Goal: Find specific page/section: Find specific page/section

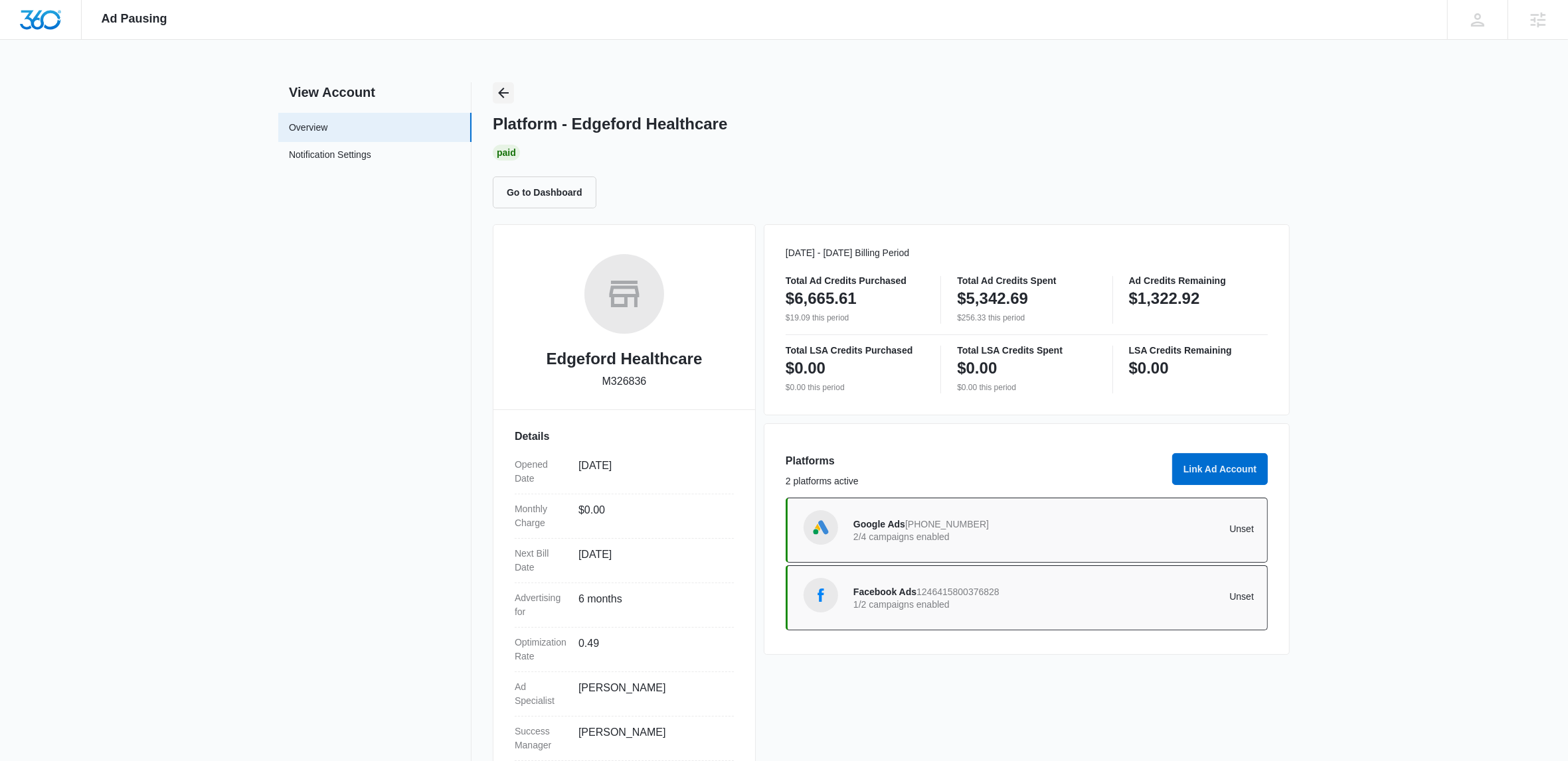
click at [507, 89] on icon "Back" at bounding box center [503, 93] width 16 height 16
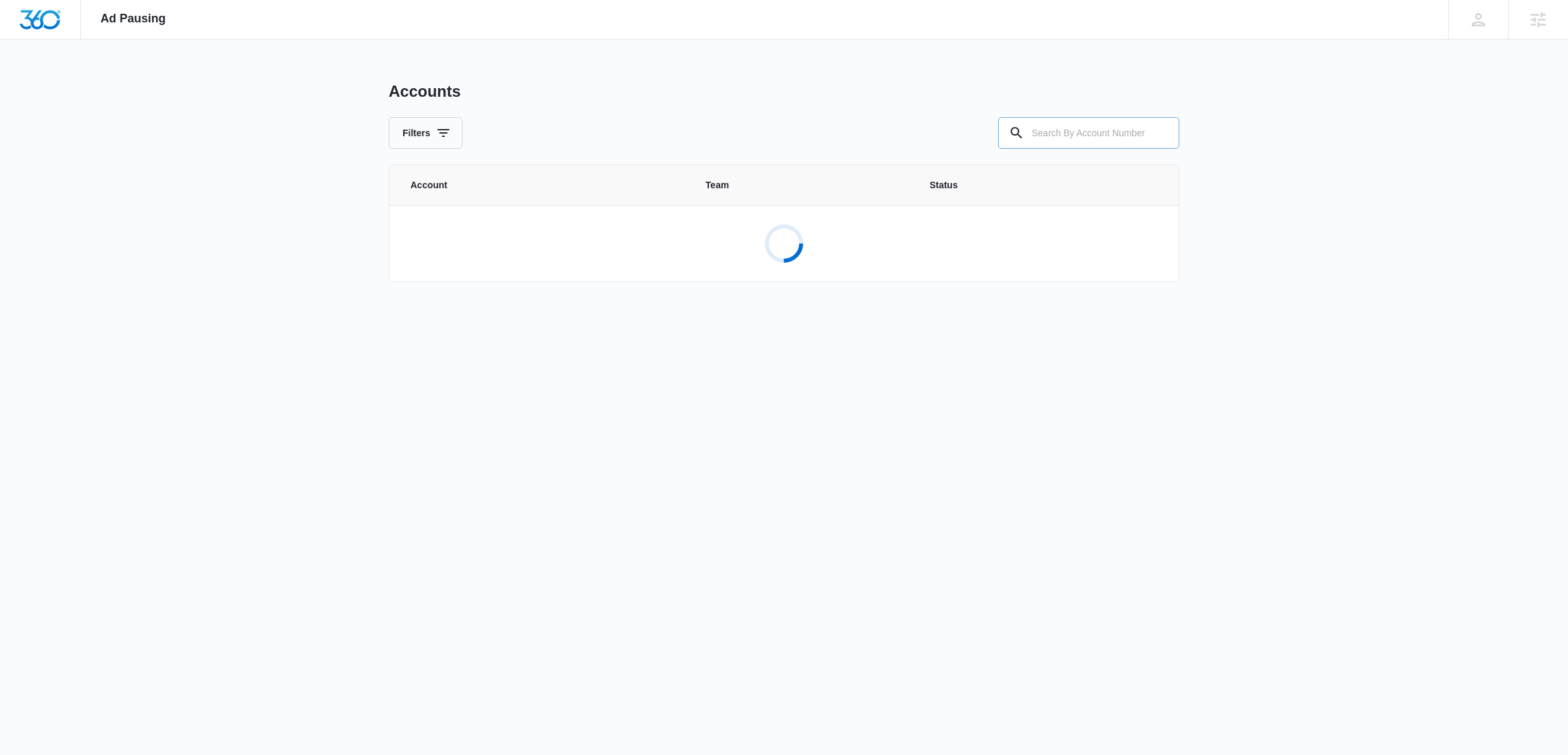
click at [1052, 135] on input "text" at bounding box center [1088, 133] width 181 height 31
paste input "M188573"
type input "M188573"
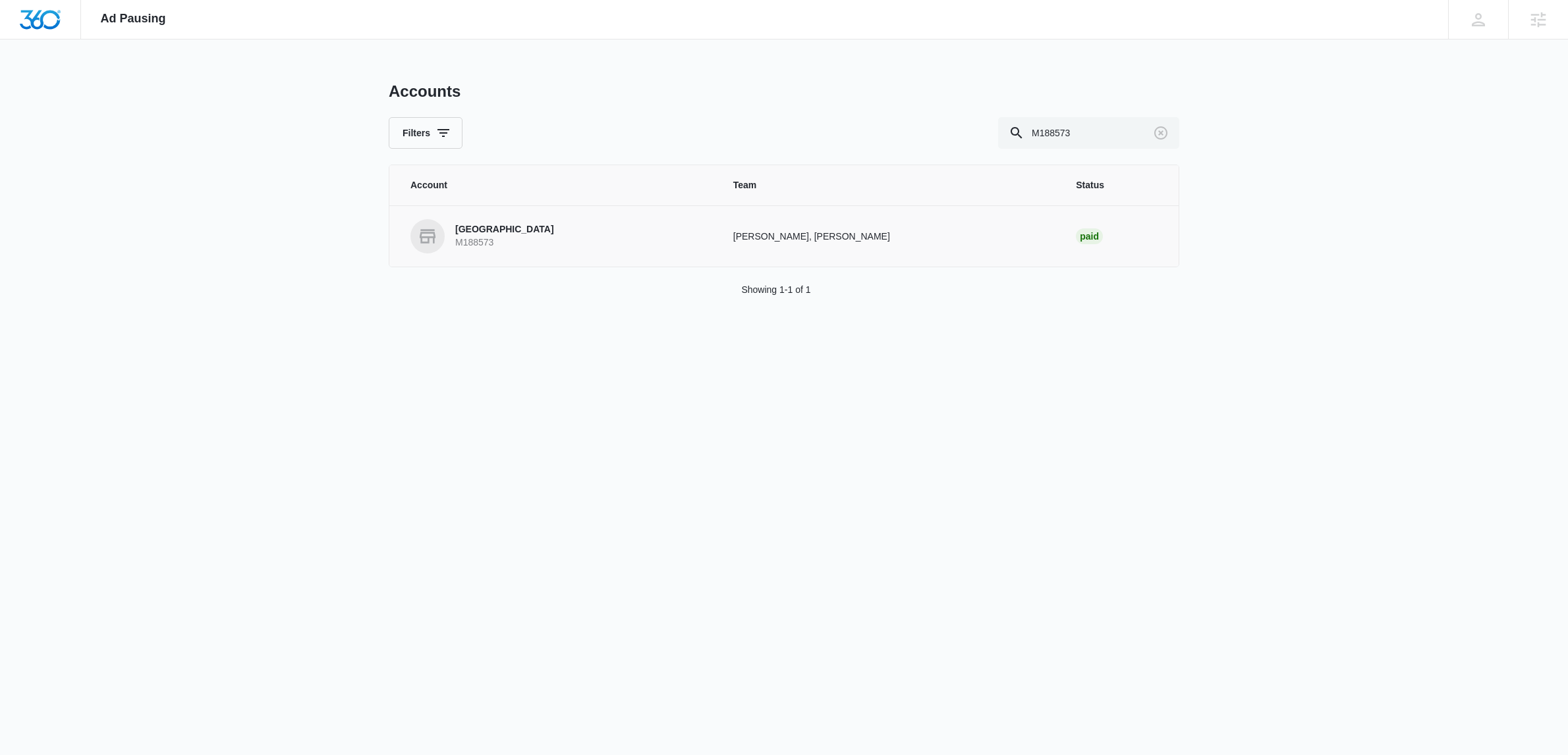
click at [521, 243] on p "M188573" at bounding box center [504, 242] width 99 height 13
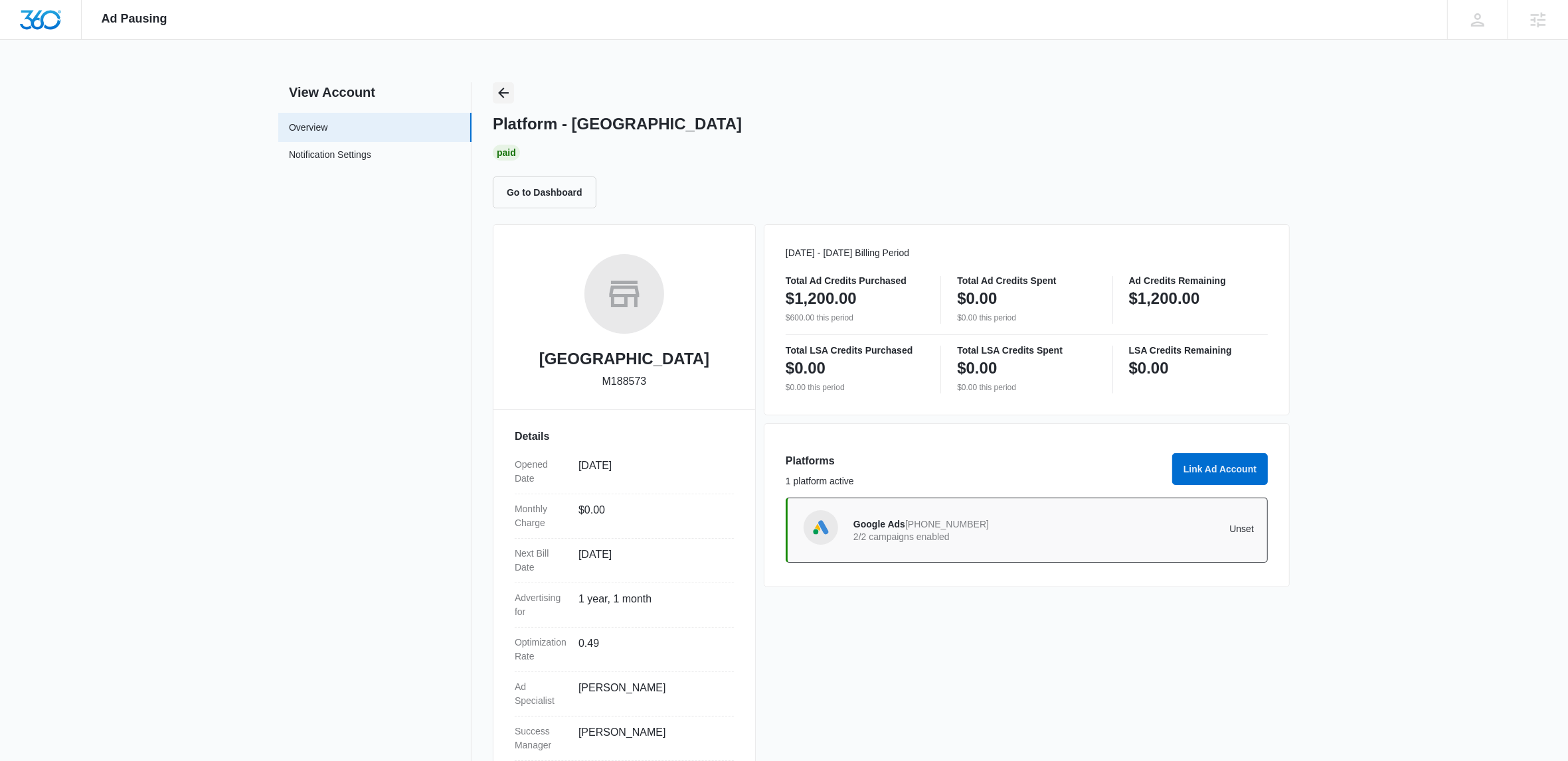
click at [500, 92] on icon "Back" at bounding box center [503, 93] width 11 height 11
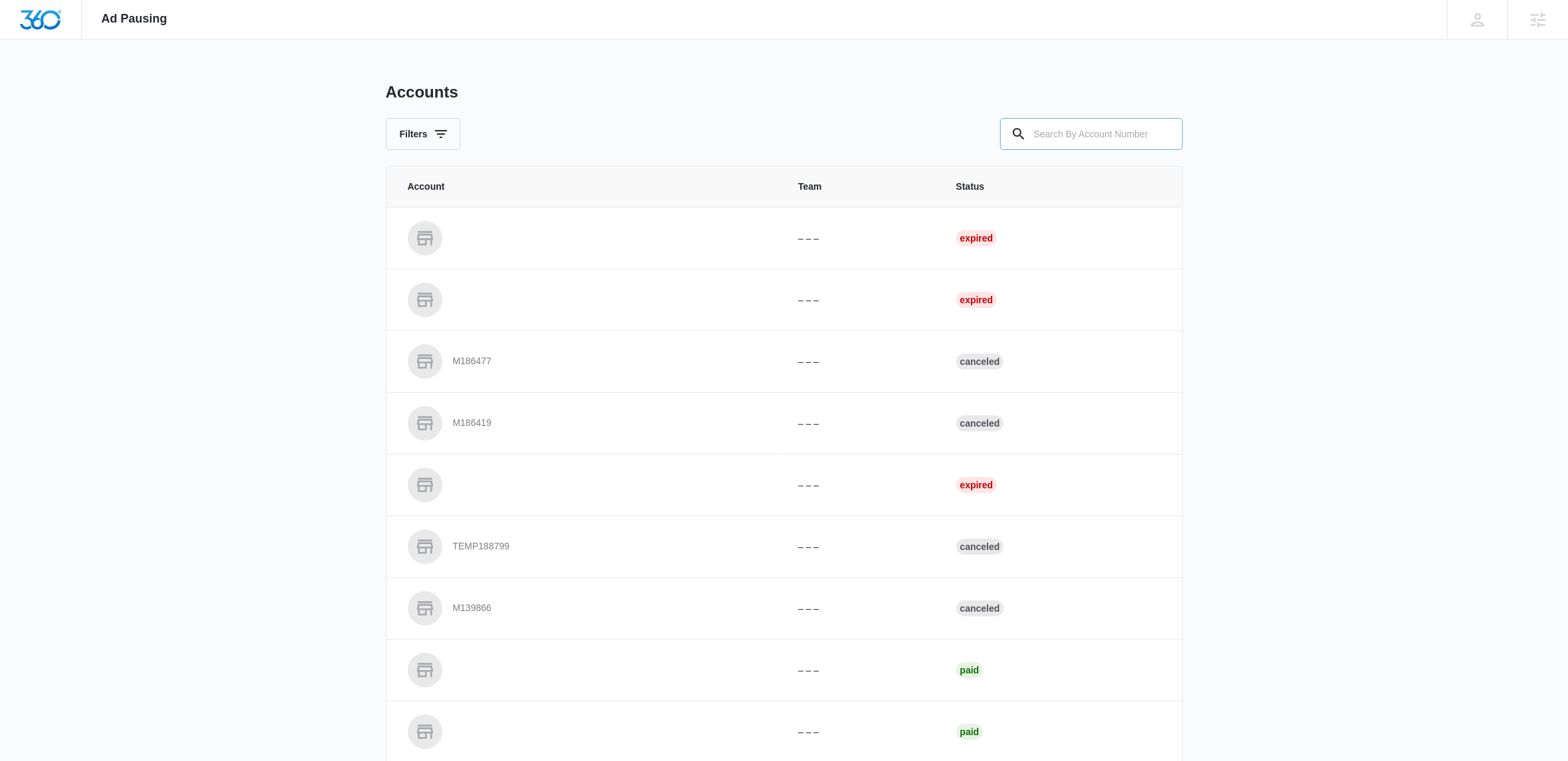
click at [1045, 133] on input "text" at bounding box center [1091, 134] width 183 height 32
paste input "M324245"
type input "M324245"
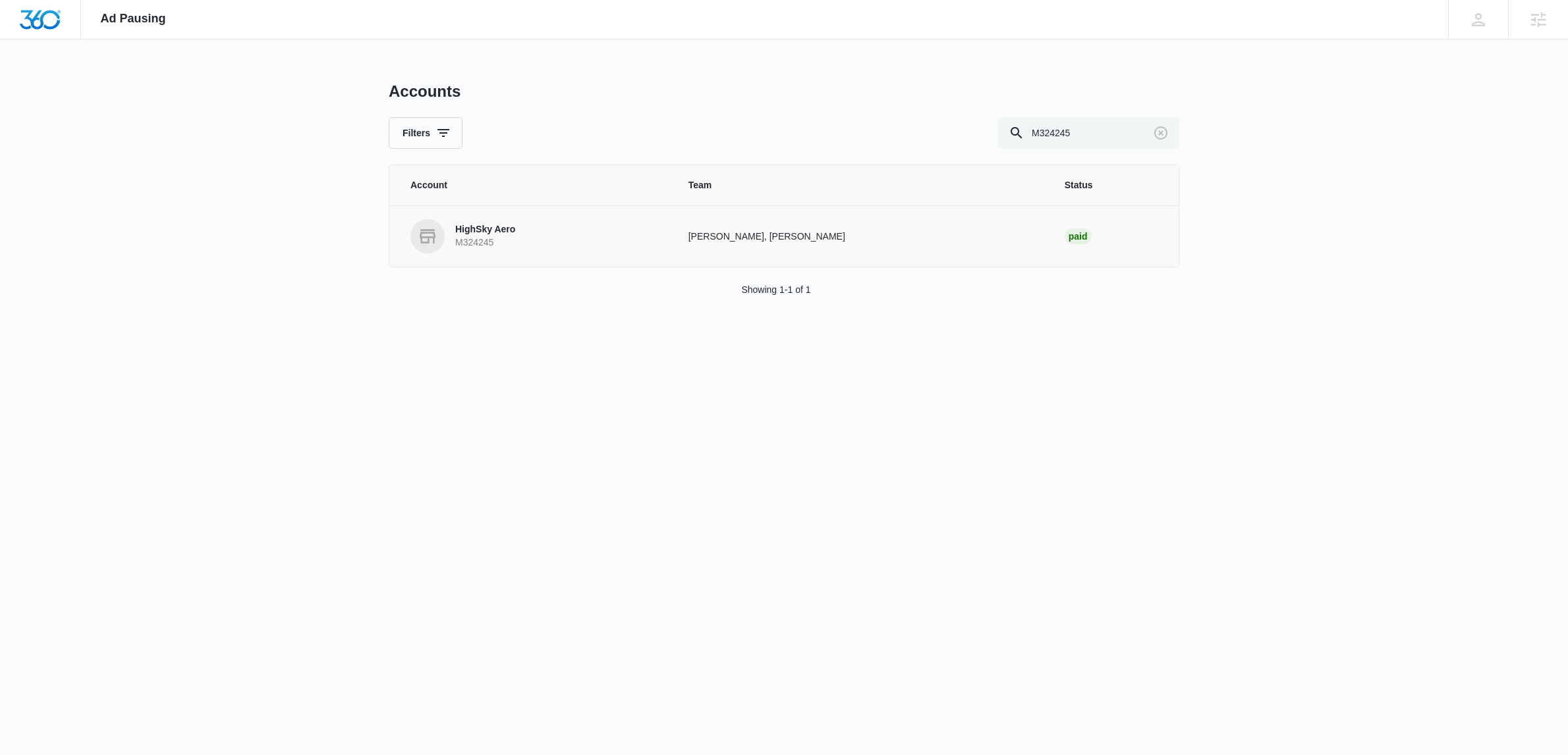
click at [502, 250] on link "HighSky Aero M324245" at bounding box center [532, 236] width 246 height 34
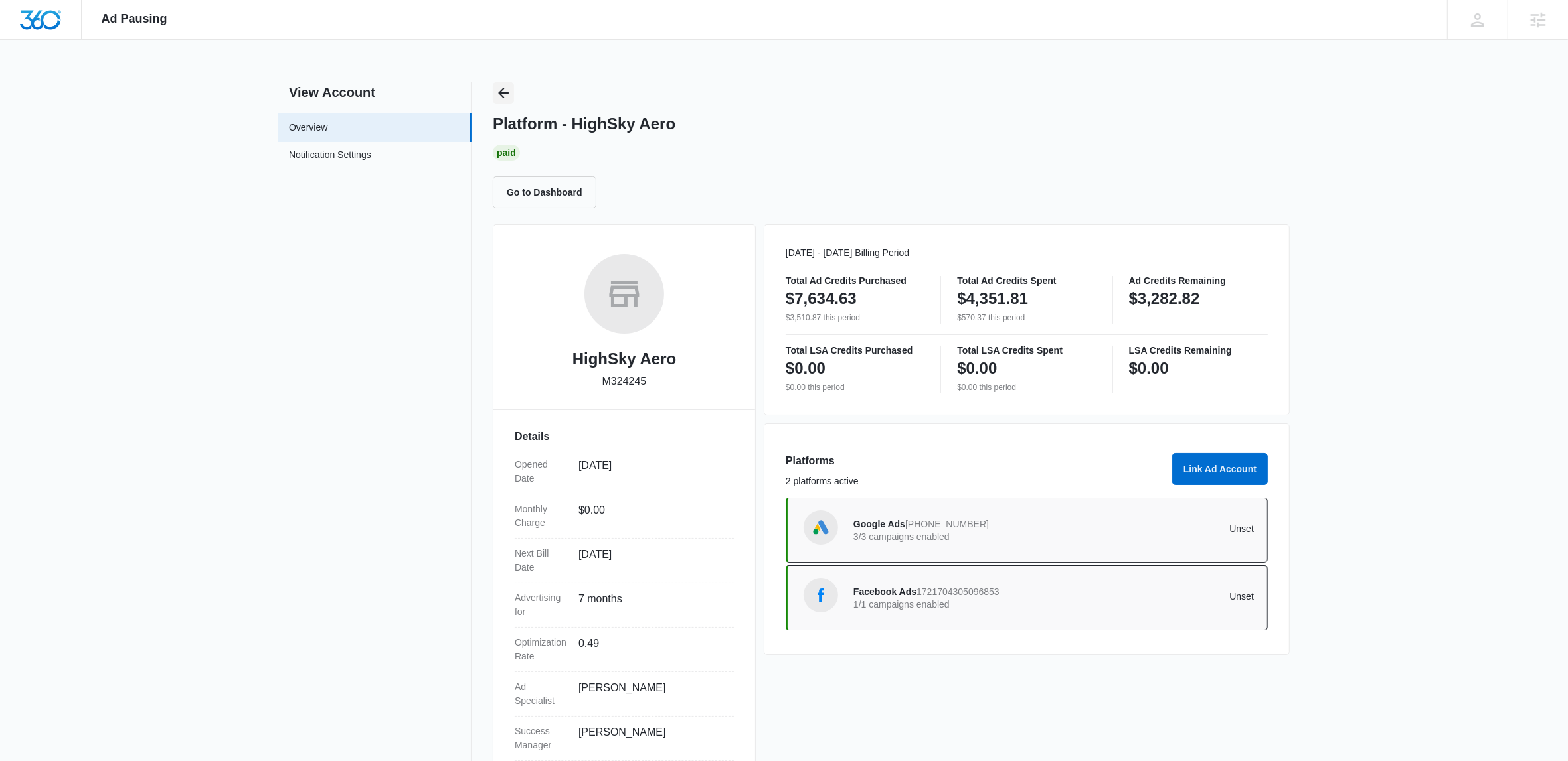
click at [498, 91] on icon "Back" at bounding box center [503, 93] width 16 height 16
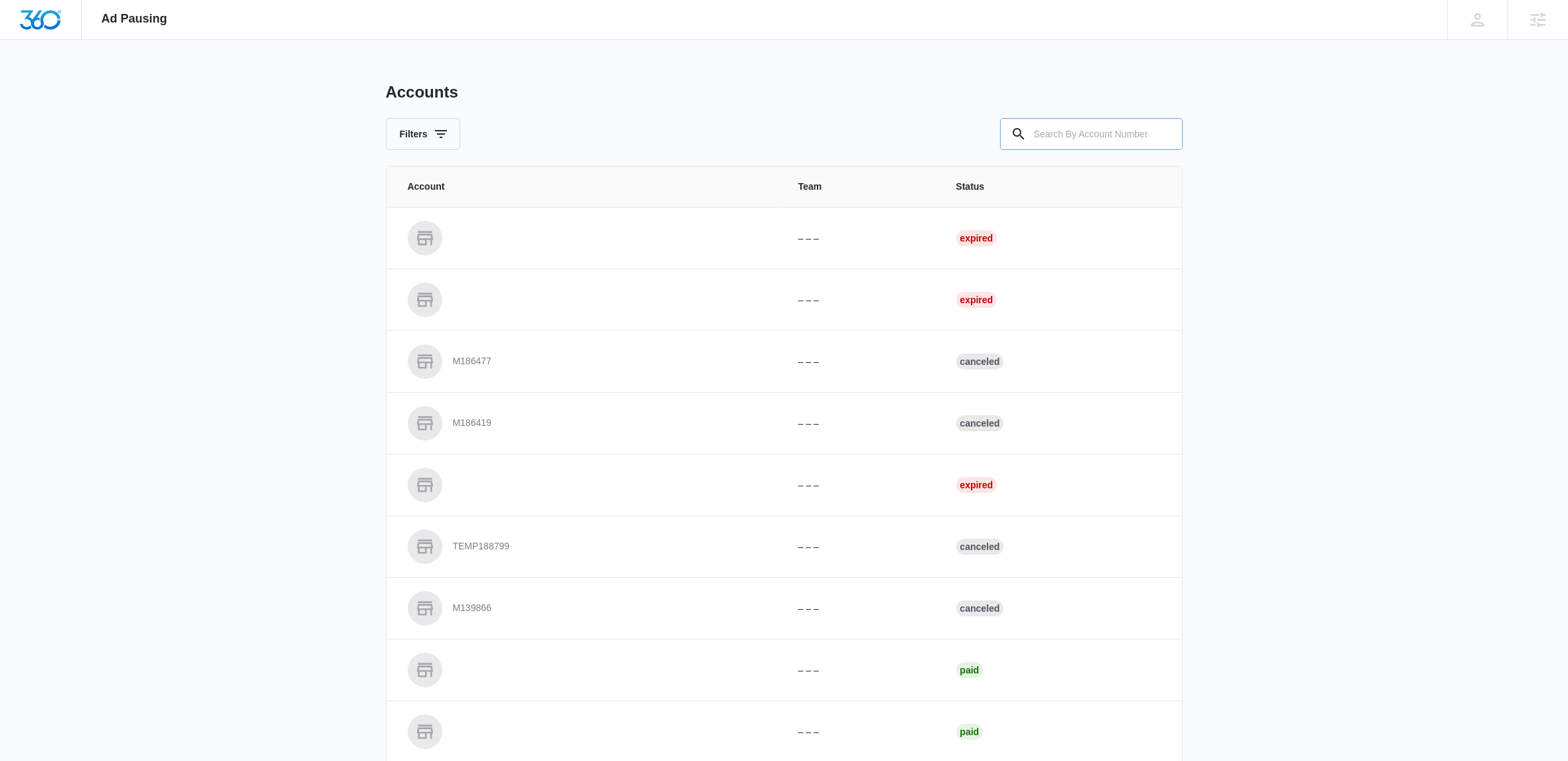
click at [1066, 138] on input "text" at bounding box center [1091, 134] width 183 height 32
paste input "M327154"
type input "M327154"
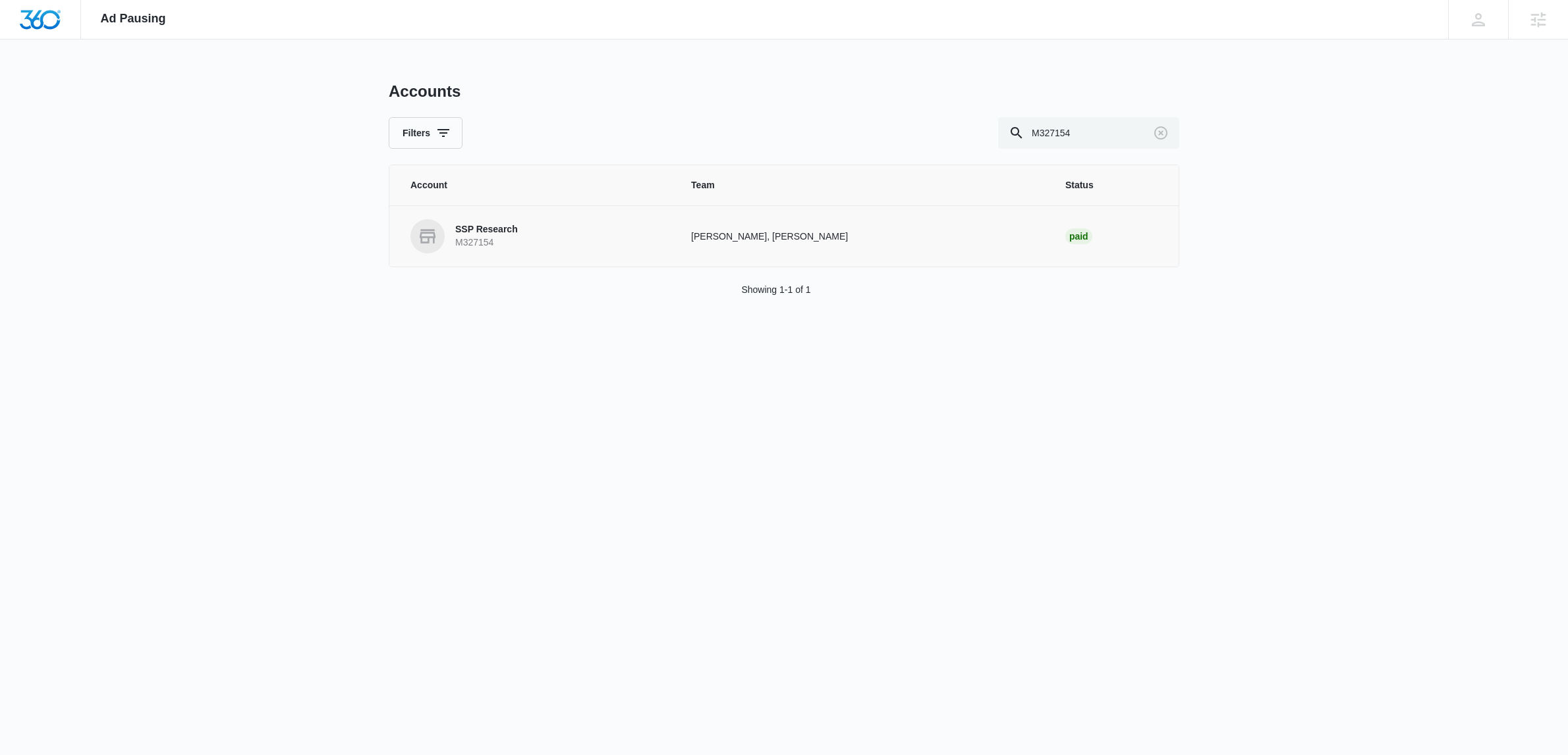
click at [569, 244] on link "SSP Research M327154" at bounding box center [534, 236] width 249 height 34
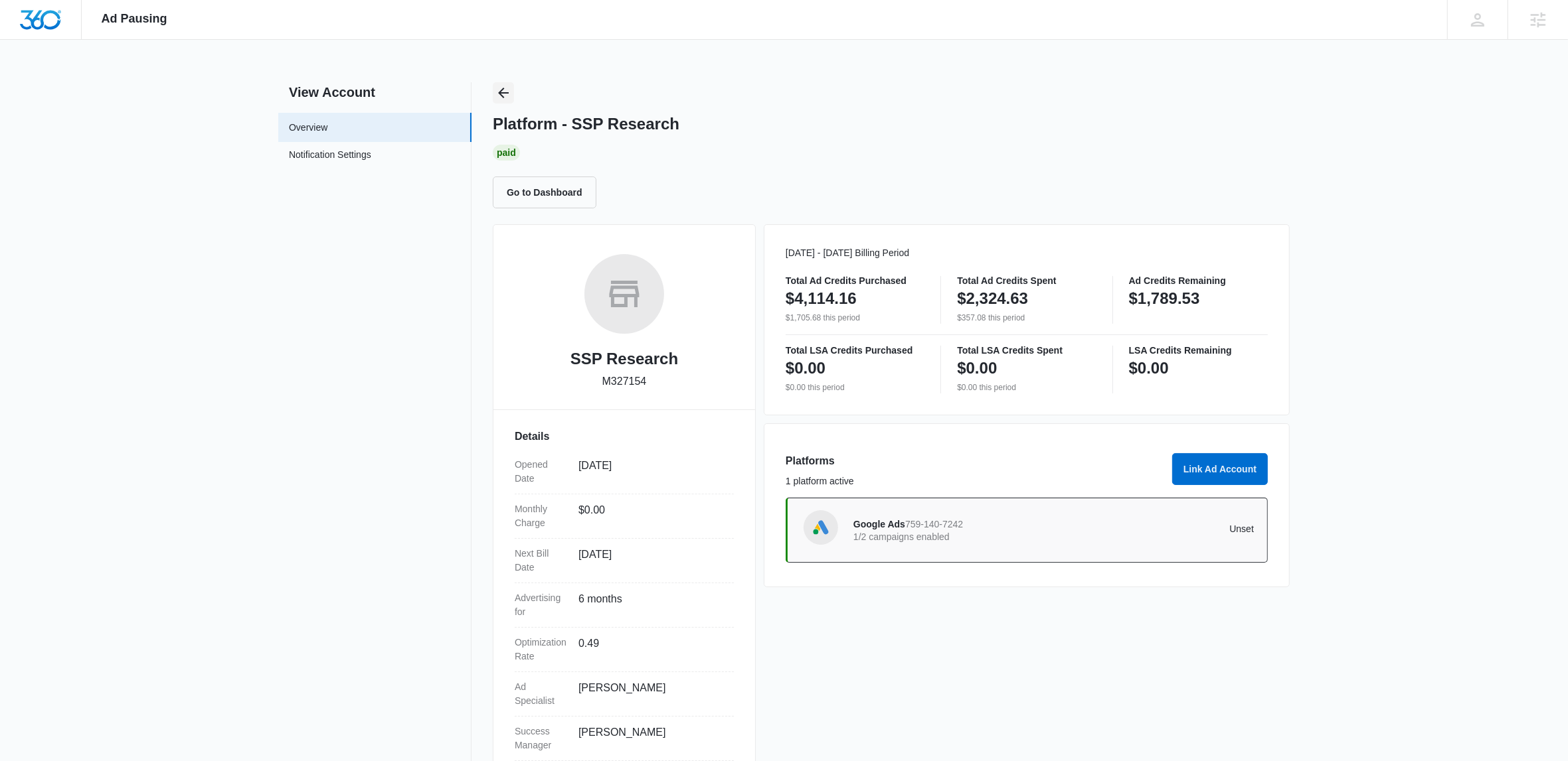
click at [504, 100] on icon "Back" at bounding box center [503, 93] width 16 height 16
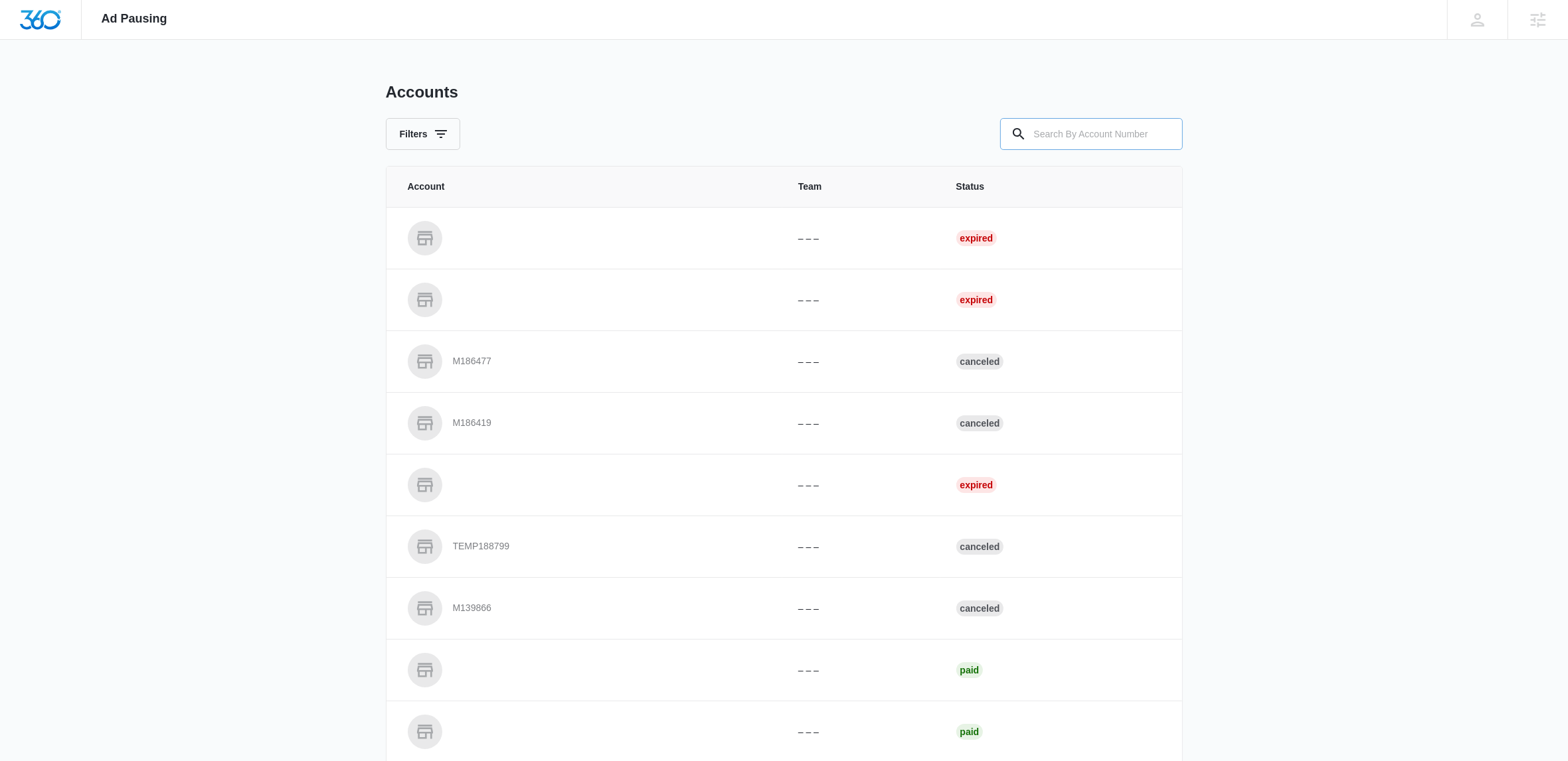
click at [1073, 130] on input "text" at bounding box center [1091, 134] width 183 height 32
paste input "M37450"
type input "M37450"
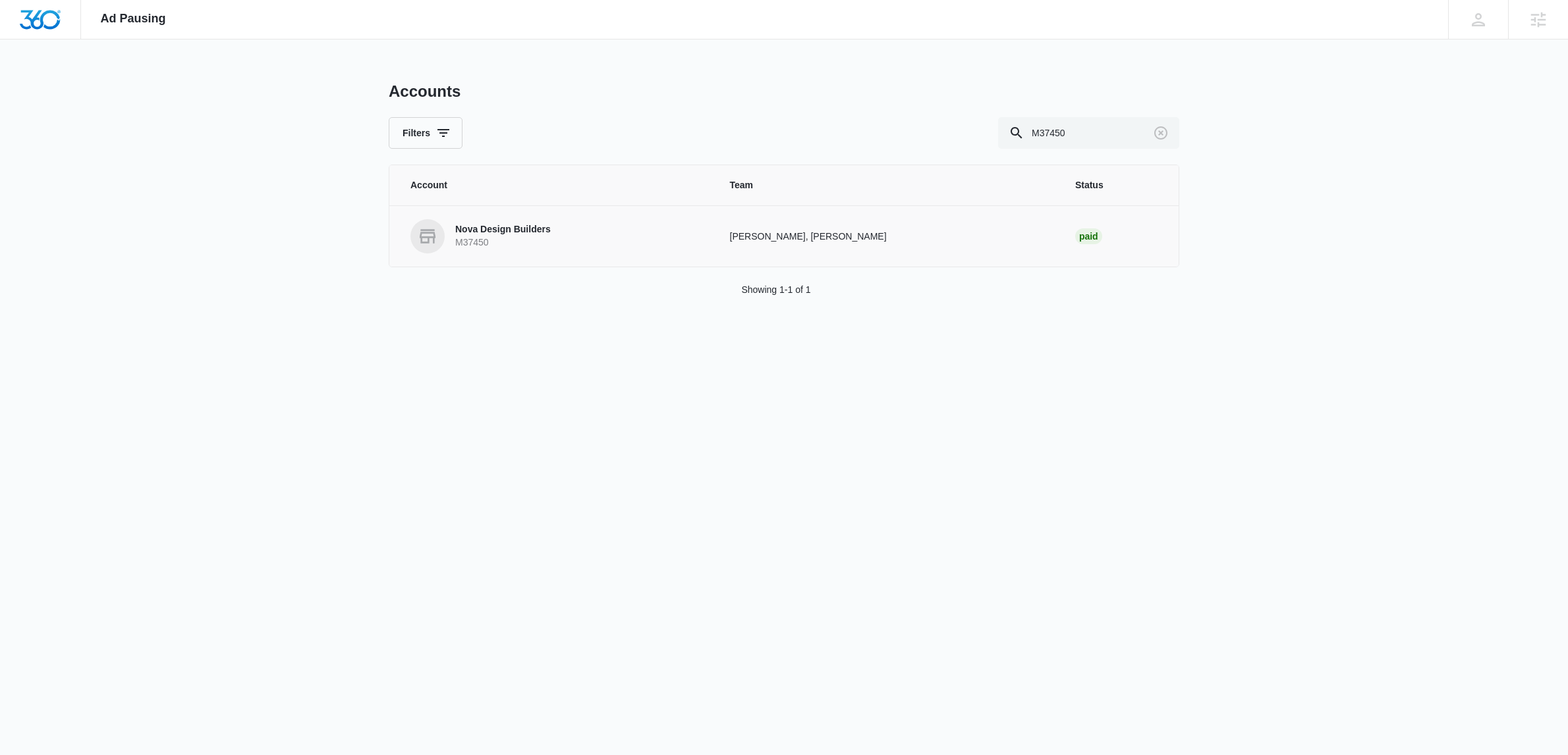
click at [519, 222] on link "Nova Design Builders M37450" at bounding box center [554, 236] width 288 height 34
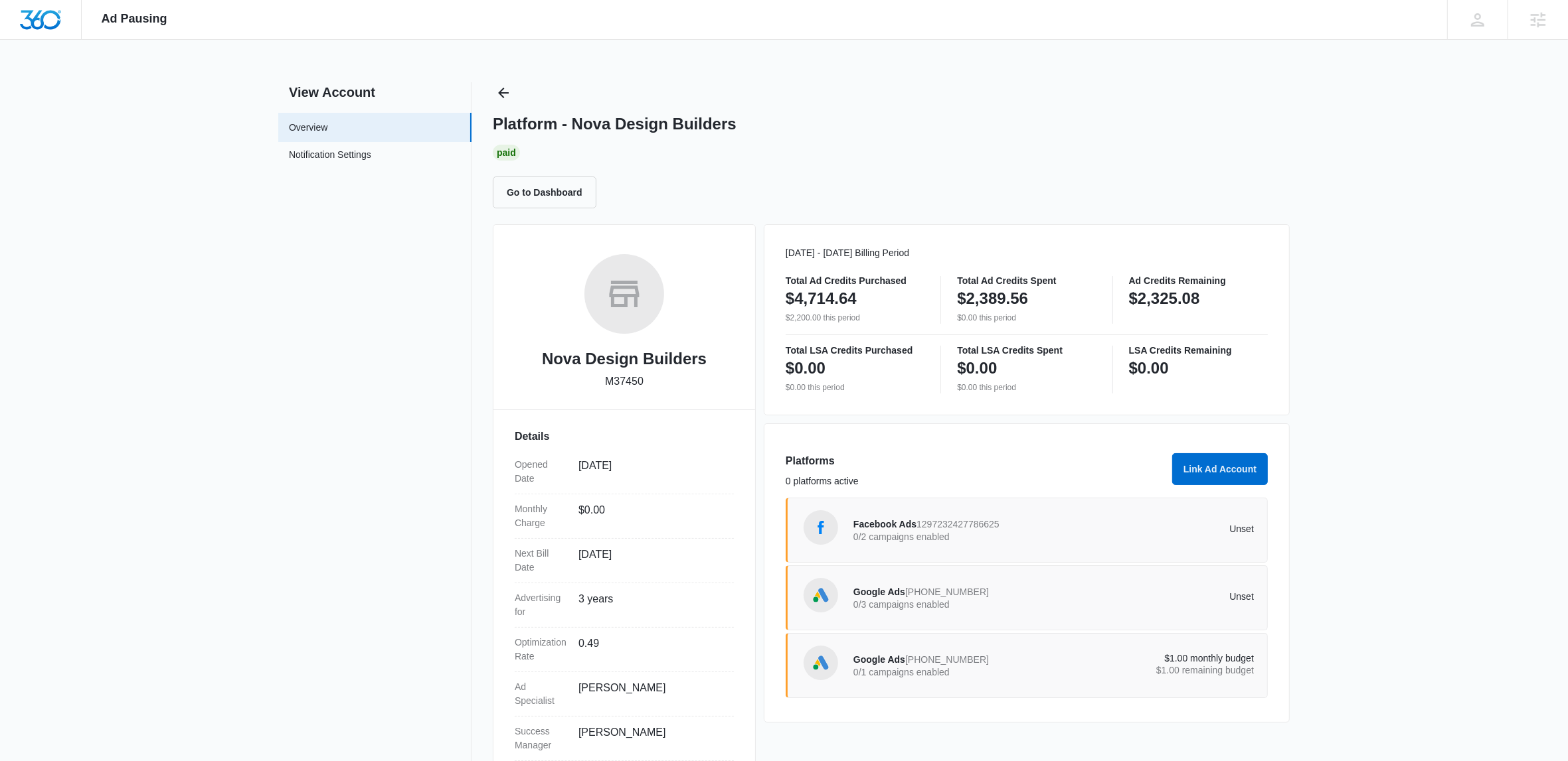
click at [982, 592] on div "Google Ads 902-874-6788 0/3 campaigns enabled" at bounding box center [953, 598] width 201 height 28
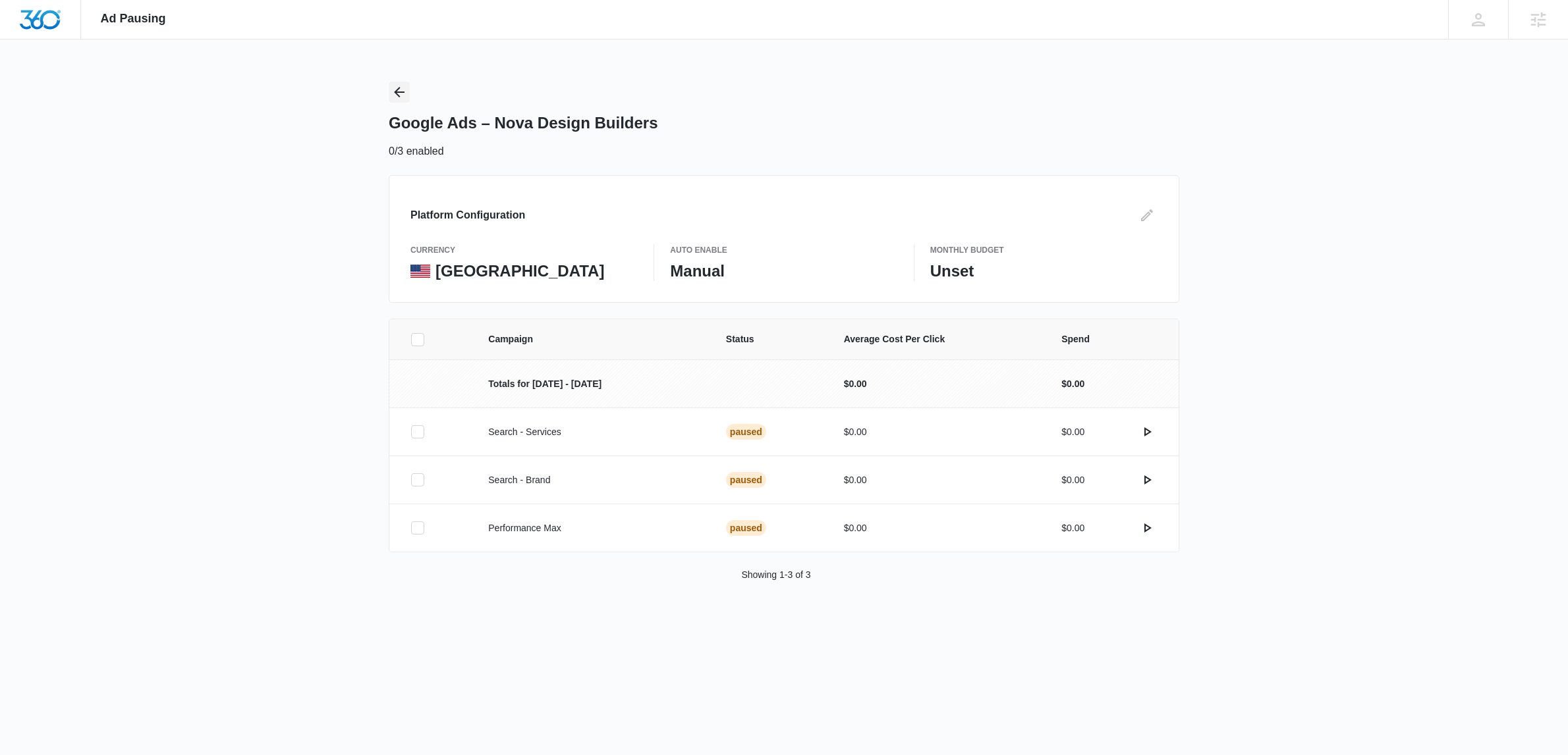
click at [399, 97] on icon "Back" at bounding box center [399, 92] width 16 height 16
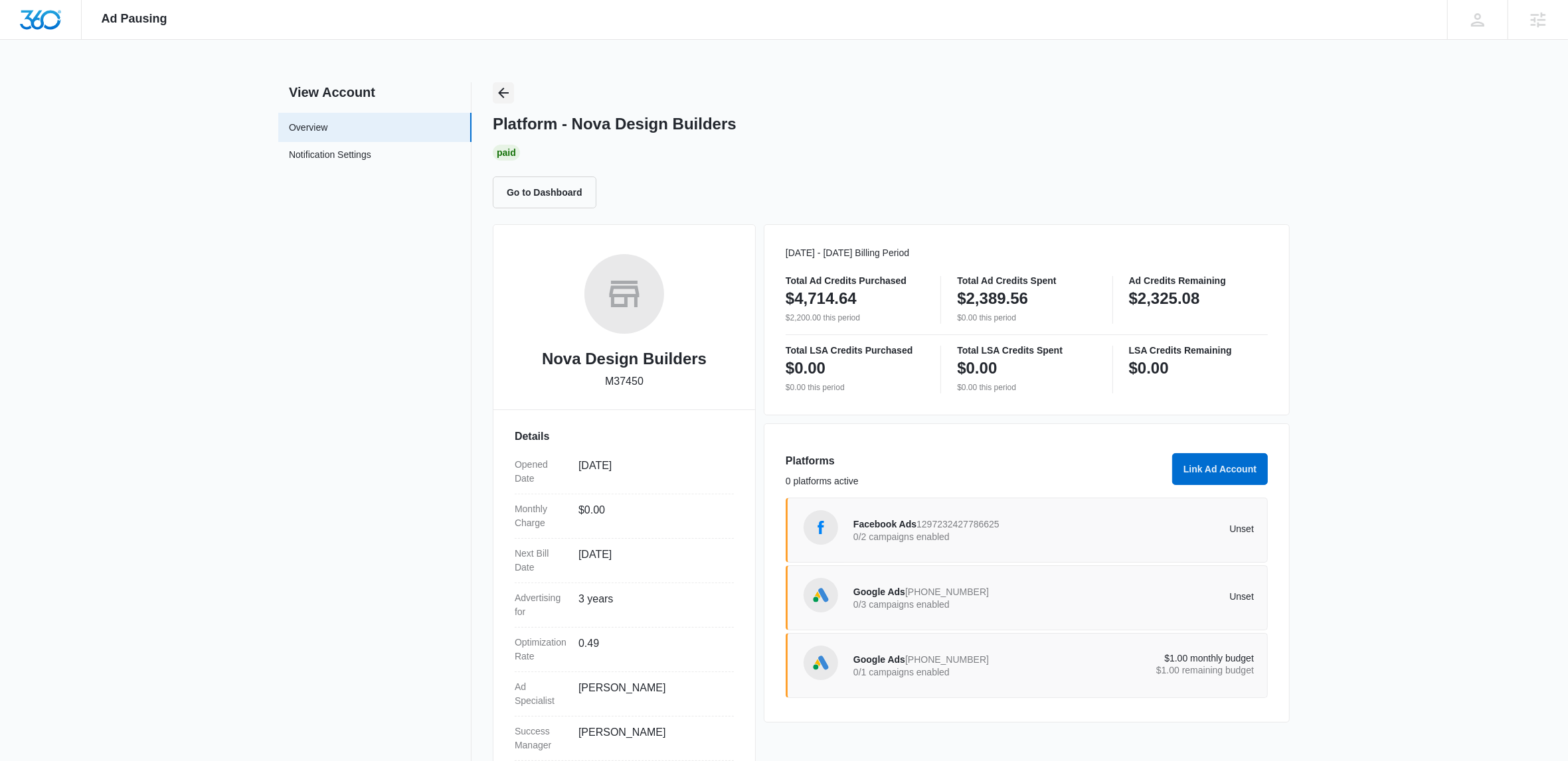
click at [500, 90] on icon "Back" at bounding box center [503, 93] width 16 height 16
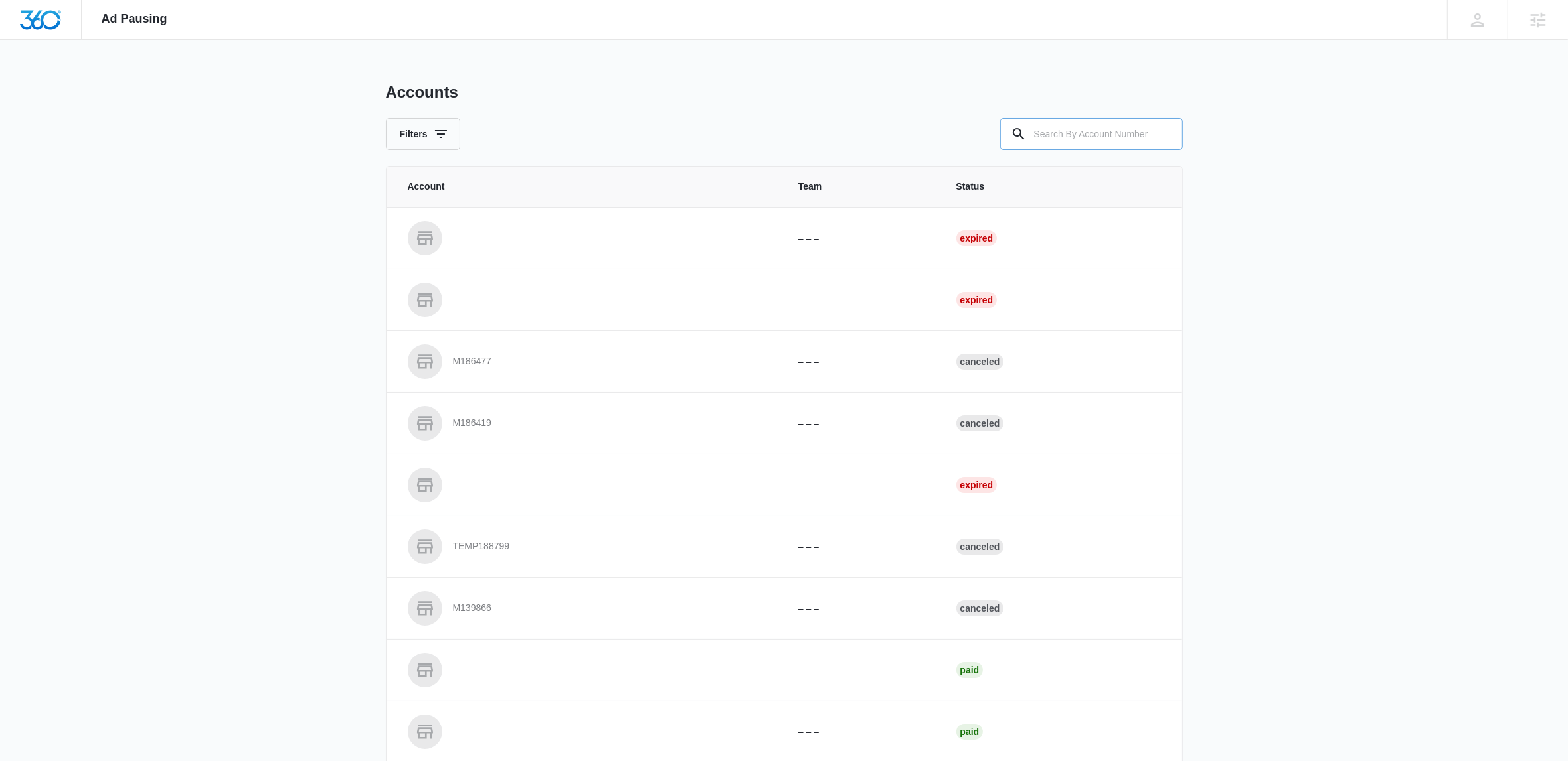
click at [1081, 137] on input "text" at bounding box center [1091, 134] width 183 height 32
paste input "M332021"
type input "M332021"
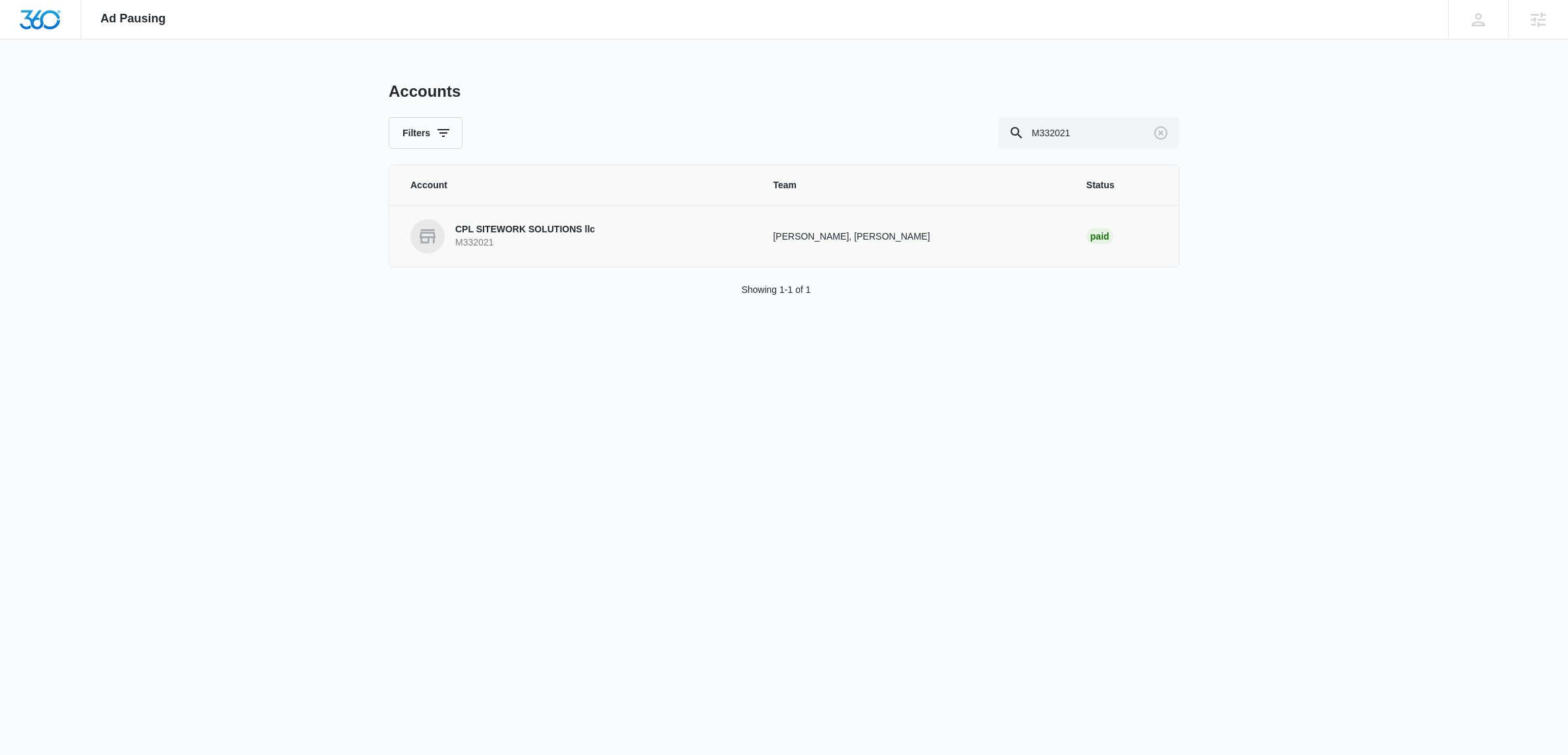
click at [529, 228] on p "CPL SITEWORK SOLUTIONS llc" at bounding box center [525, 229] width 139 height 13
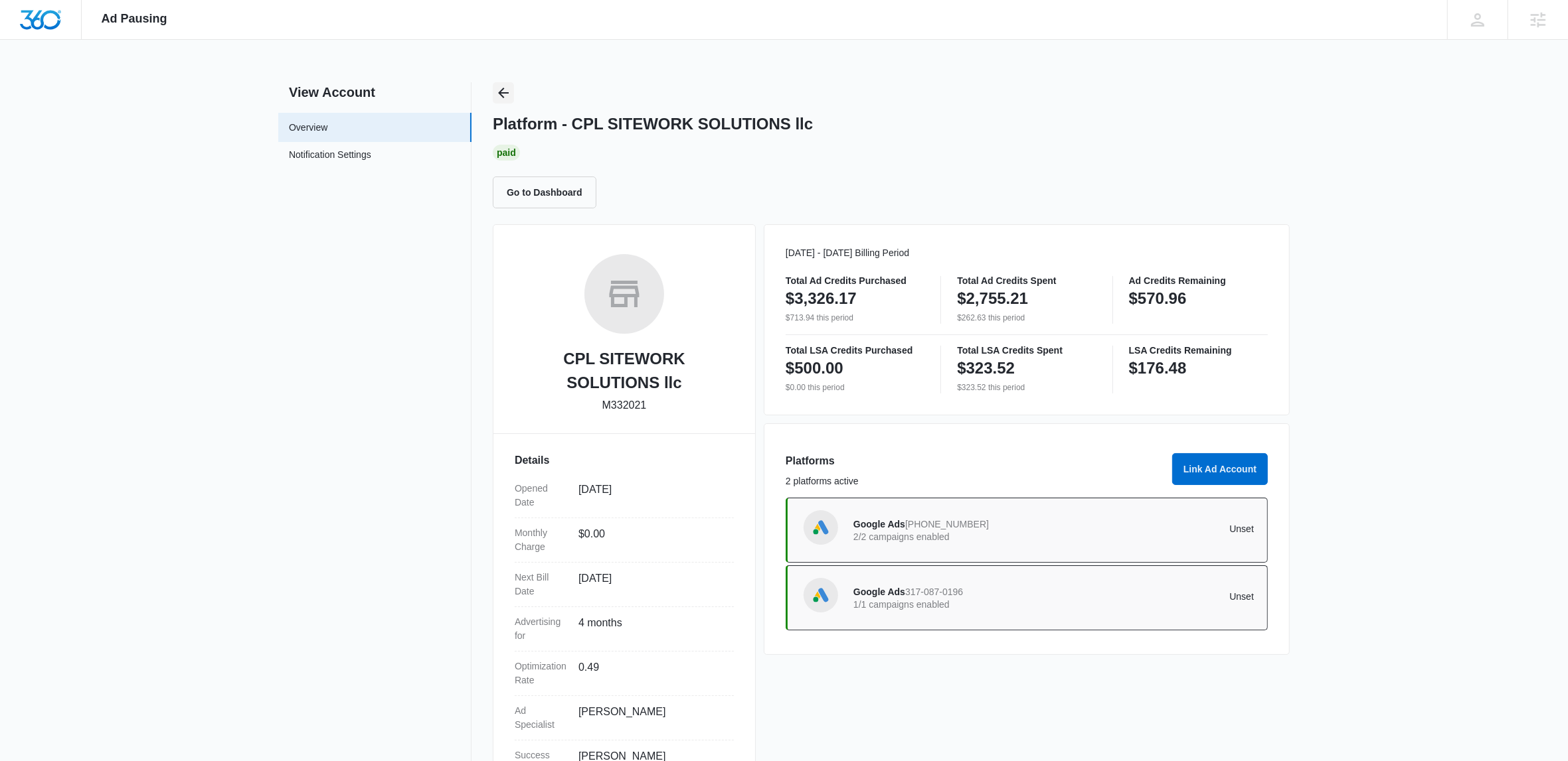
click at [511, 89] on icon "Back" at bounding box center [503, 93] width 16 height 16
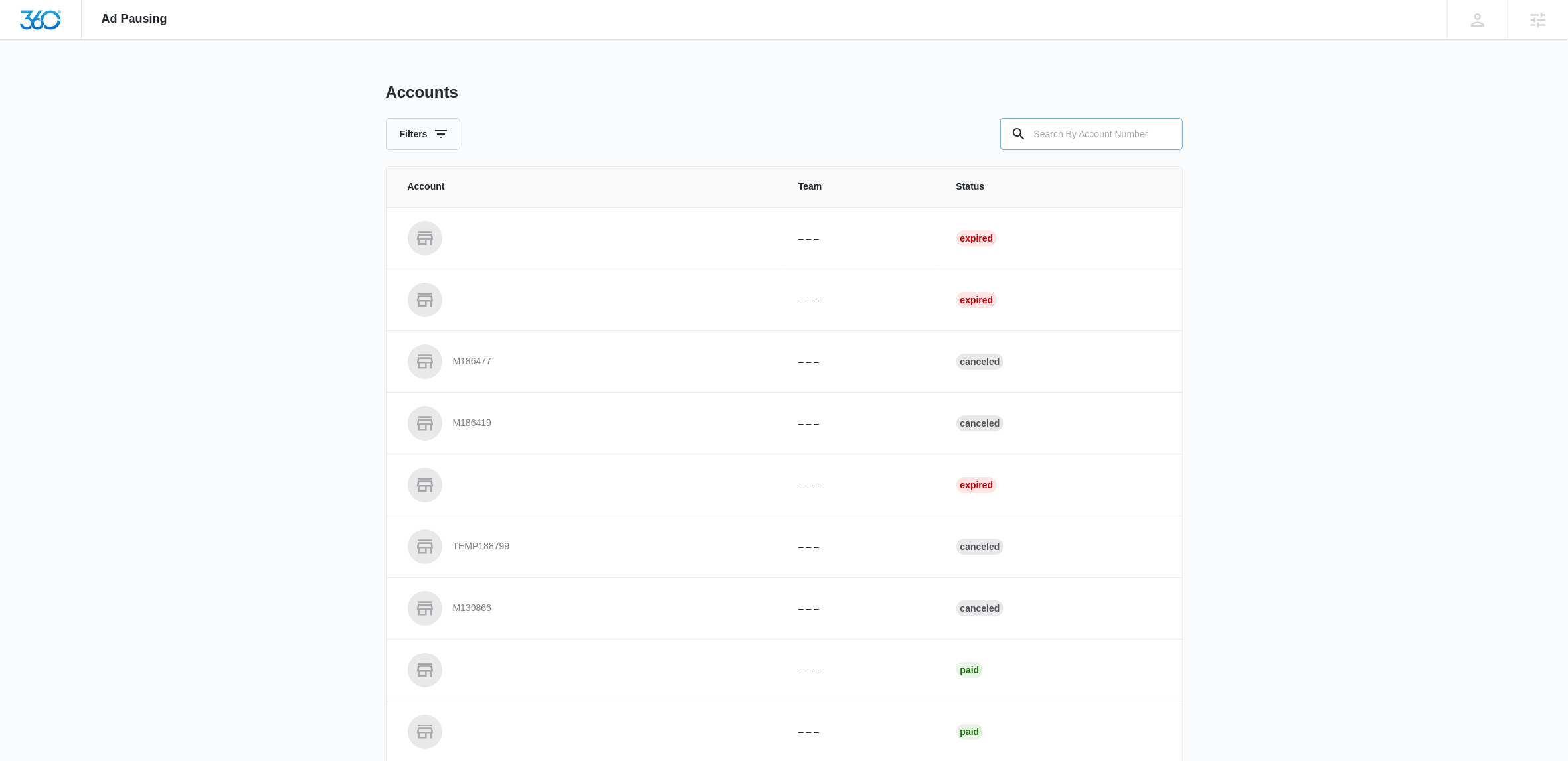
click at [1057, 135] on input "text" at bounding box center [1091, 134] width 183 height 32
paste input "M331964"
type input "M331964"
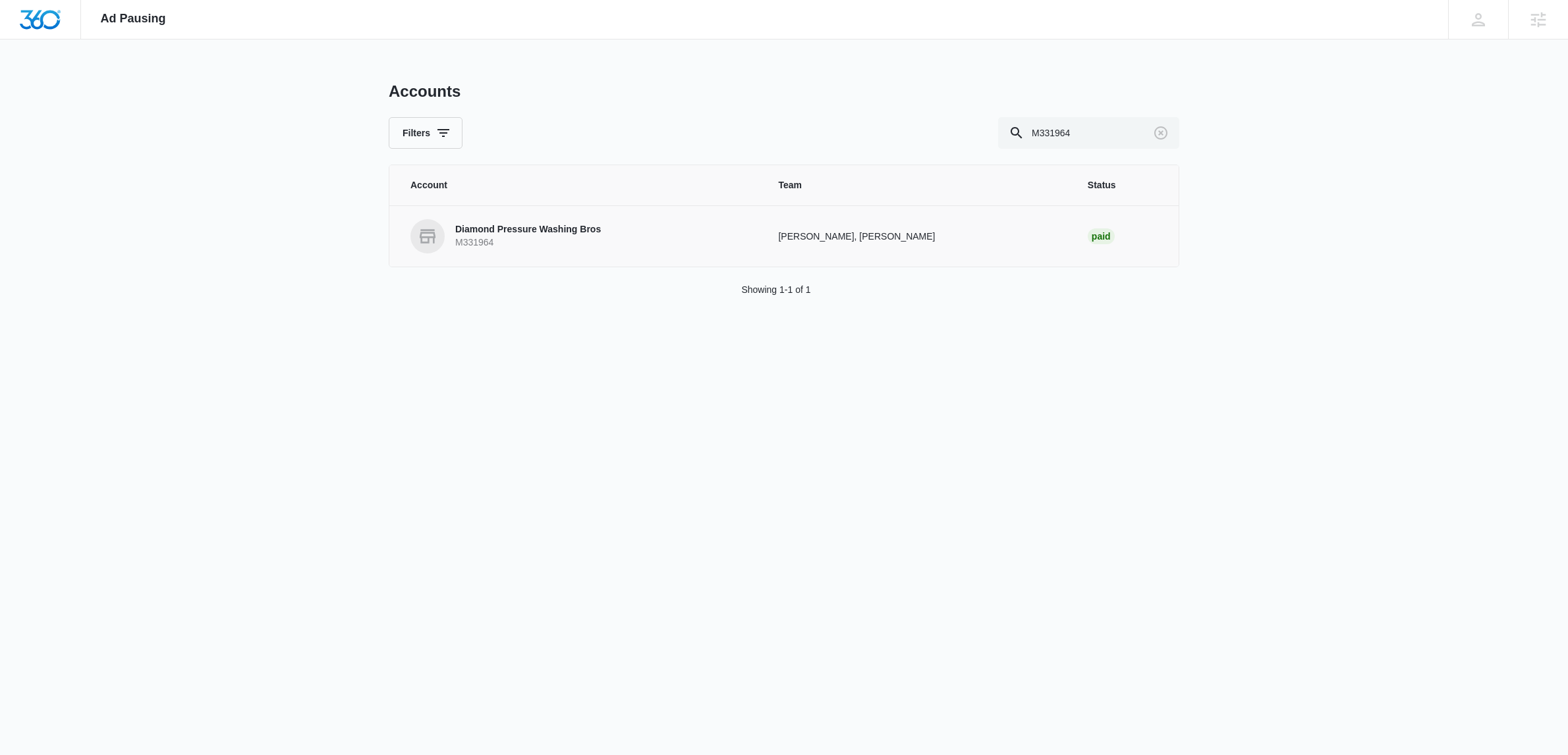
click at [545, 232] on p "Diamond Pressure Washing Bros" at bounding box center [528, 229] width 145 height 13
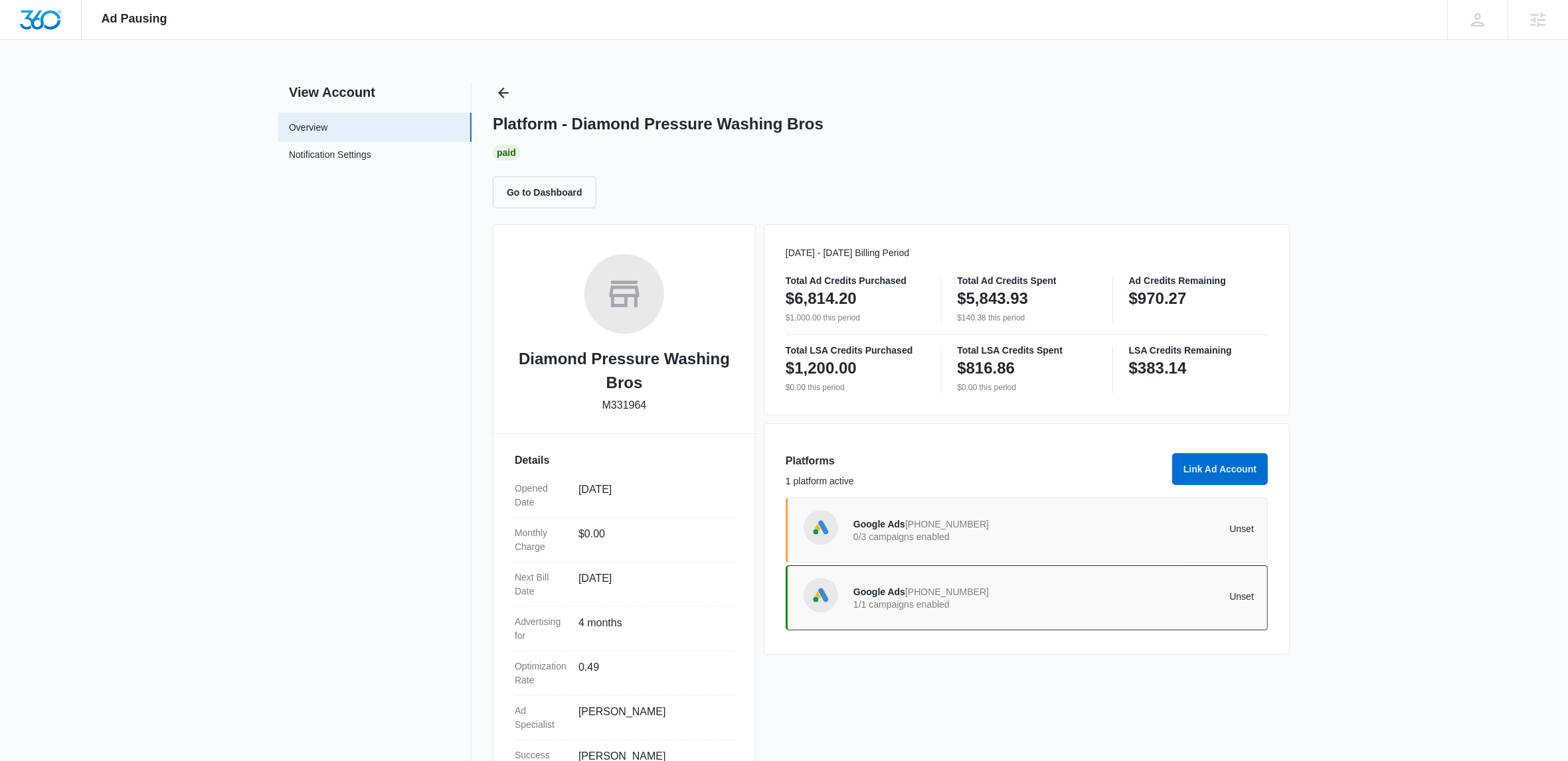
click at [909, 542] on p "0/3 campaigns enabled" at bounding box center [953, 537] width 201 height 9
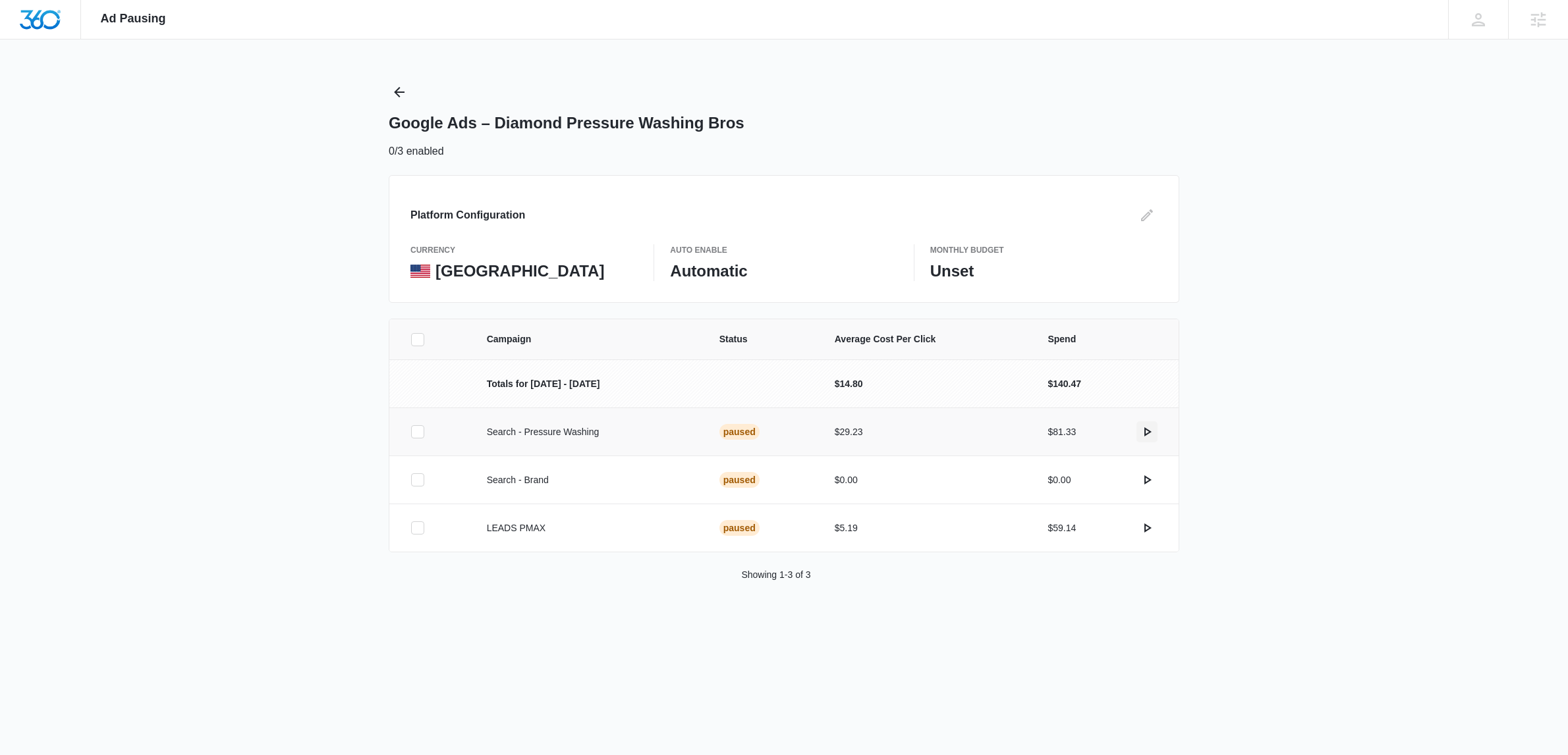
click at [1147, 432] on icon "actions.activate" at bounding box center [1146, 432] width 16 height 16
click at [1144, 528] on icon "actions.activate" at bounding box center [1147, 528] width 7 height 9
click at [384, 91] on div "Ad Pausing Apps Reputation Websites Forms CRM Email Social Shop Content Ads Int…" at bounding box center [784, 378] width 1568 height 755
click at [399, 89] on icon "Back" at bounding box center [399, 92] width 16 height 16
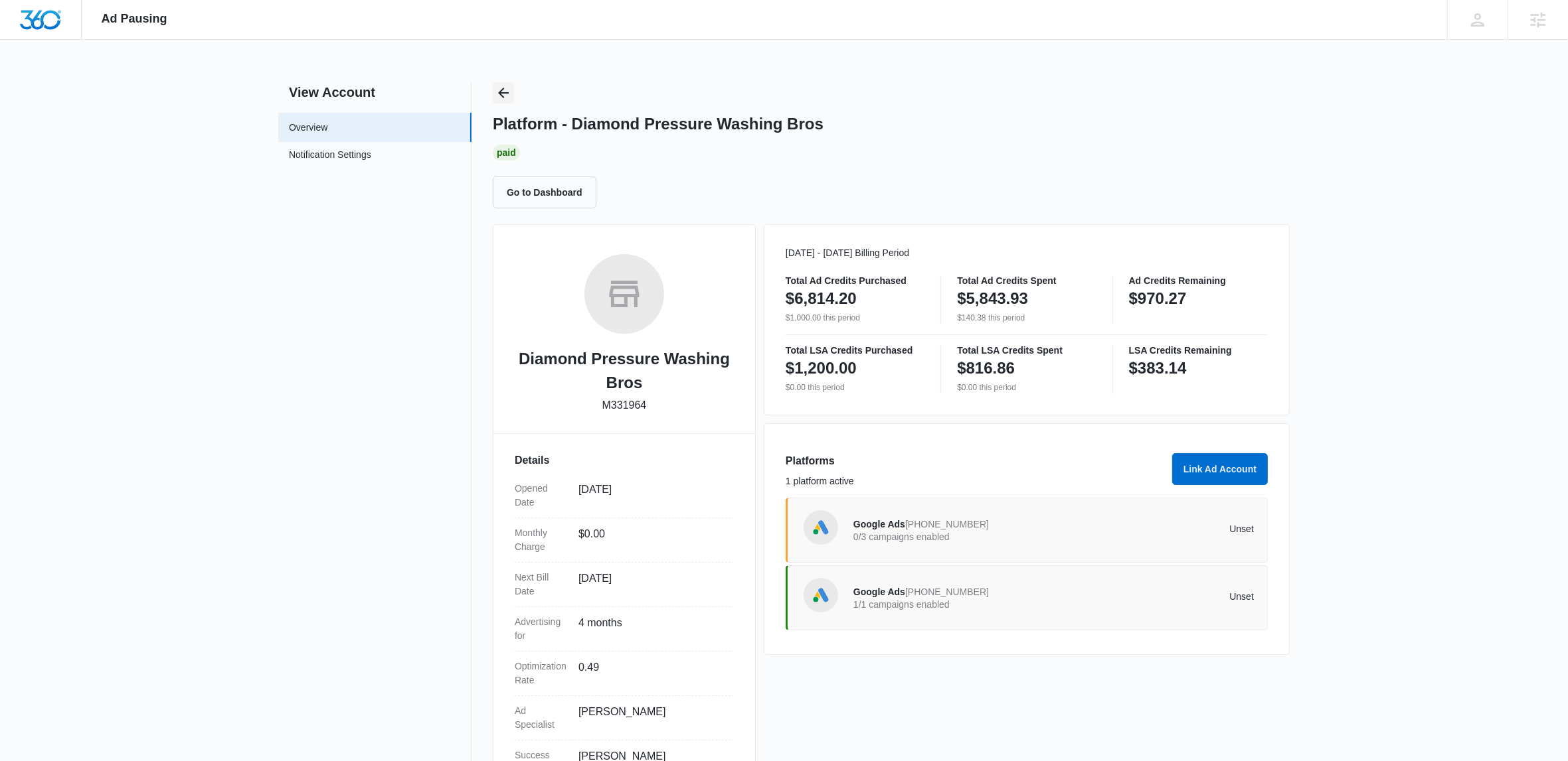
click at [499, 94] on icon "Back" at bounding box center [503, 93] width 16 height 16
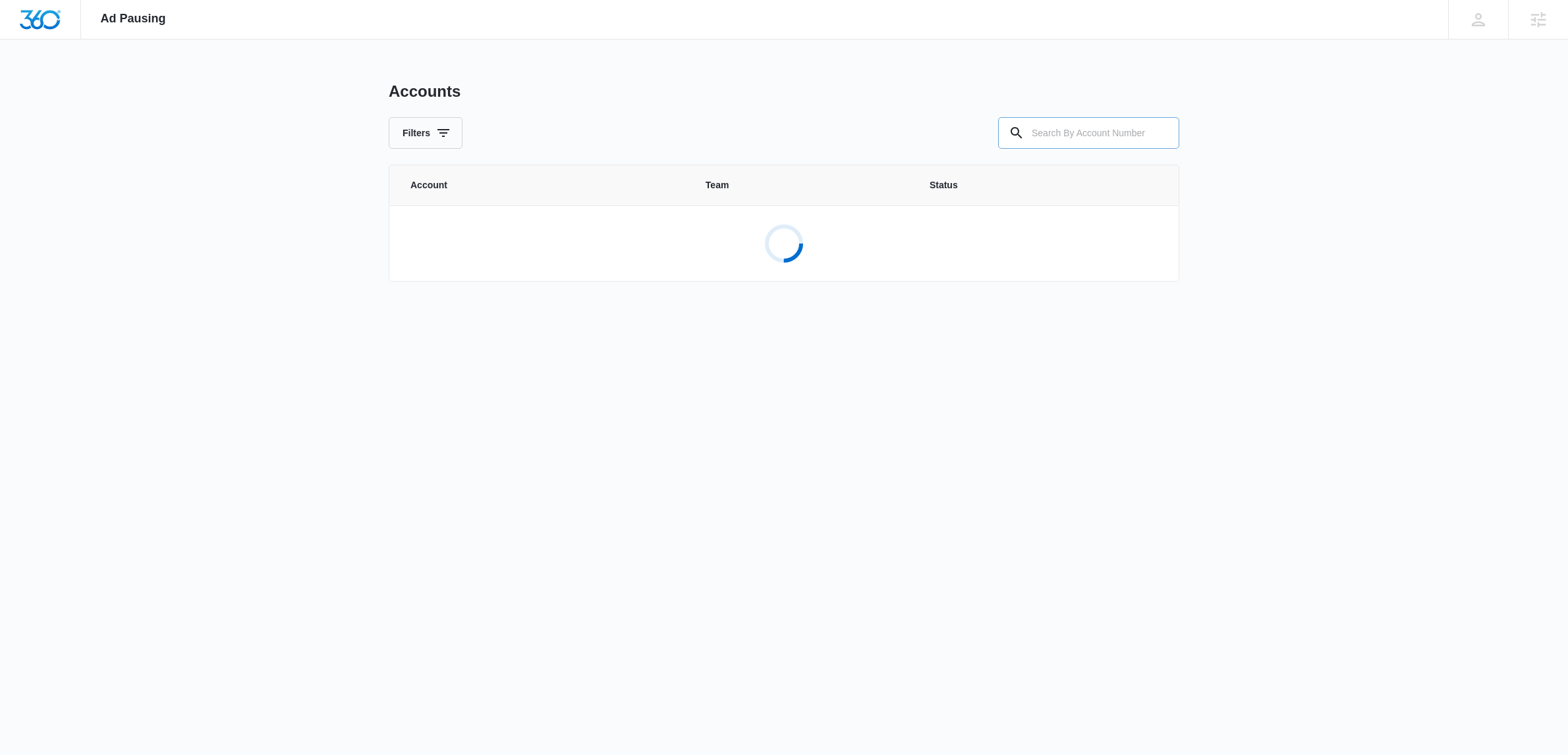
click at [1047, 136] on input "text" at bounding box center [1088, 133] width 181 height 31
paste input "M8354"
type input "M8354"
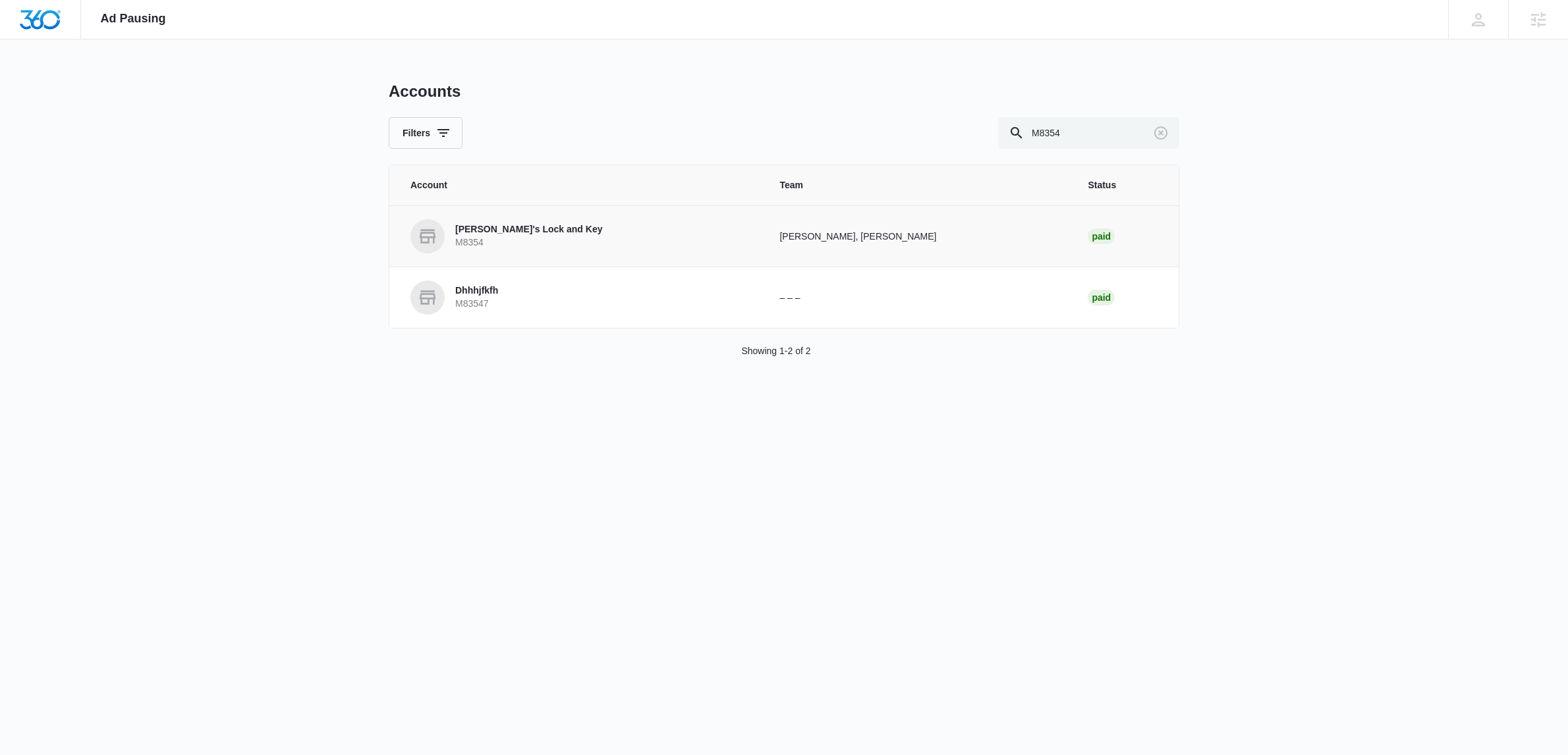
click at [512, 248] on p "M8354" at bounding box center [529, 242] width 147 height 13
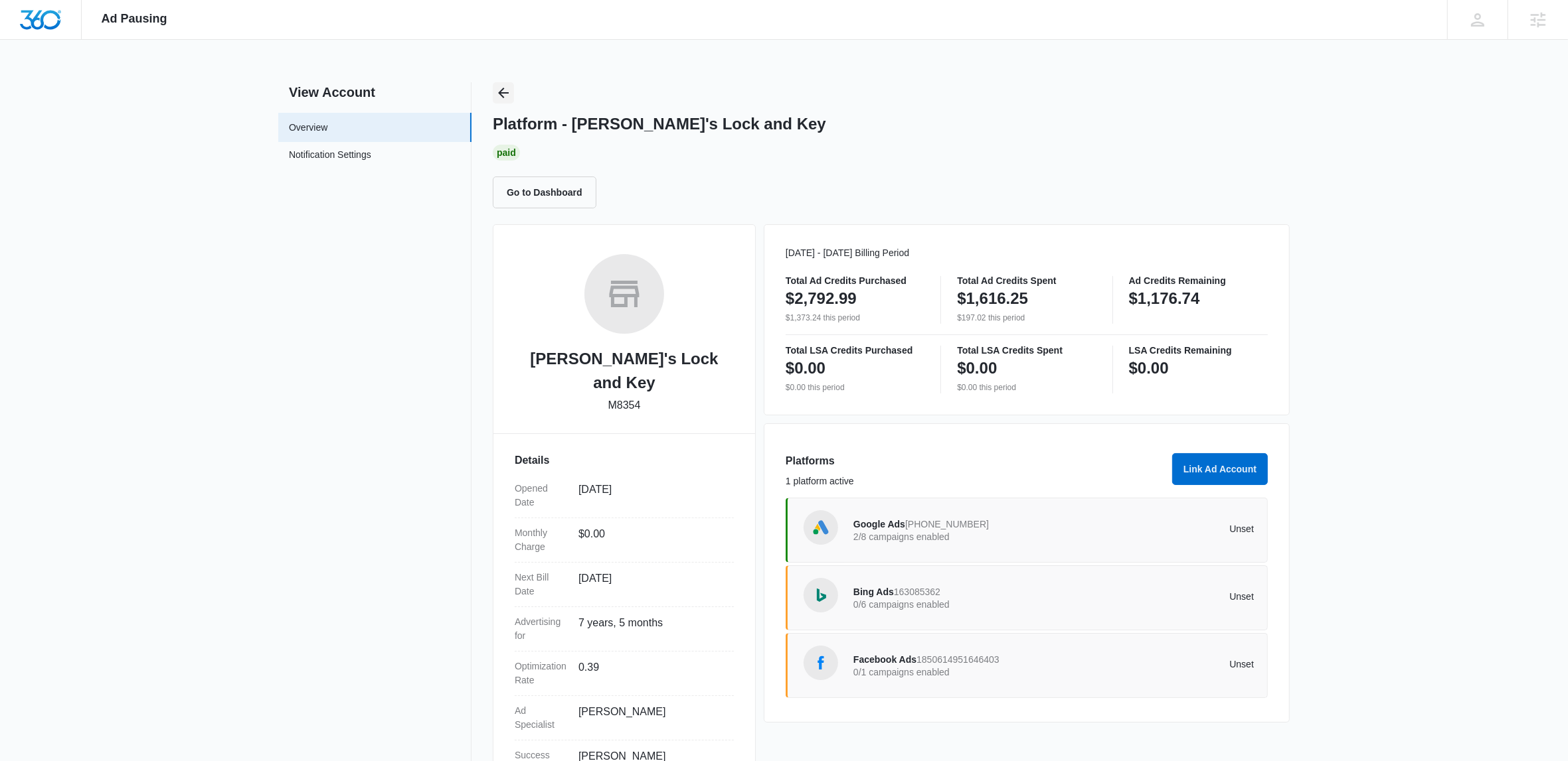
click at [503, 87] on icon "Back" at bounding box center [503, 93] width 16 height 16
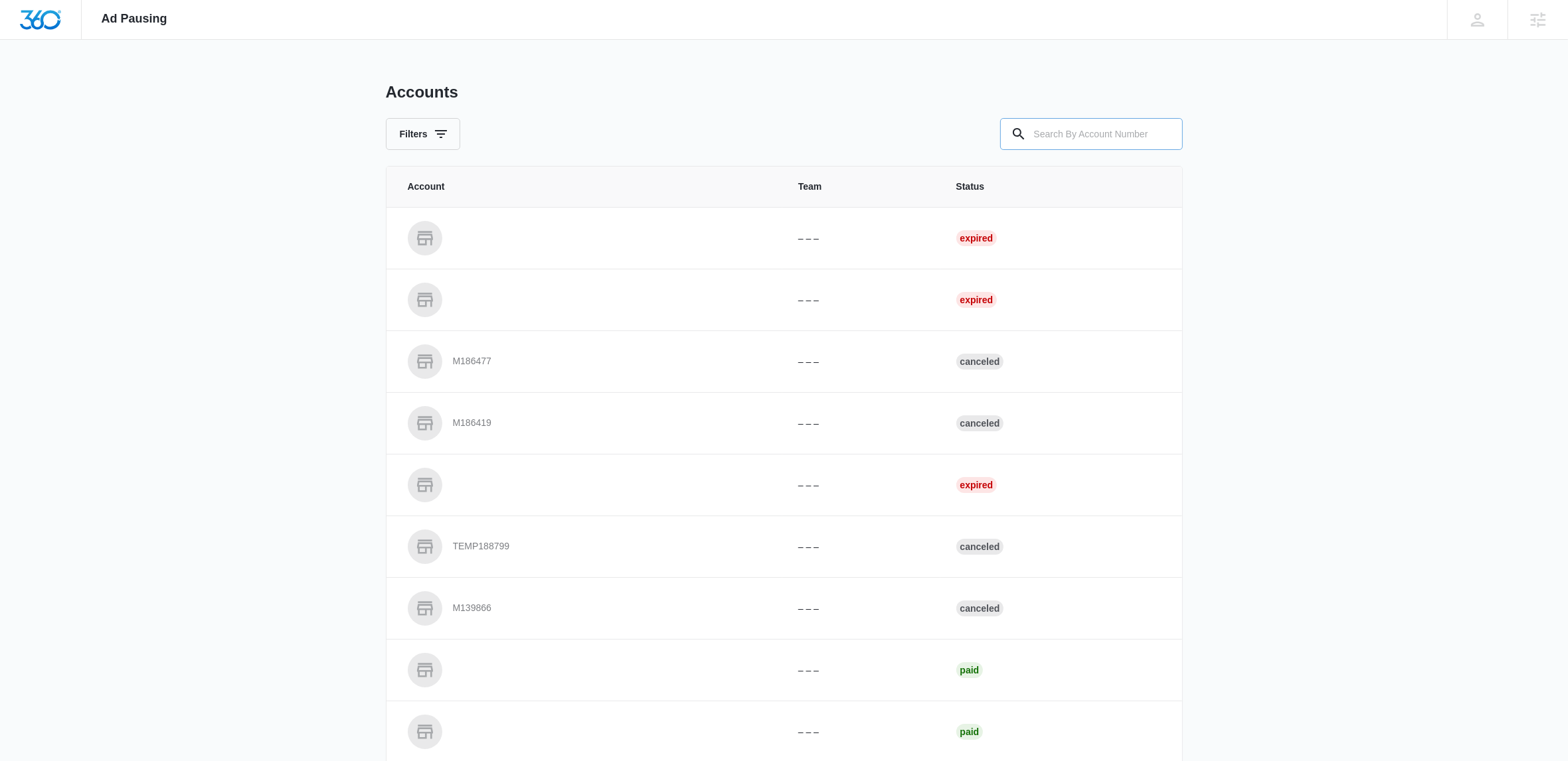
click at [1052, 132] on input "text" at bounding box center [1091, 134] width 183 height 32
paste input "M322295"
type input "M322295"
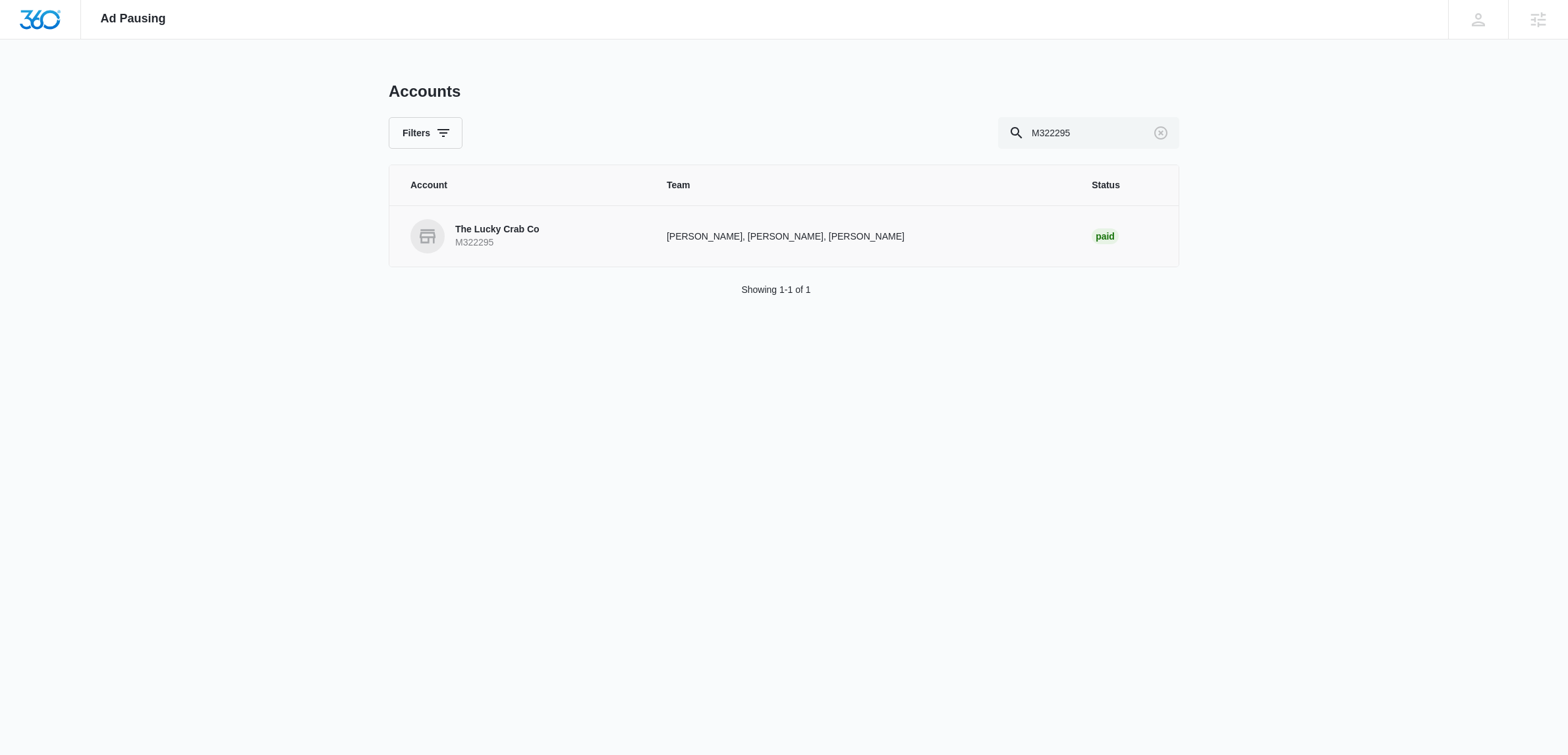
click at [492, 228] on p "The Lucky Crab Co" at bounding box center [497, 229] width 84 height 13
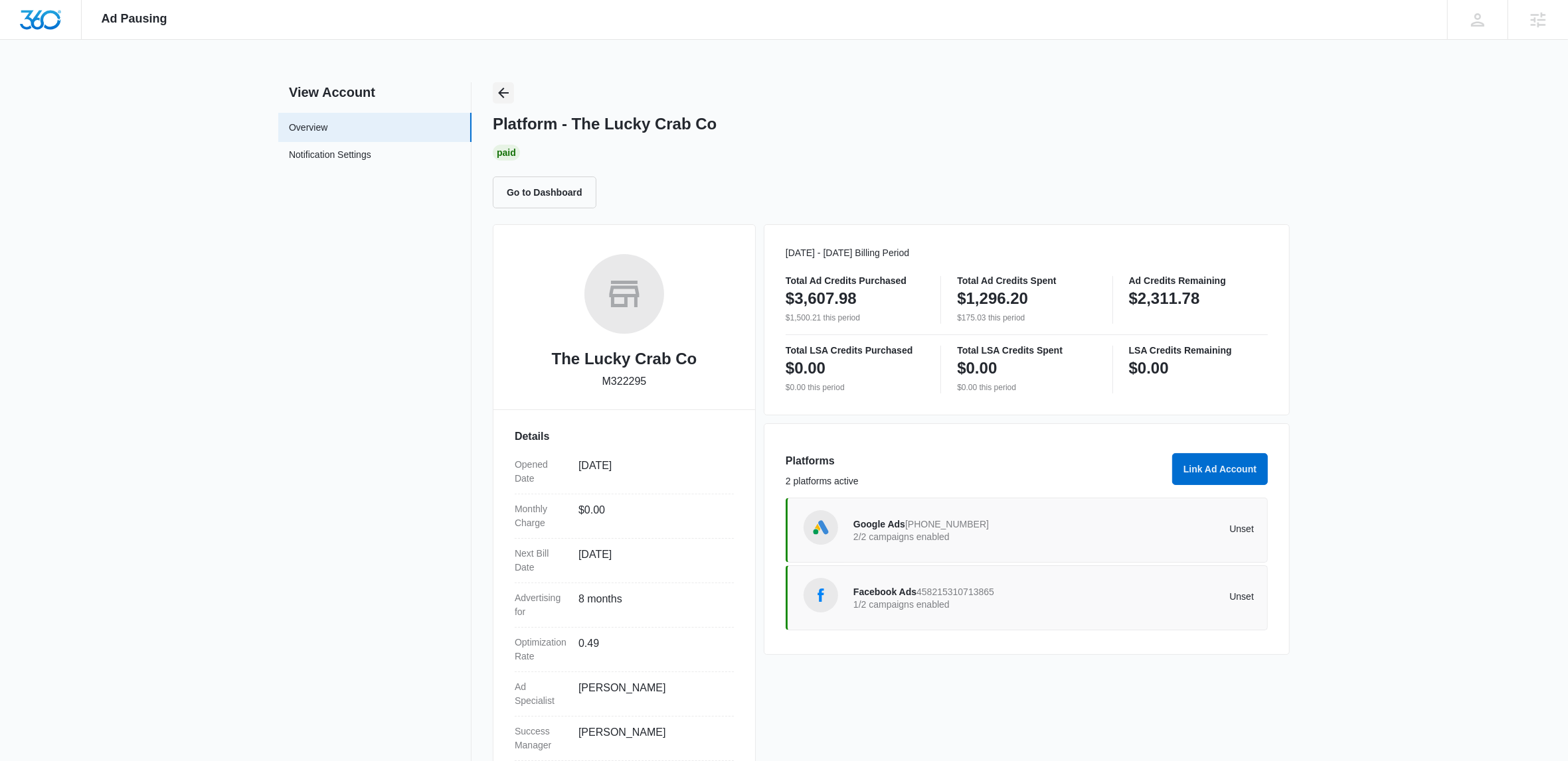
click at [504, 94] on icon "Back" at bounding box center [503, 93] width 16 height 16
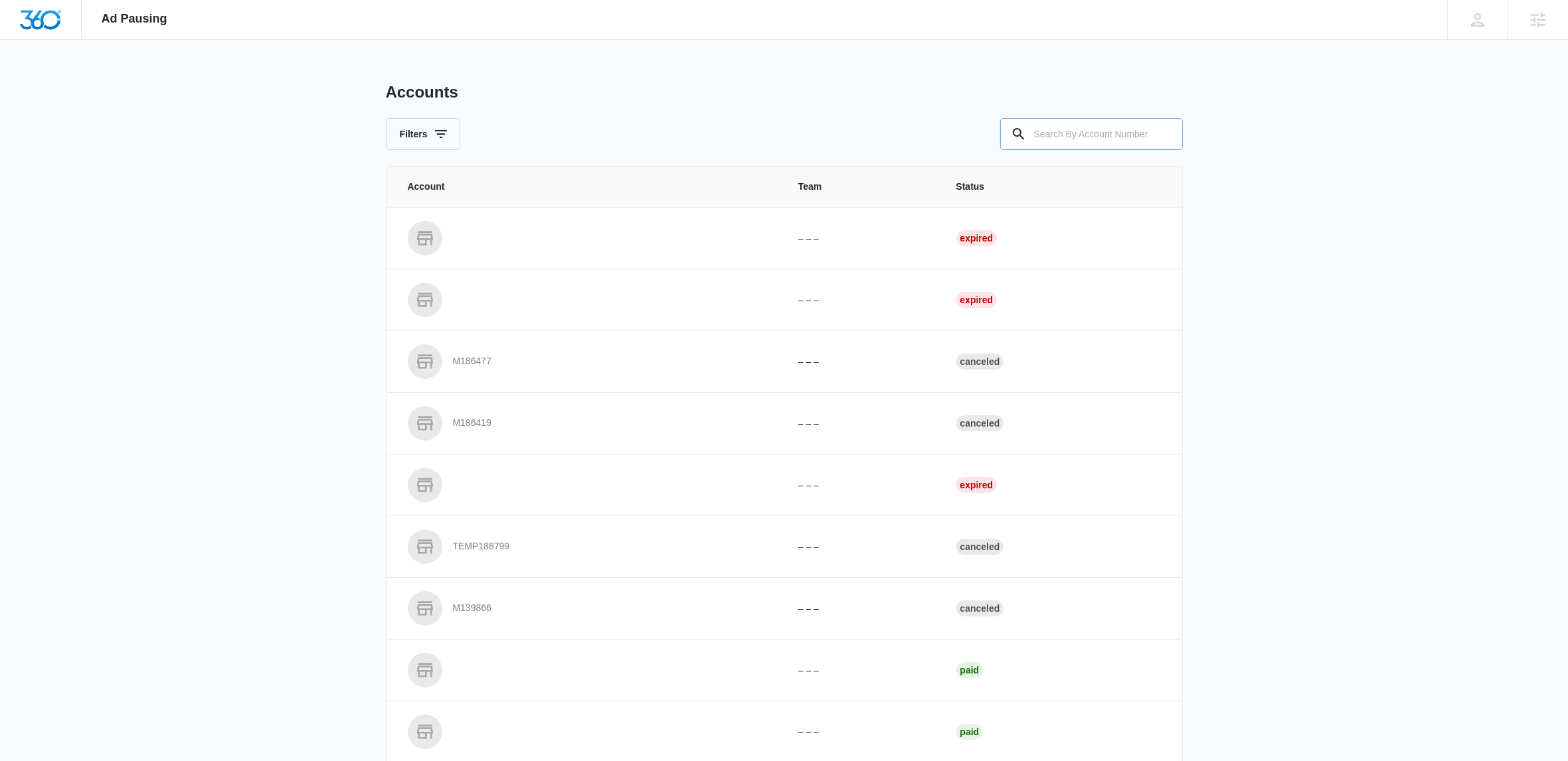
click at [1040, 136] on input "text" at bounding box center [1091, 134] width 183 height 32
paste input "M16761"
type input "M16761"
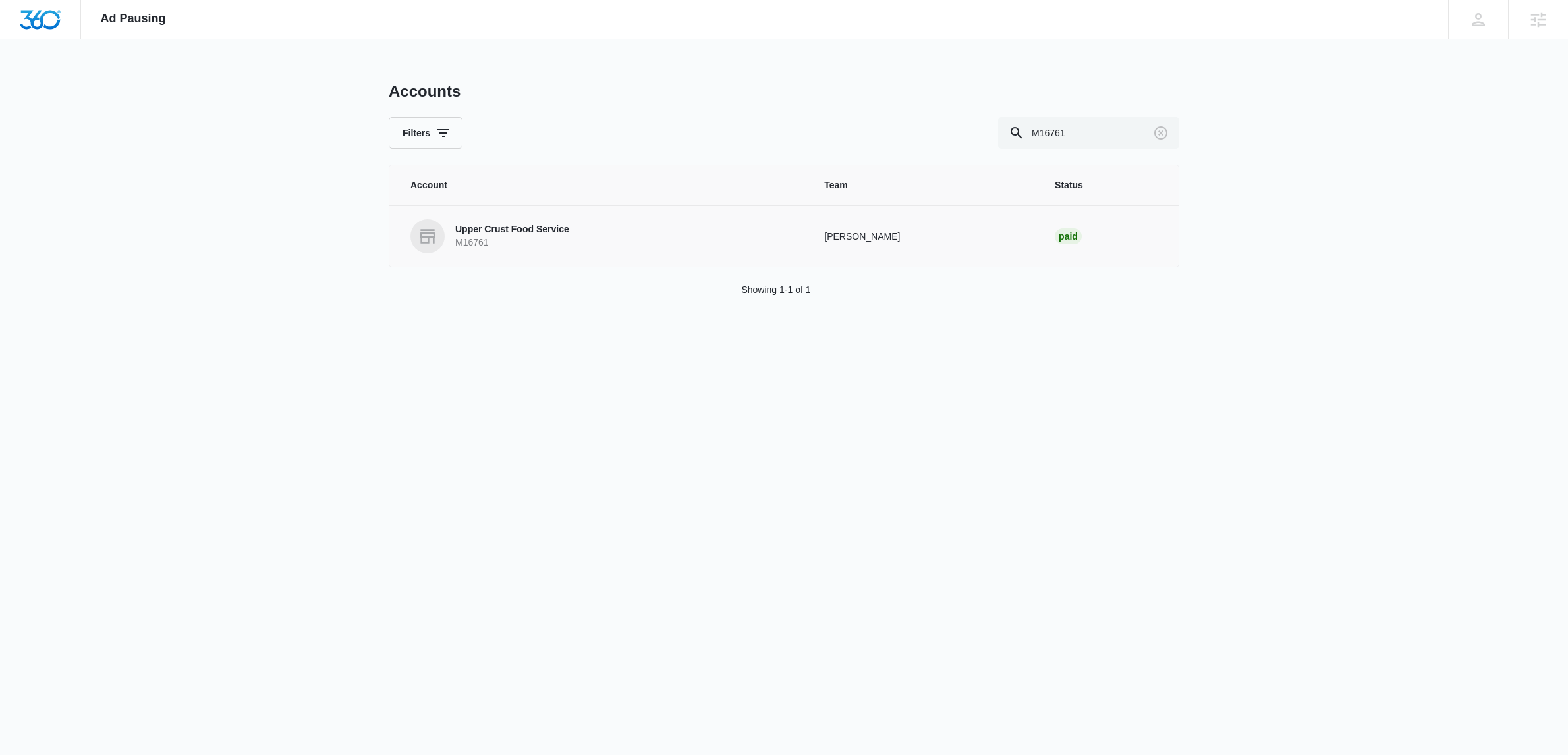
click at [494, 237] on p "M16761" at bounding box center [512, 242] width 114 height 13
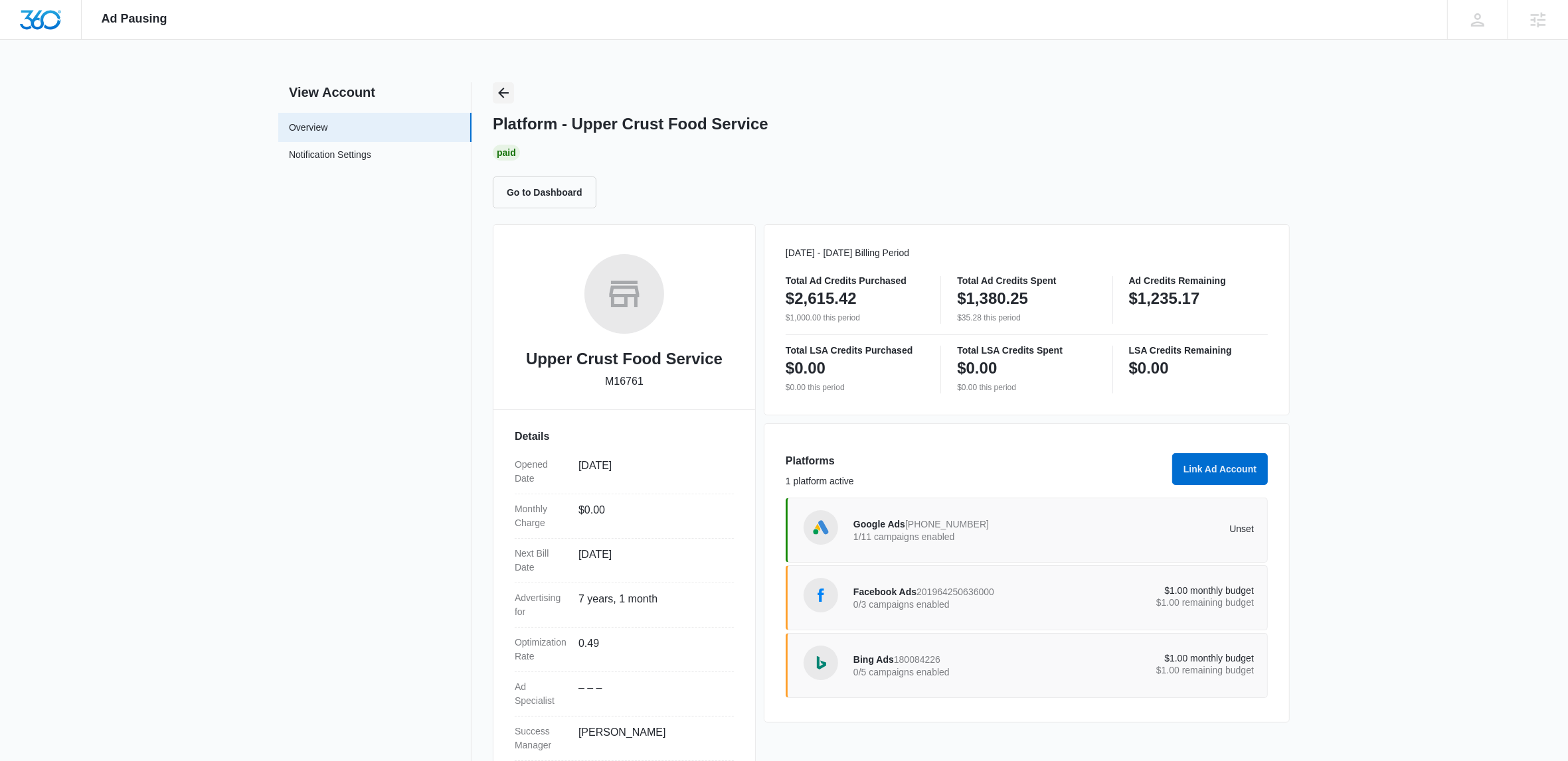
click at [498, 97] on icon "Back" at bounding box center [503, 93] width 16 height 16
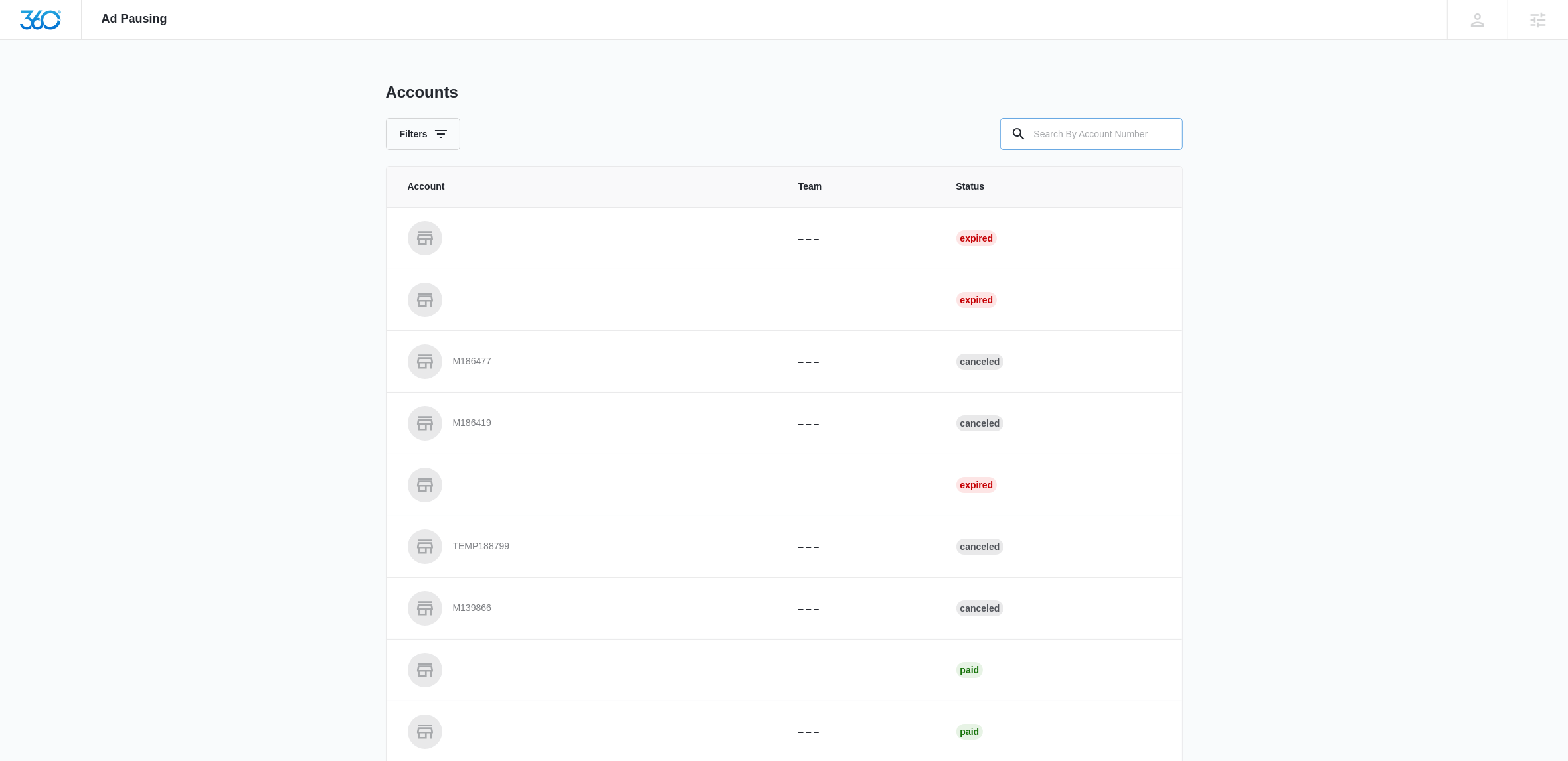
click at [1079, 140] on input "text" at bounding box center [1091, 134] width 183 height 32
paste input "M14443"
type input "M14443"
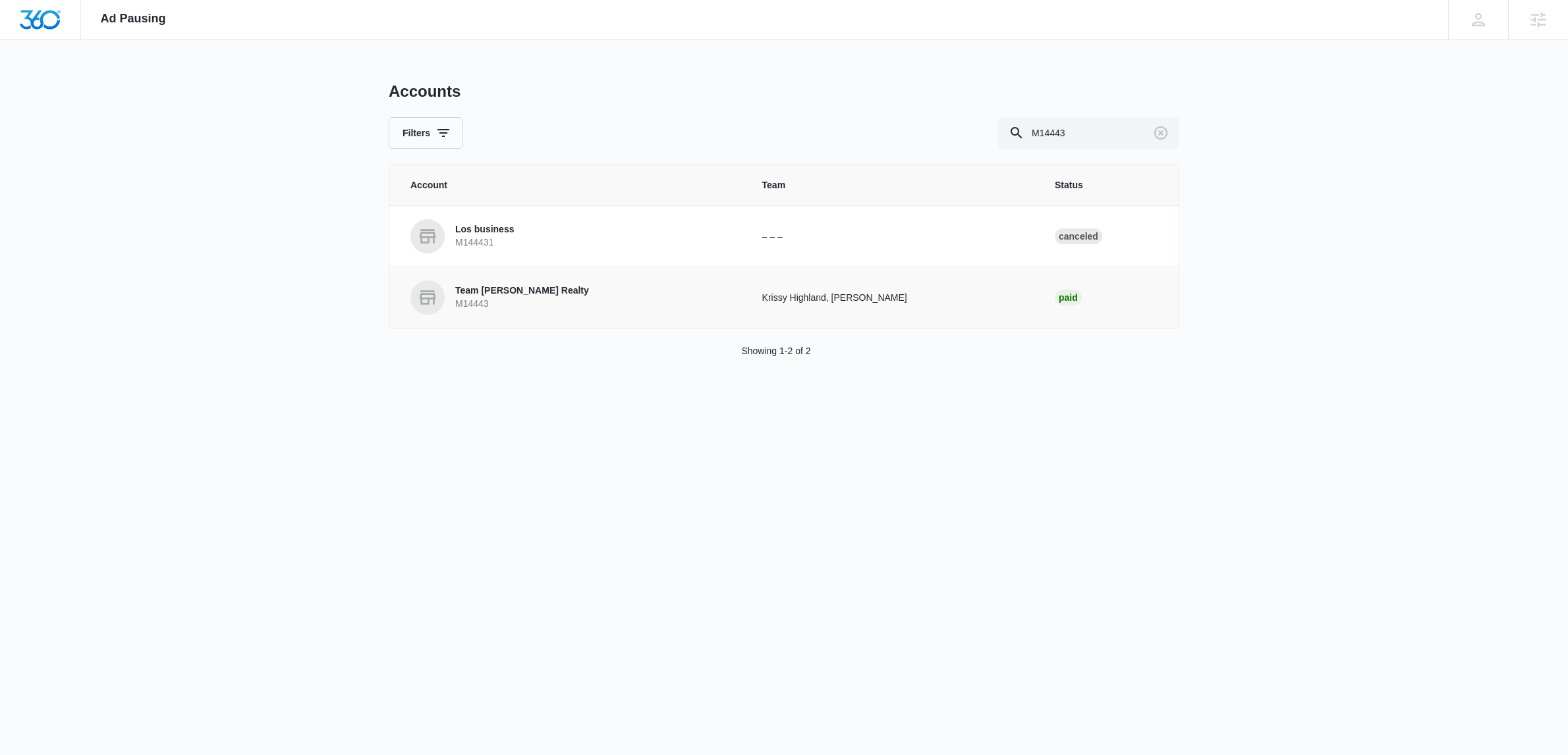
click at [529, 291] on p "Team Anderson Realty" at bounding box center [522, 290] width 133 height 13
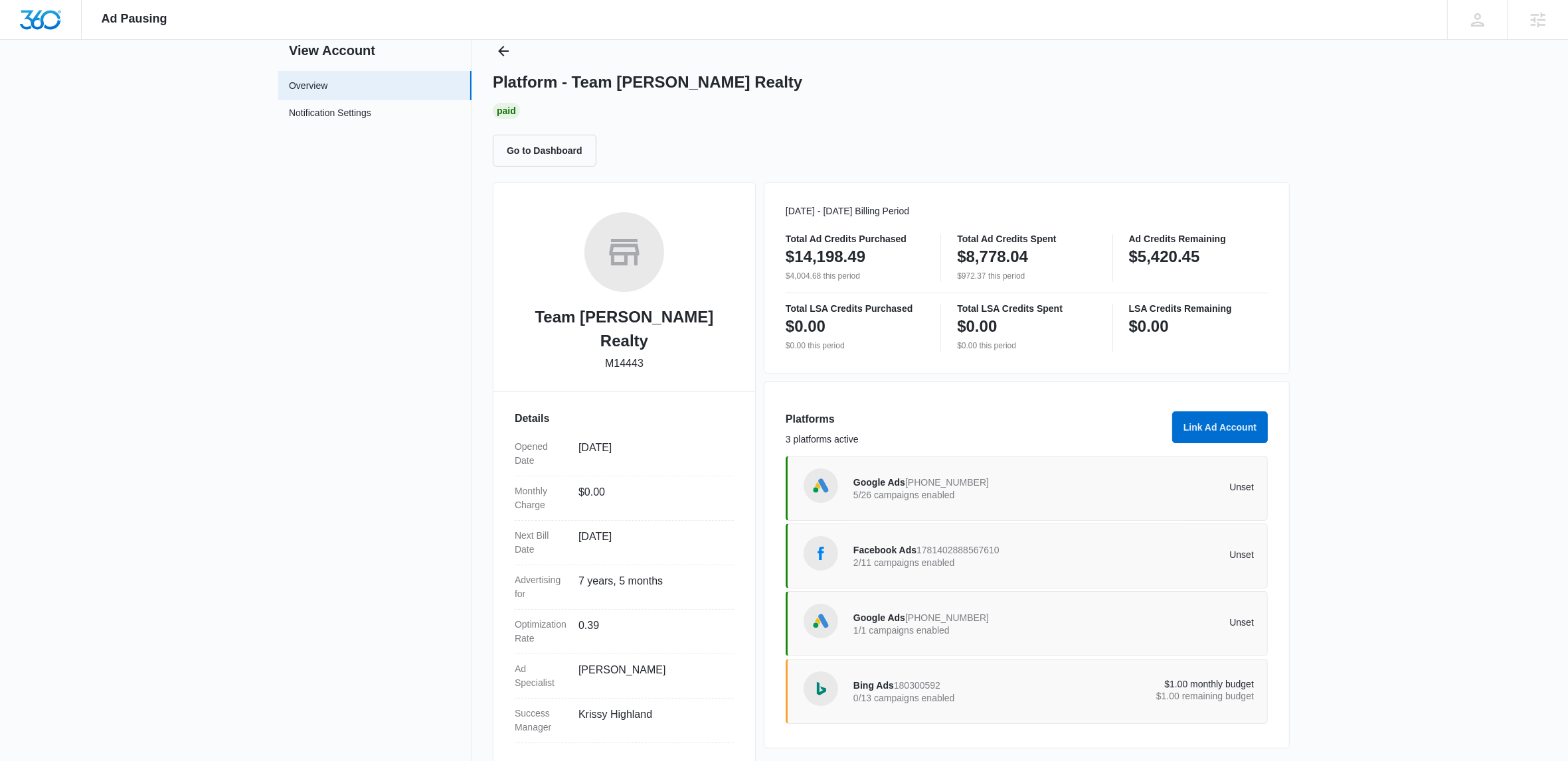
scroll to position [46, 0]
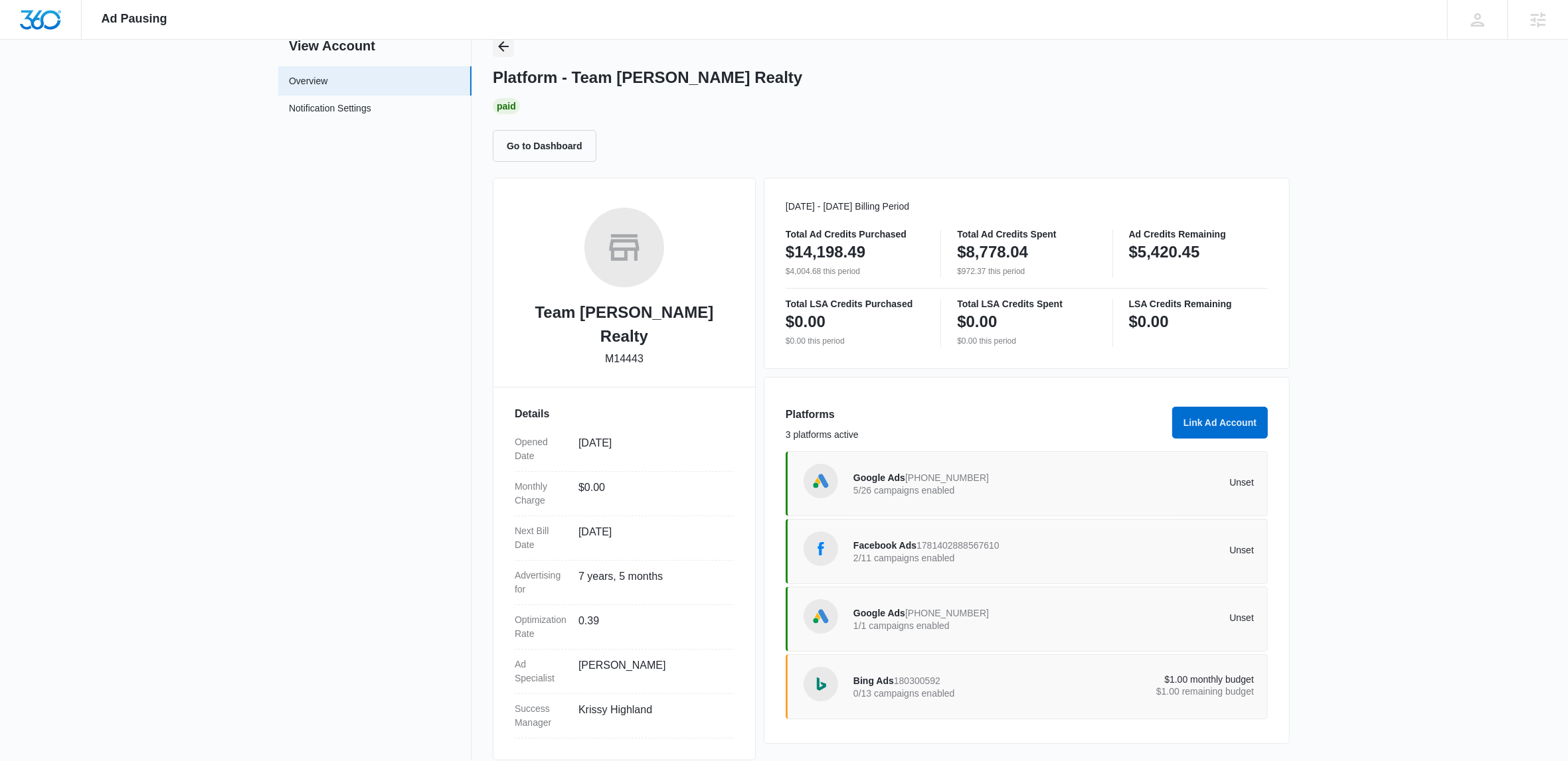
click at [500, 41] on icon "Back" at bounding box center [503, 46] width 16 height 16
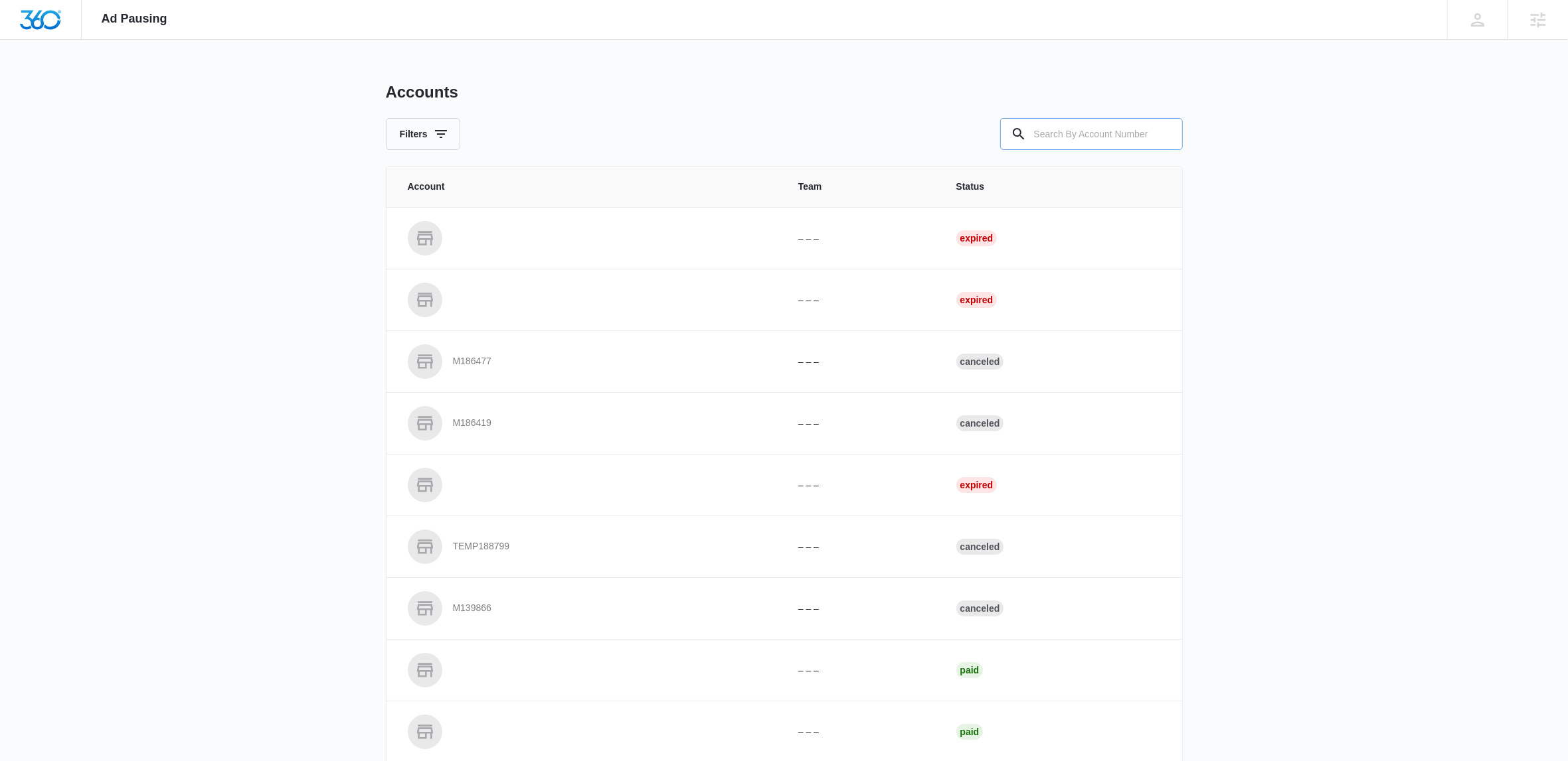
click at [1091, 130] on input "text" at bounding box center [1091, 134] width 183 height 32
paste input "M14491"
type input "M14491"
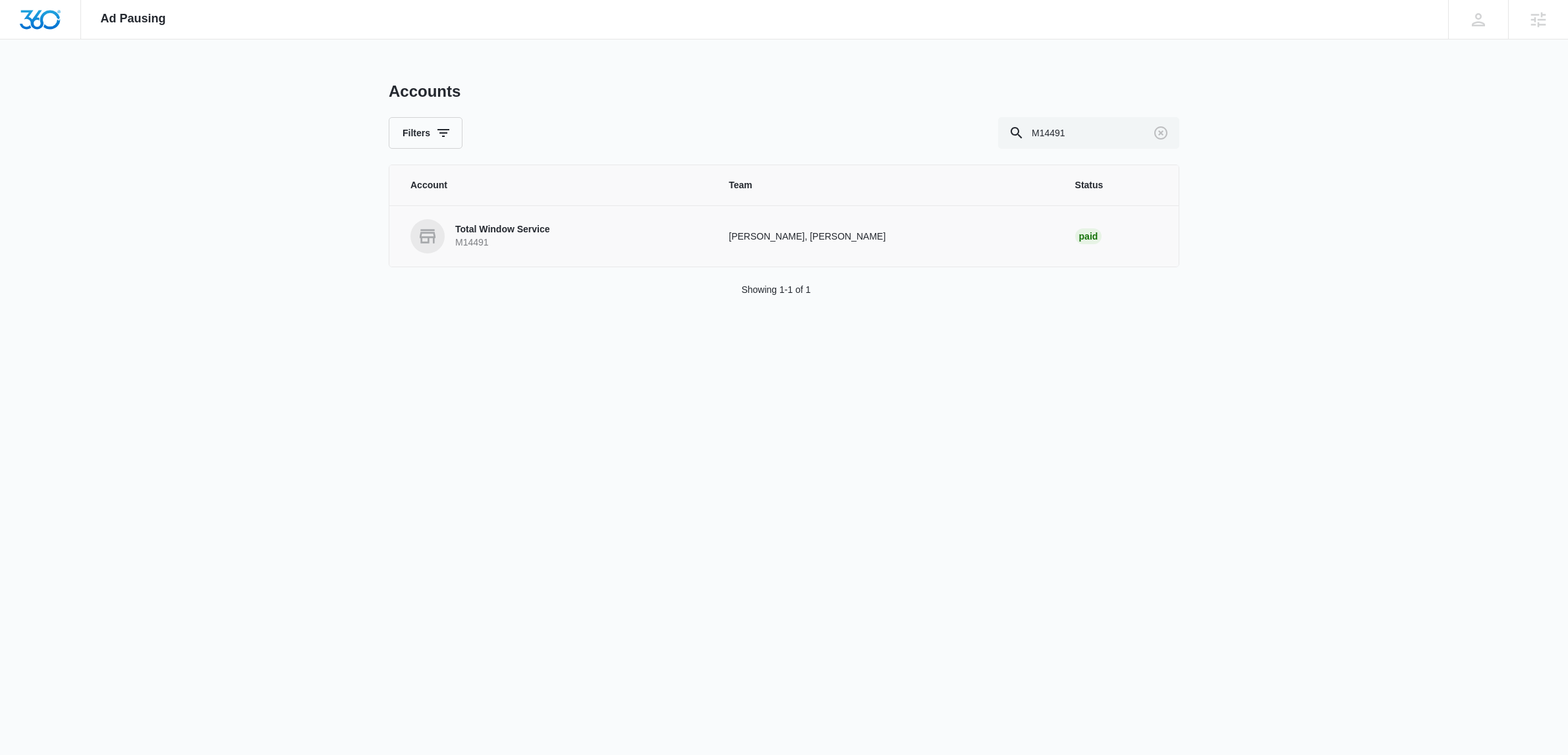
click at [490, 238] on p "M14491" at bounding box center [502, 242] width 95 height 13
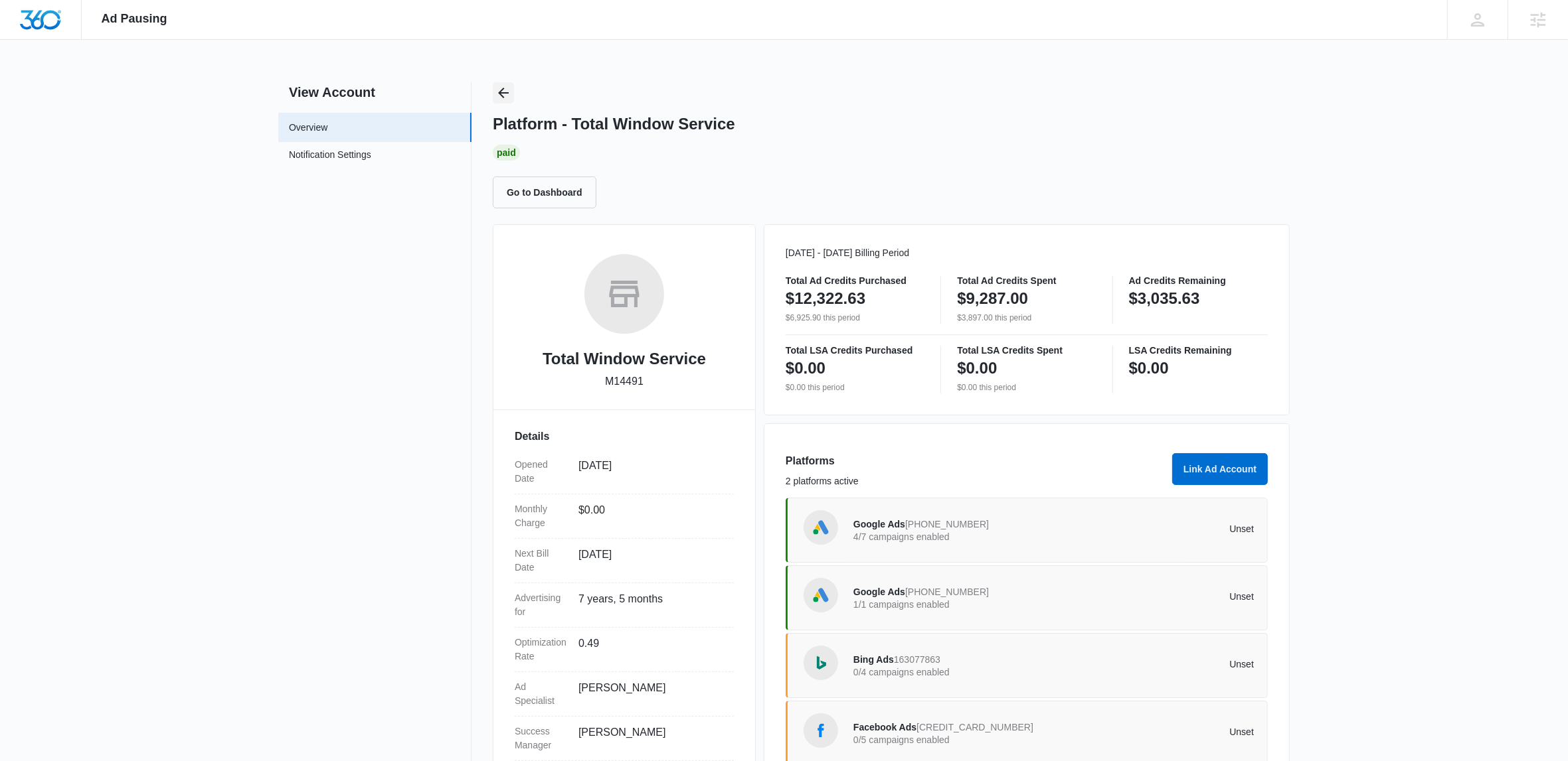
click at [504, 102] on button "Back" at bounding box center [502, 92] width 21 height 21
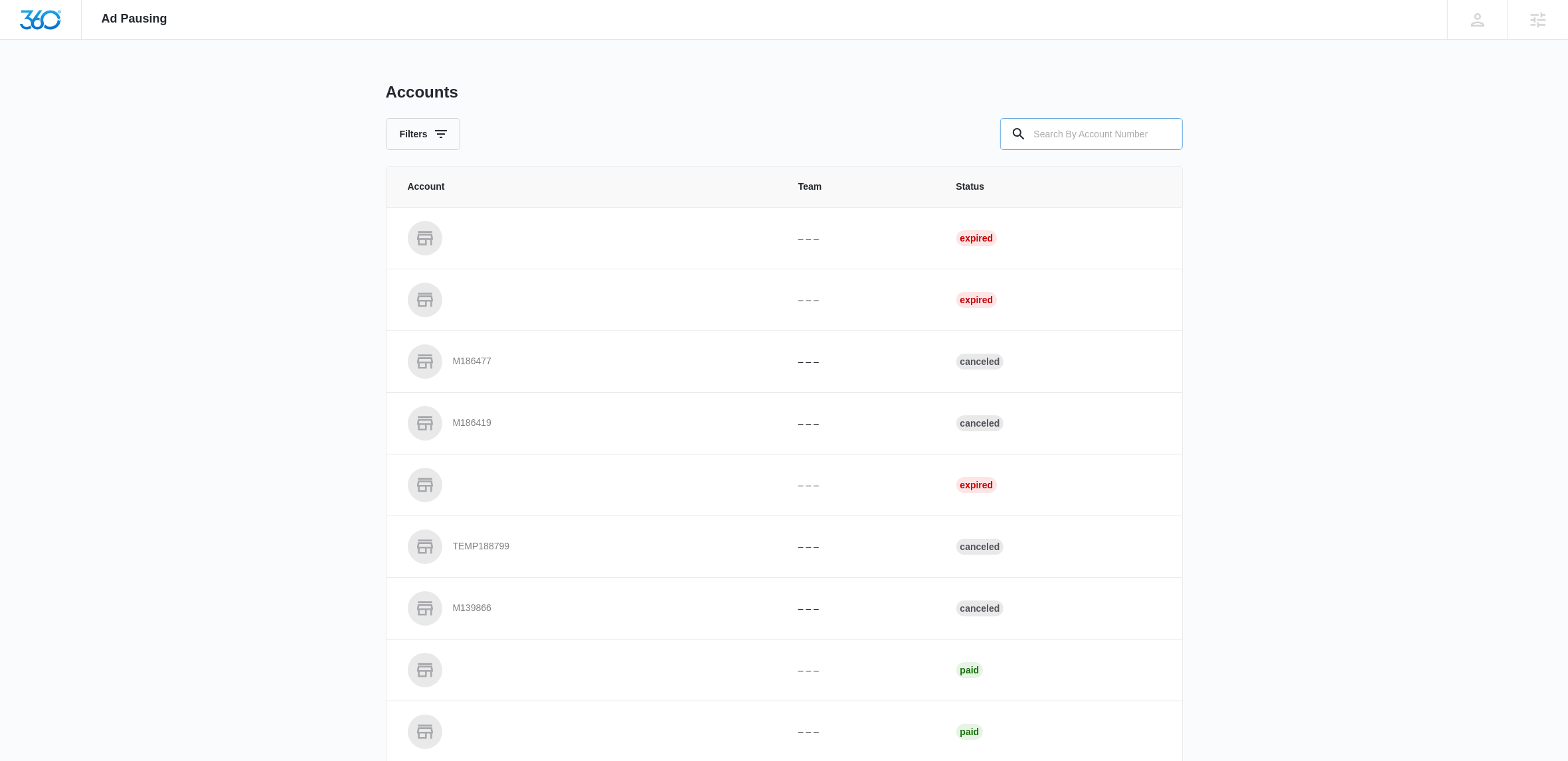
click at [1059, 138] on input "text" at bounding box center [1091, 134] width 183 height 32
paste input "M31248"
type input "M31248"
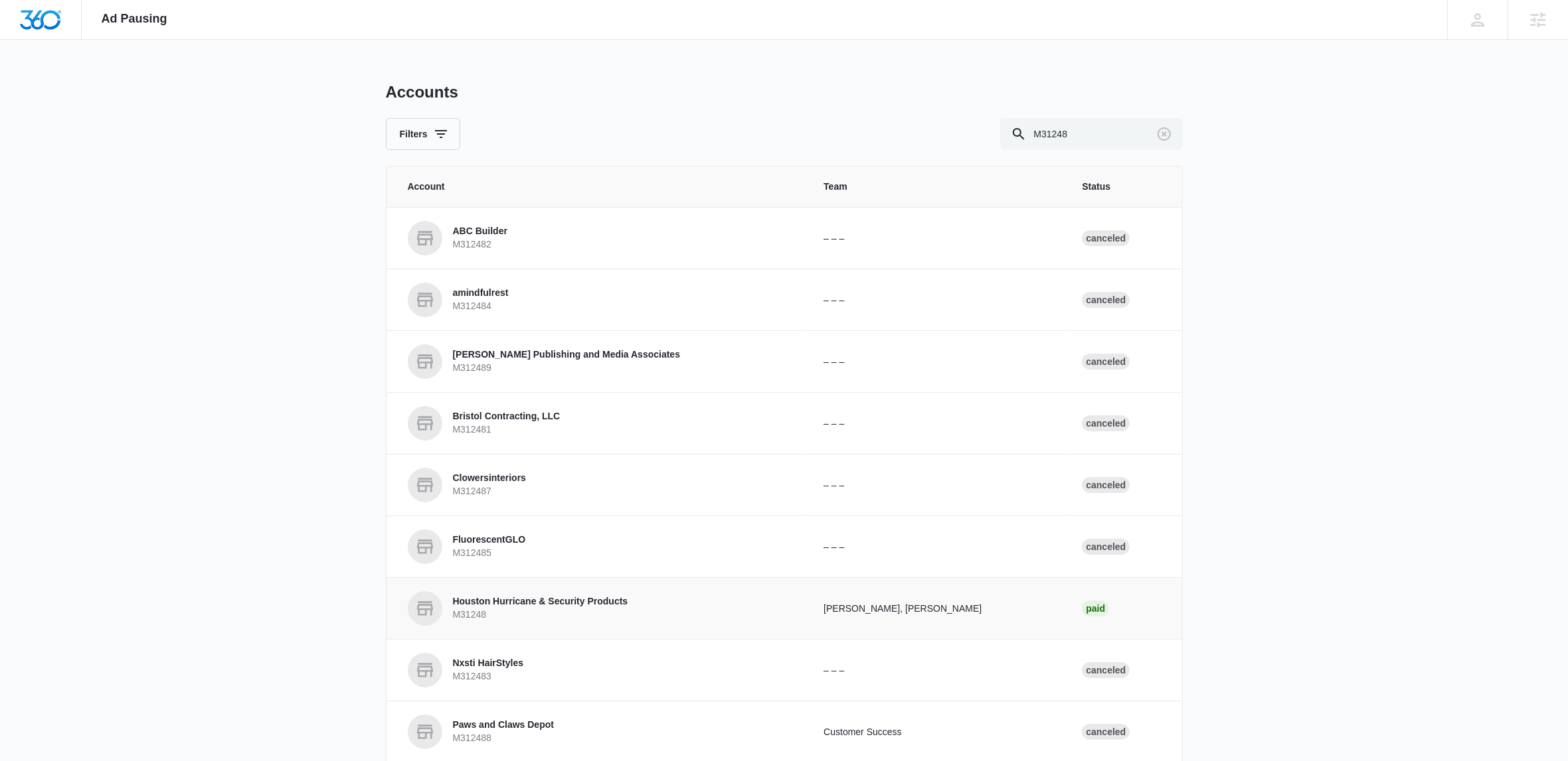
click at [556, 605] on p "Houston Hurricane & Security Products" at bounding box center [540, 601] width 175 height 13
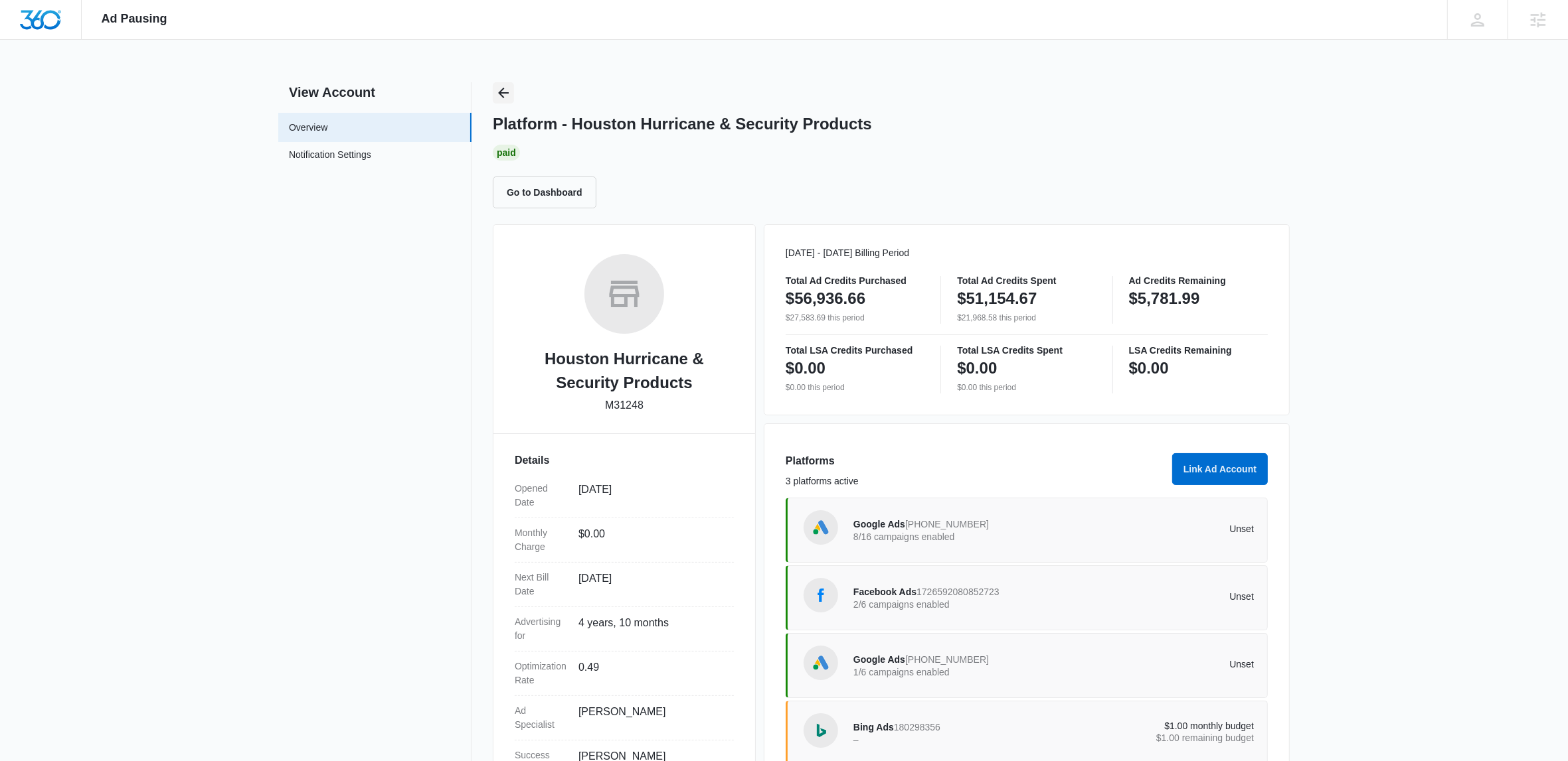
click at [495, 101] on button "Back" at bounding box center [502, 92] width 21 height 21
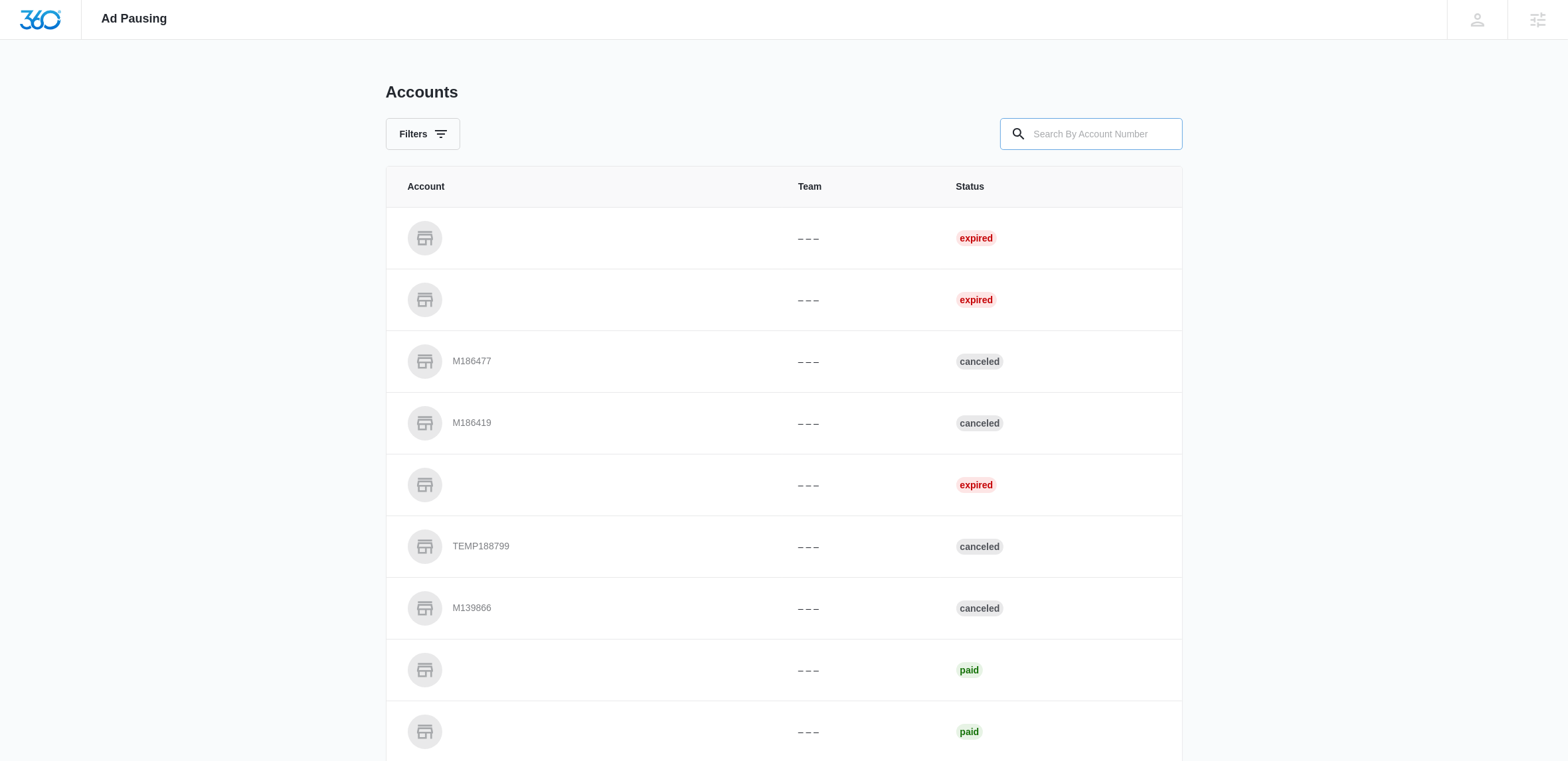
click at [1114, 134] on input "text" at bounding box center [1091, 134] width 183 height 32
paste input "M327154"
type input "M327154"
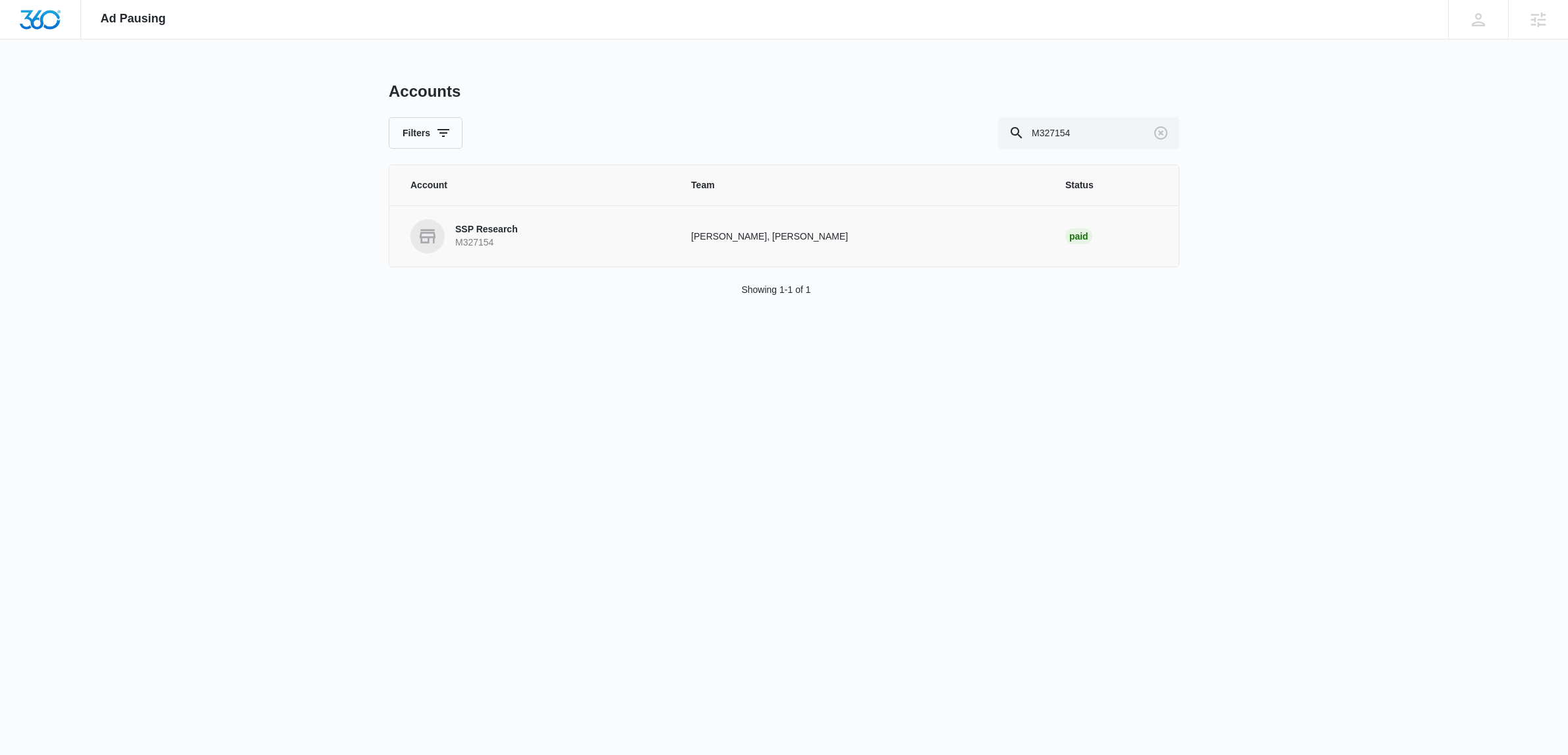
click at [486, 237] on p "M327154" at bounding box center [486, 242] width 63 height 13
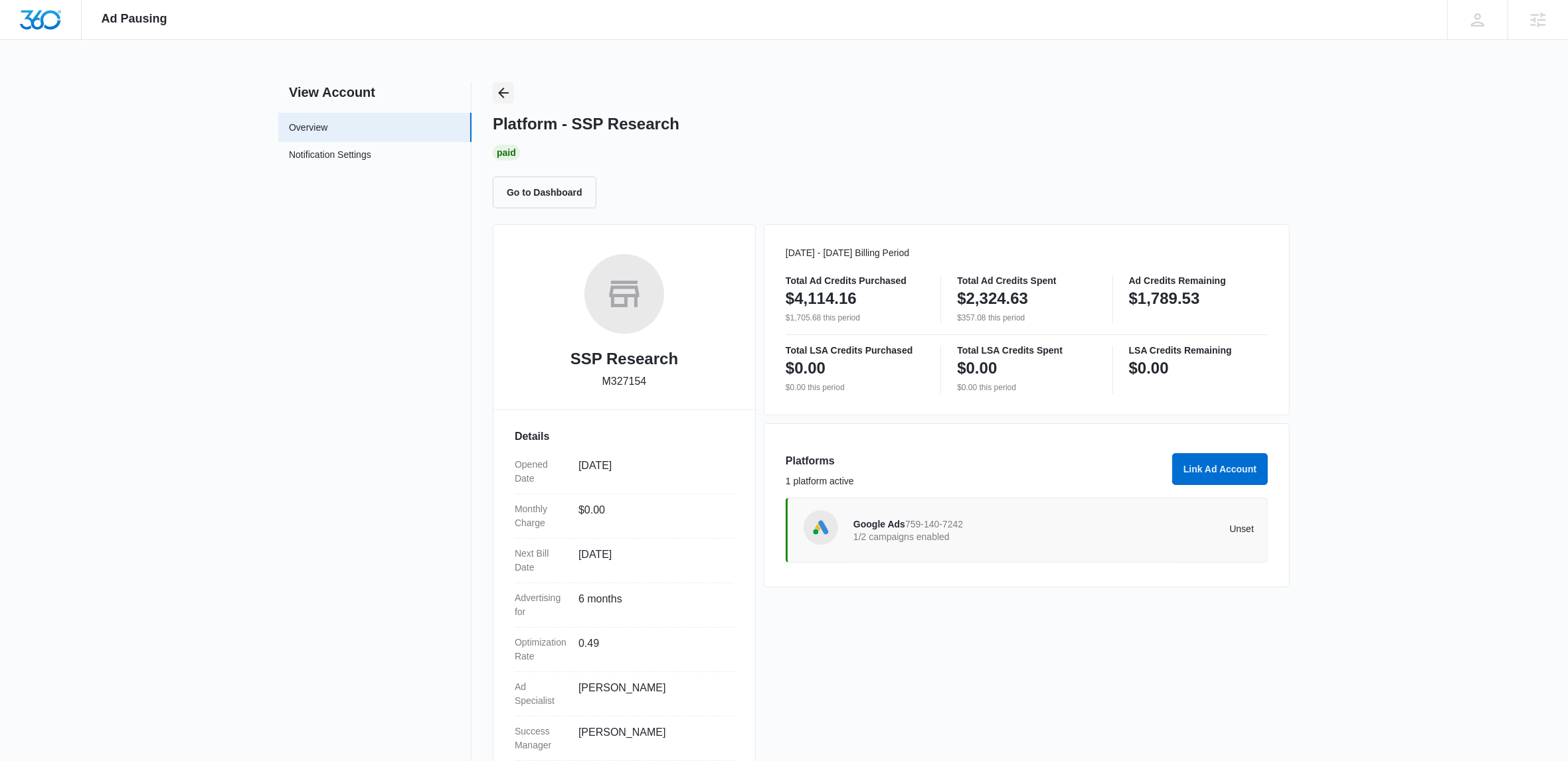
click at [504, 92] on icon "Back" at bounding box center [503, 93] width 11 height 11
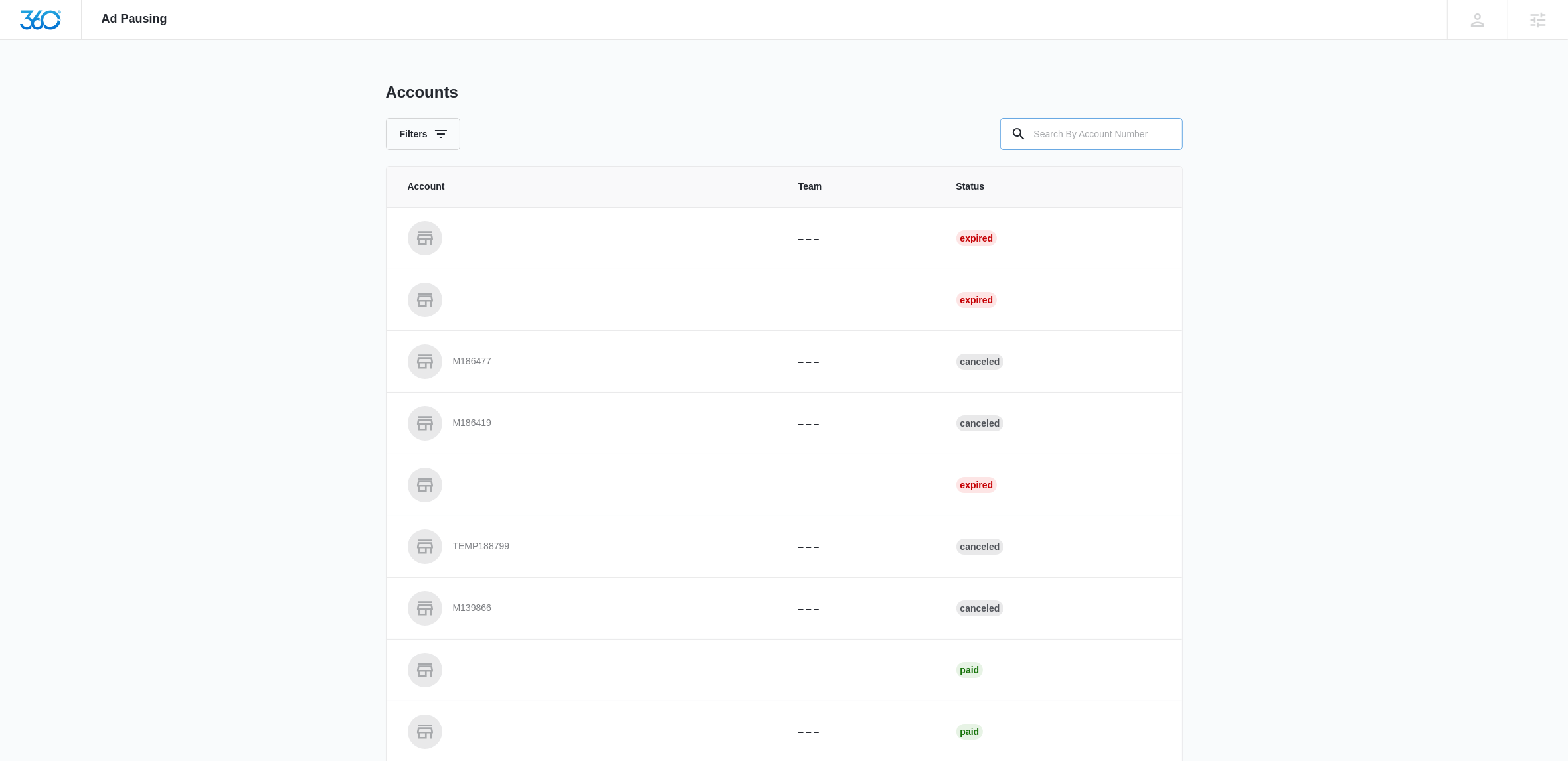
click at [1071, 131] on input "text" at bounding box center [1091, 134] width 183 height 32
paste input "M35333"
type input "M35333"
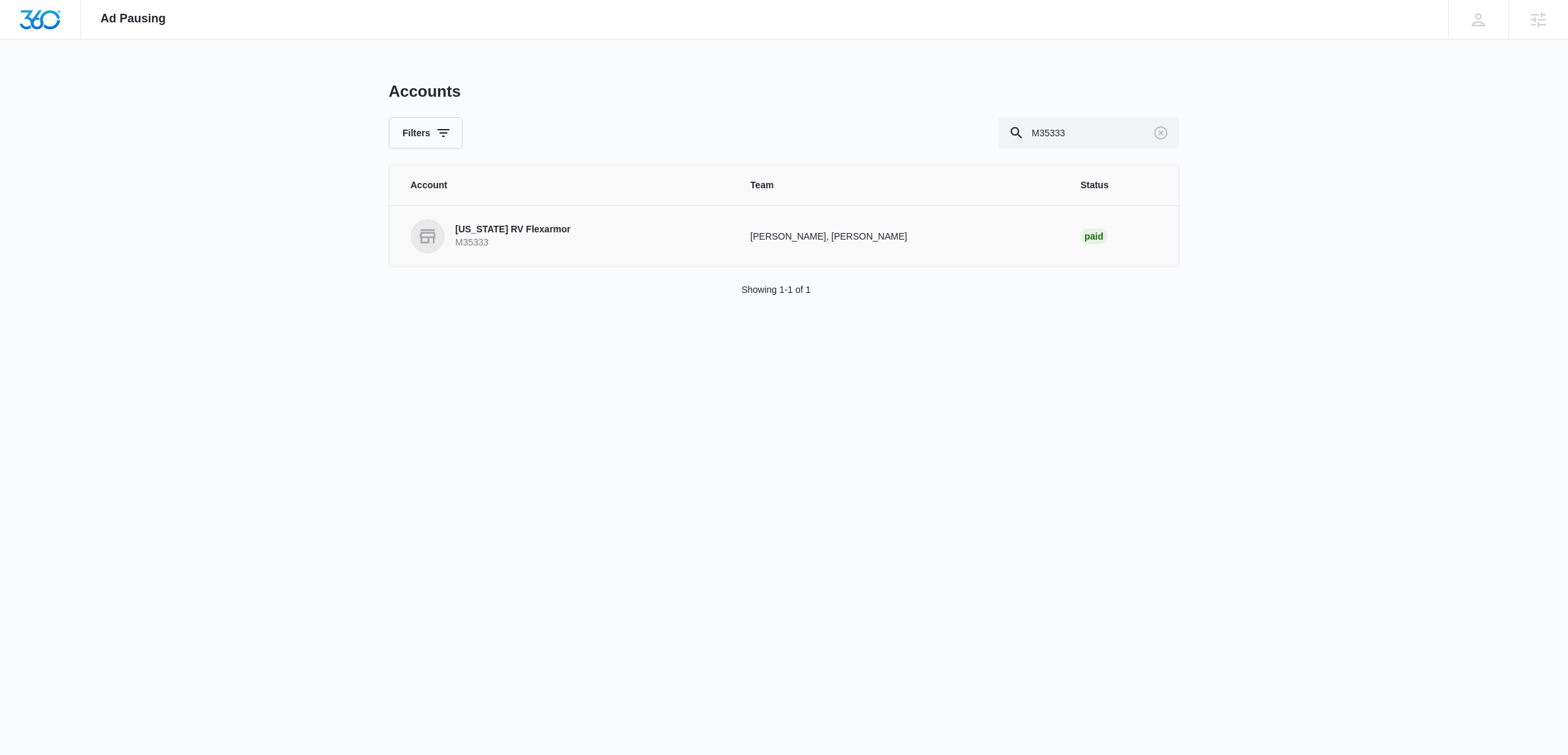
click at [570, 225] on link "Tennessee RV Flexarmor M35333" at bounding box center [564, 236] width 308 height 34
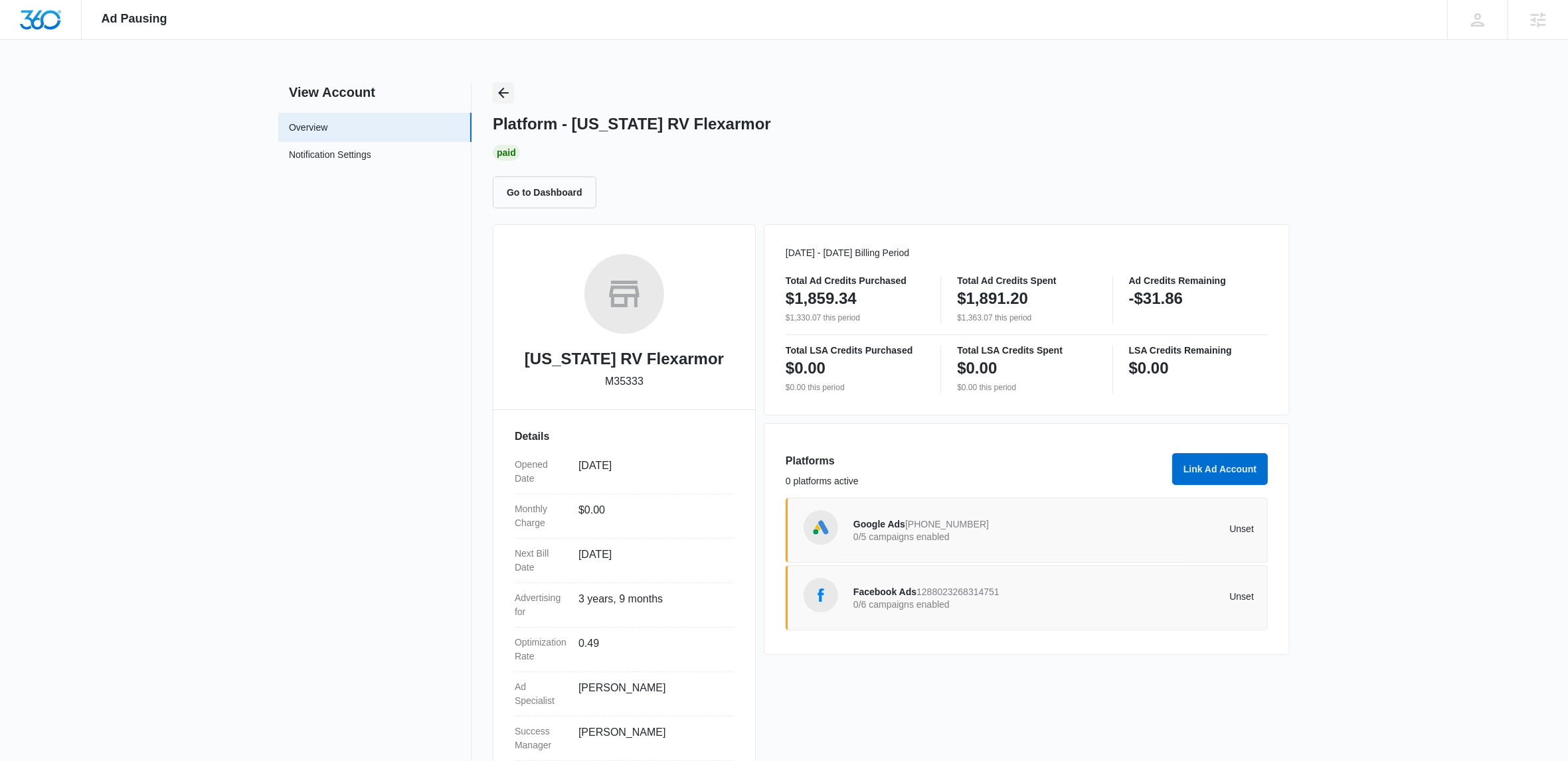
click at [500, 96] on icon "Back" at bounding box center [503, 93] width 16 height 16
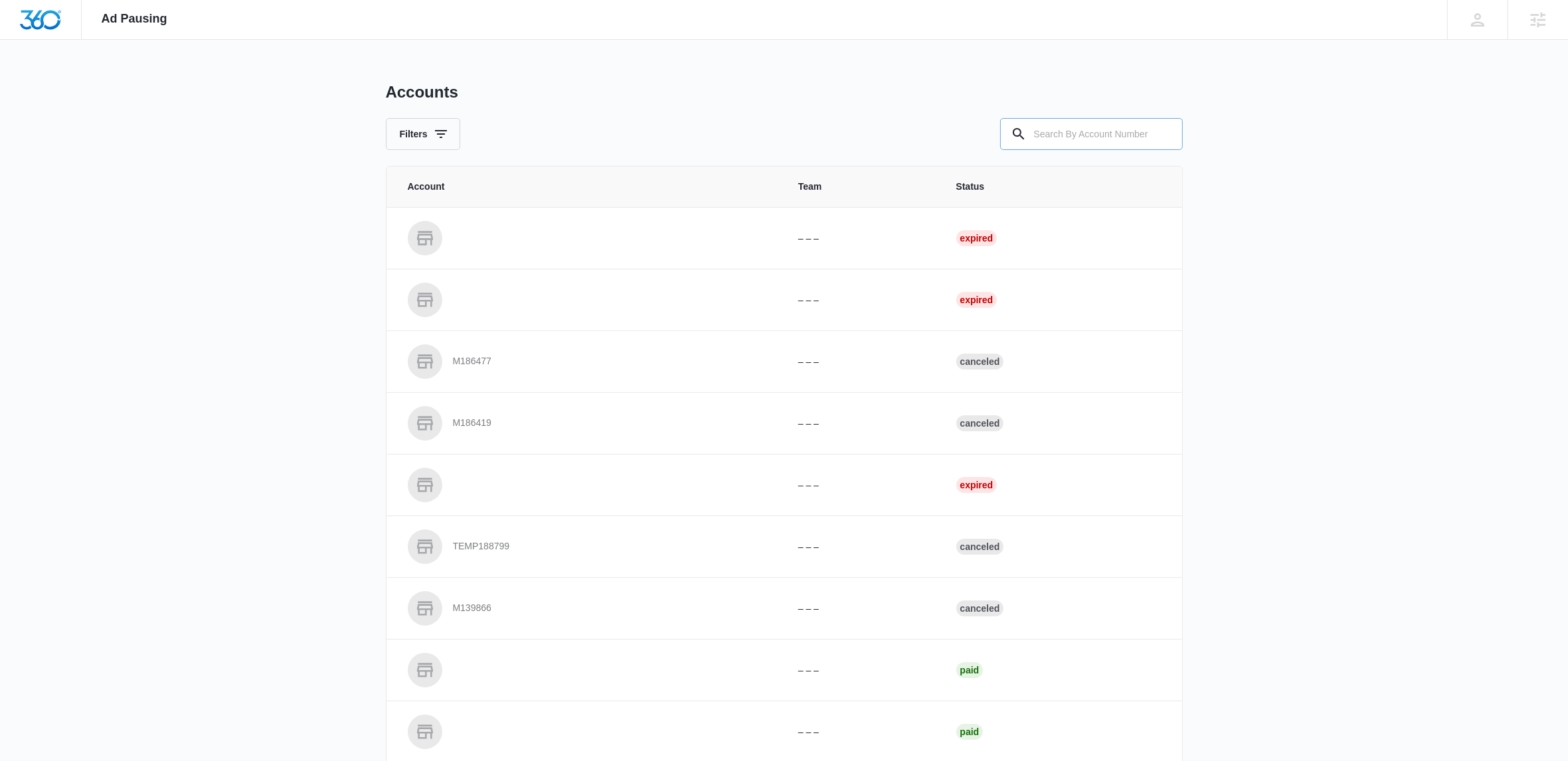
click at [1049, 136] on input "text" at bounding box center [1091, 134] width 183 height 32
paste input "M37539"
type input "M37539"
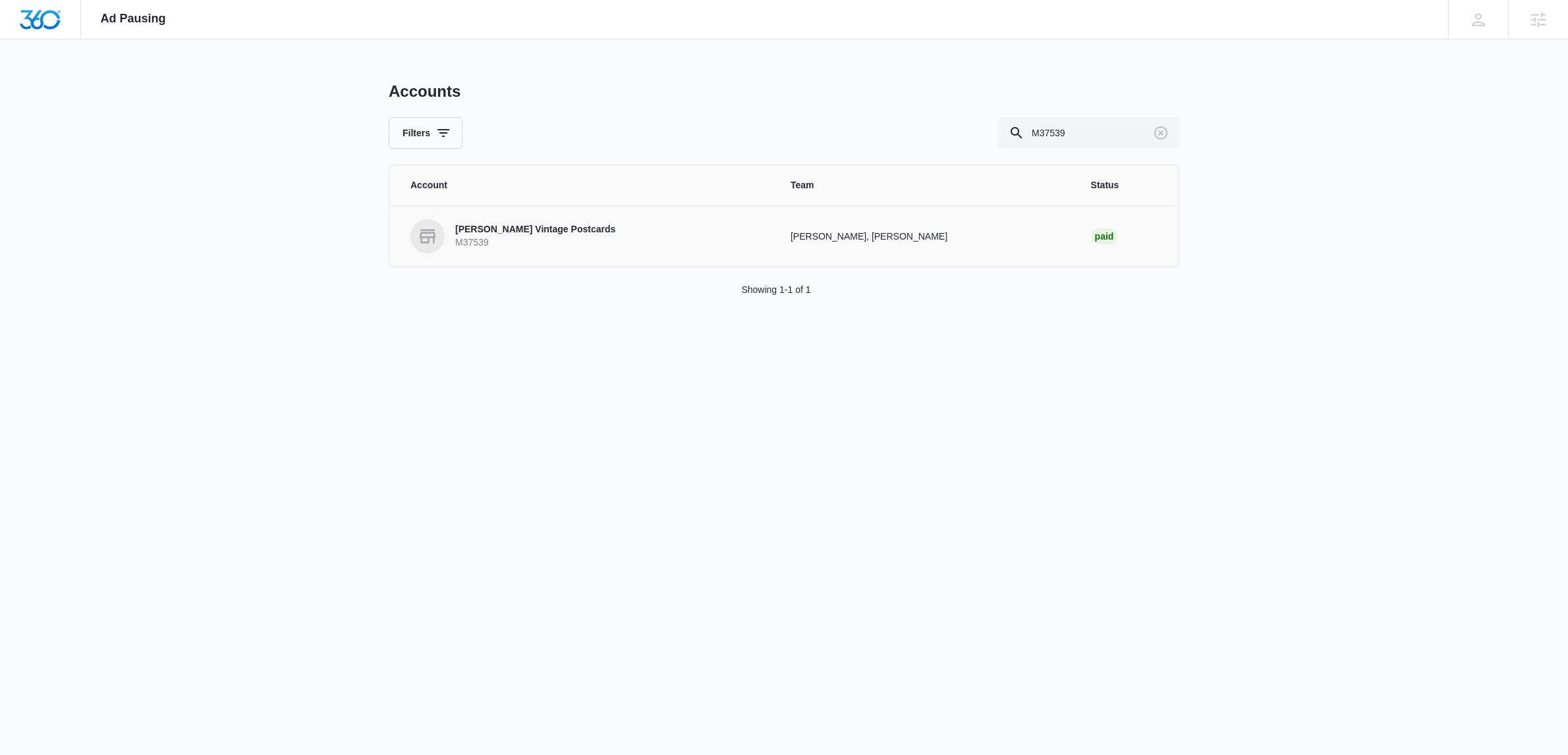
click at [517, 229] on p "Mary L. Martin Vintage Postcards" at bounding box center [534, 229] width 160 height 13
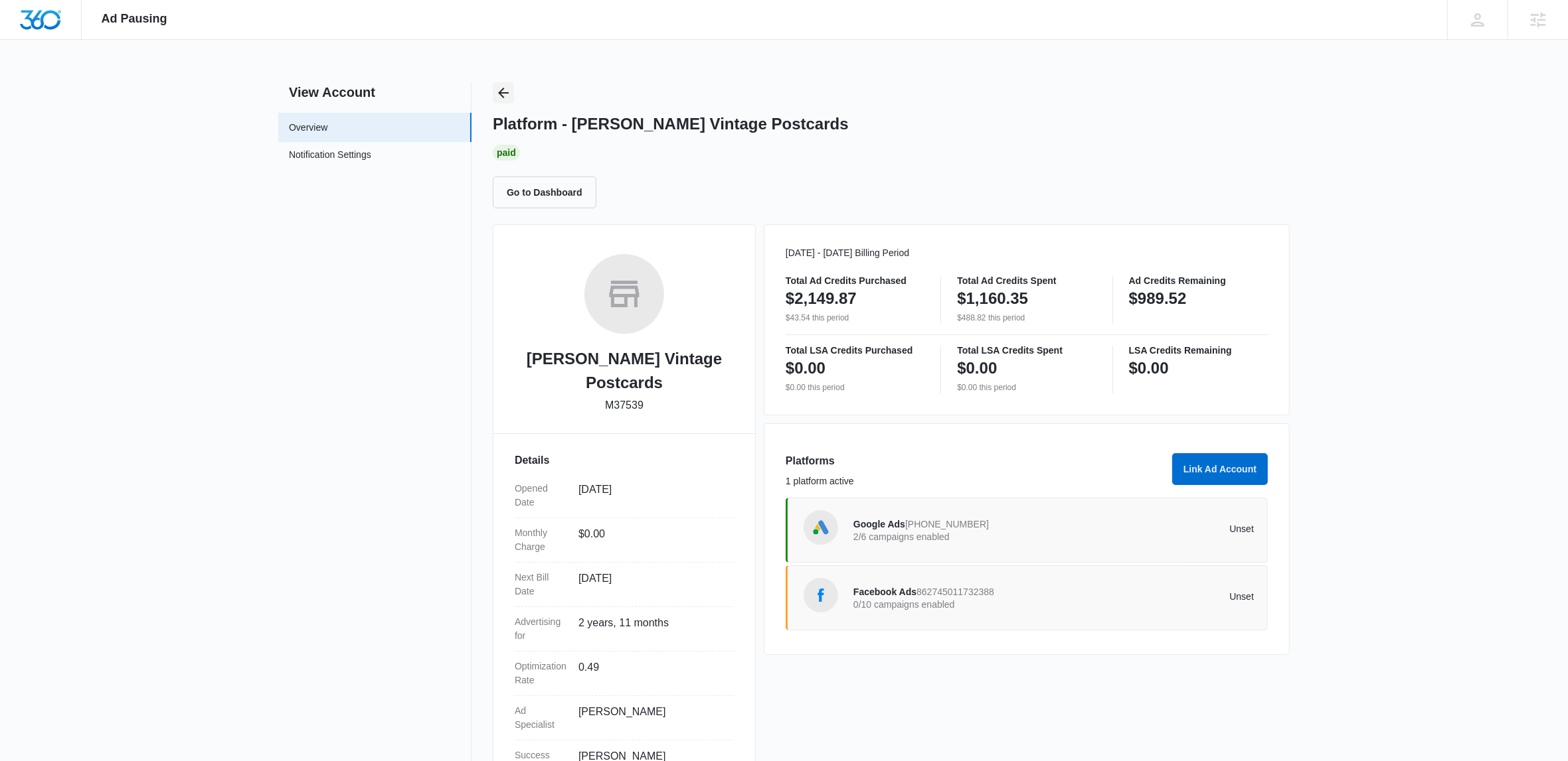
click at [509, 94] on icon "Back" at bounding box center [503, 93] width 16 height 16
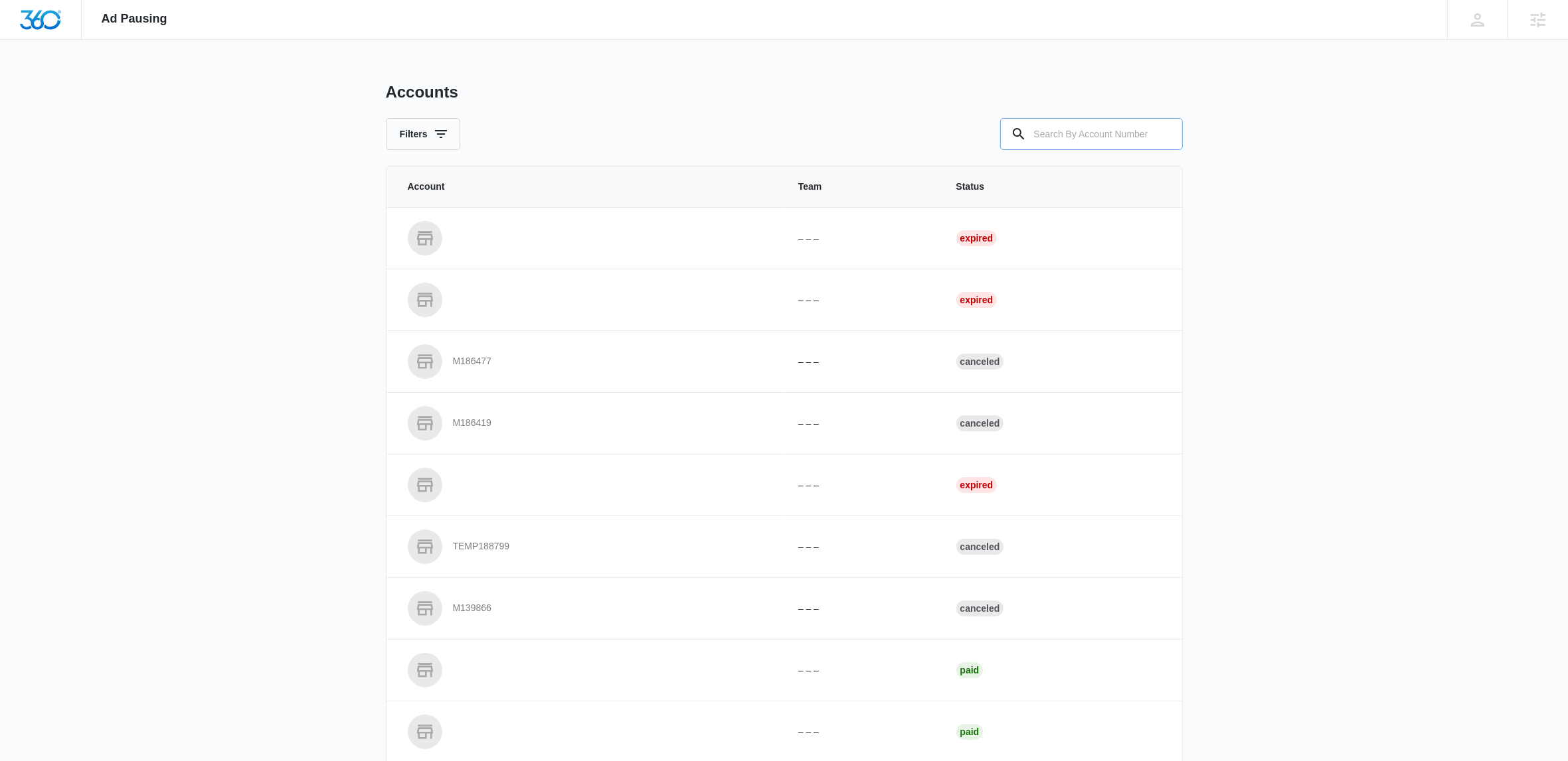
click at [1053, 140] on input "text" at bounding box center [1091, 134] width 183 height 32
paste input "M8609"
type input "M8609"
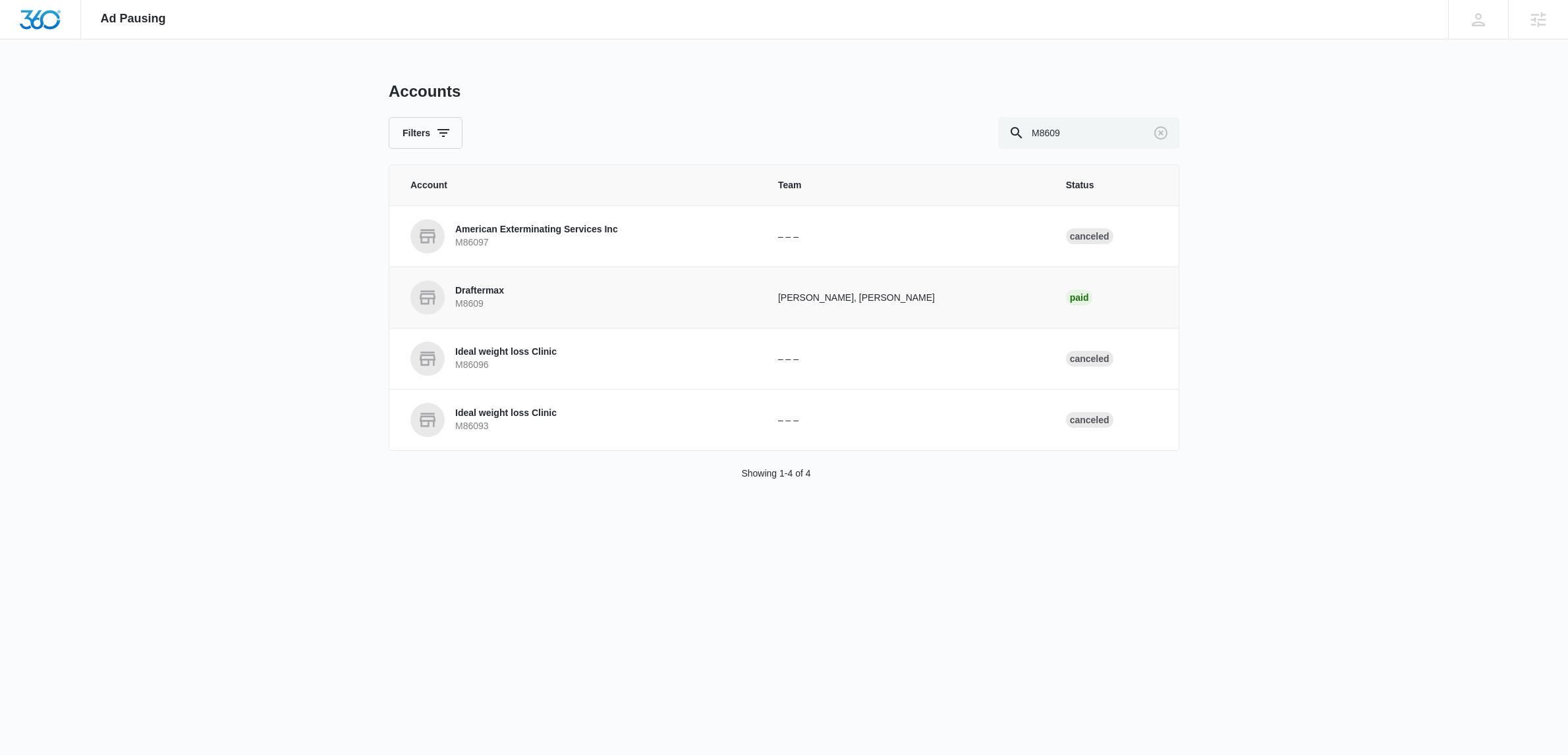
click at [490, 294] on p "Draftermax" at bounding box center [480, 290] width 49 height 13
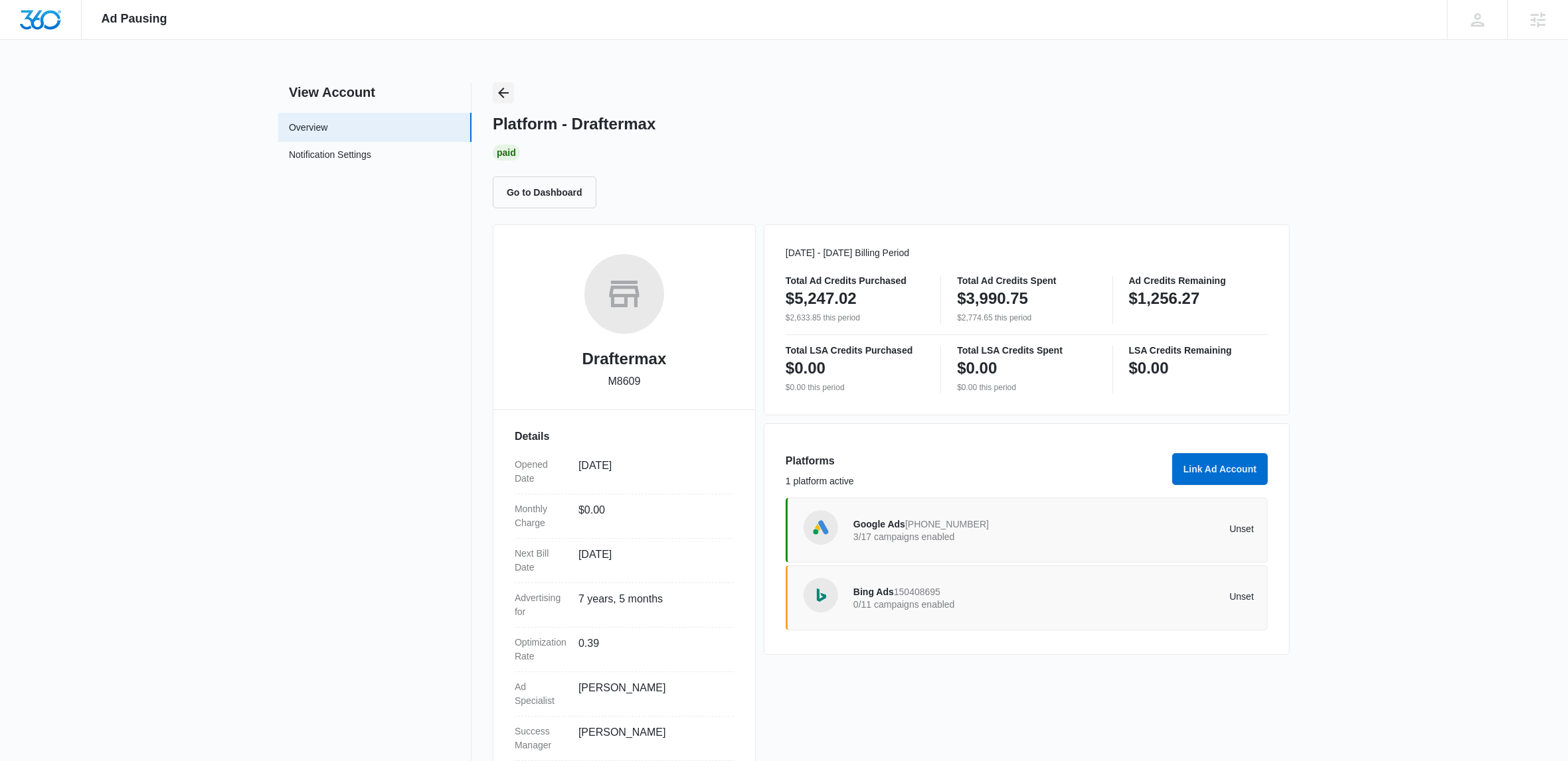
click at [499, 92] on icon "Back" at bounding box center [503, 93] width 11 height 11
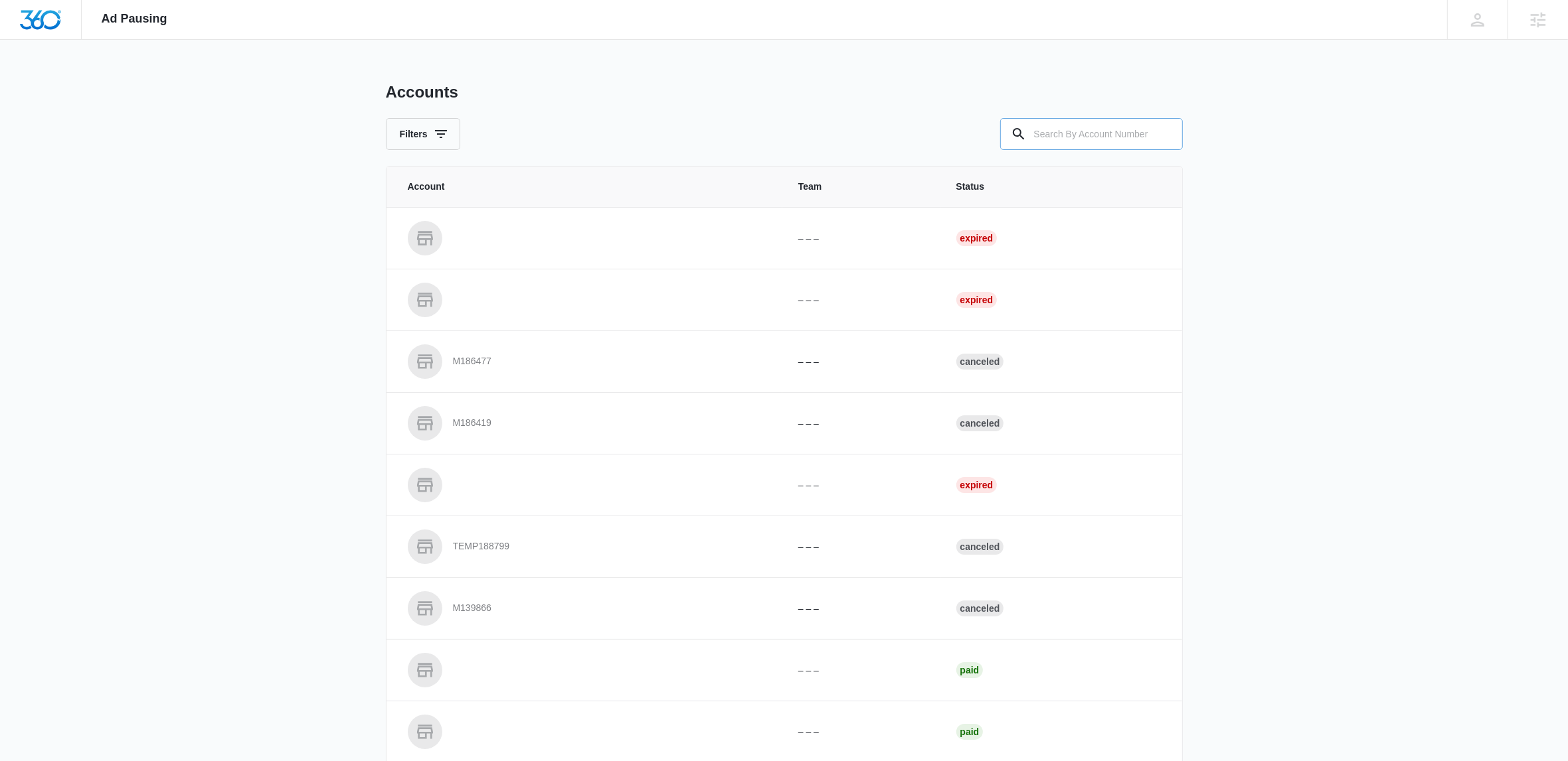
click at [1045, 129] on input "text" at bounding box center [1091, 134] width 183 height 32
paste input "M24197"
type input "M24197"
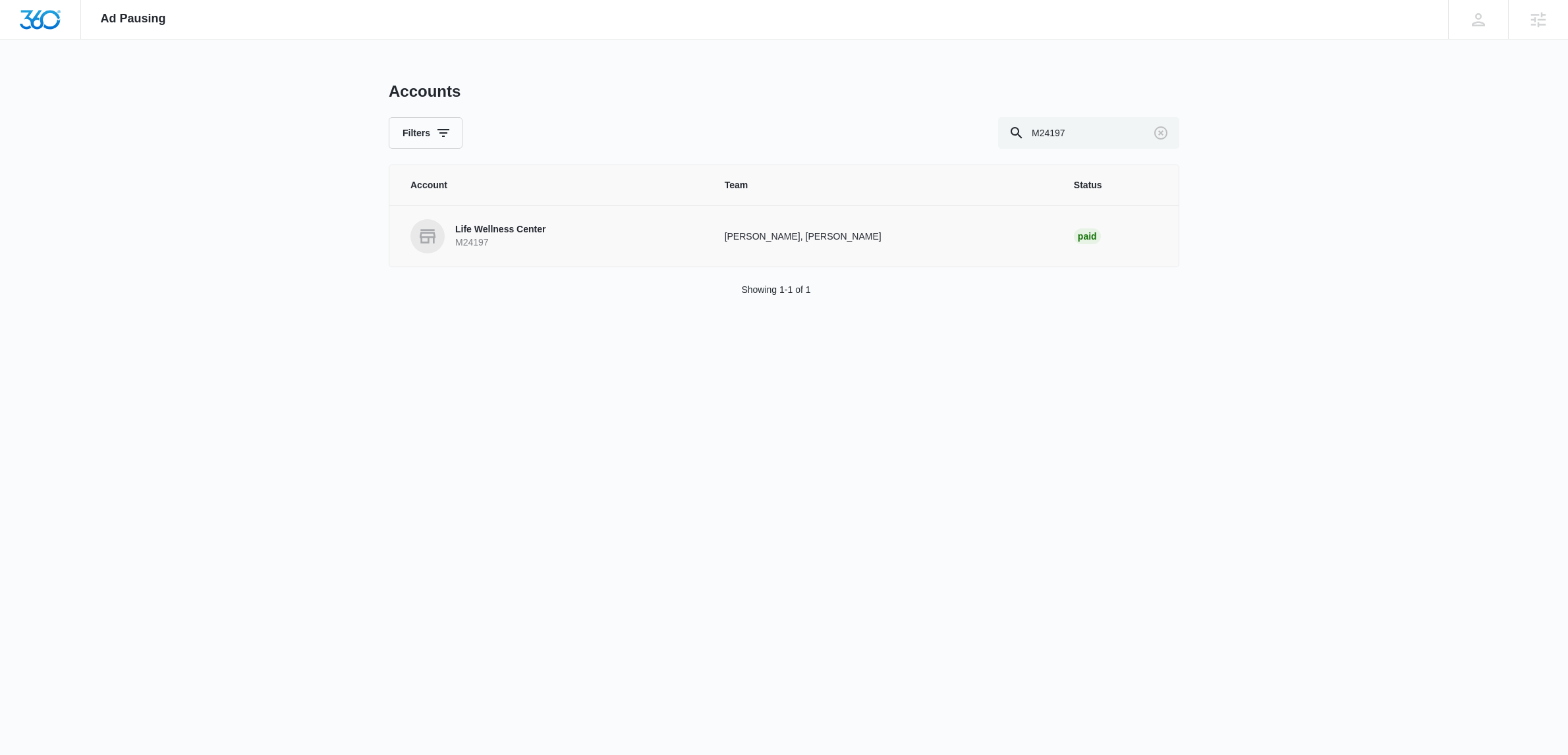
click at [585, 217] on td "Life Wellness Center M24197" at bounding box center [549, 236] width 320 height 61
click at [501, 237] on p "M24197" at bounding box center [500, 242] width 90 height 13
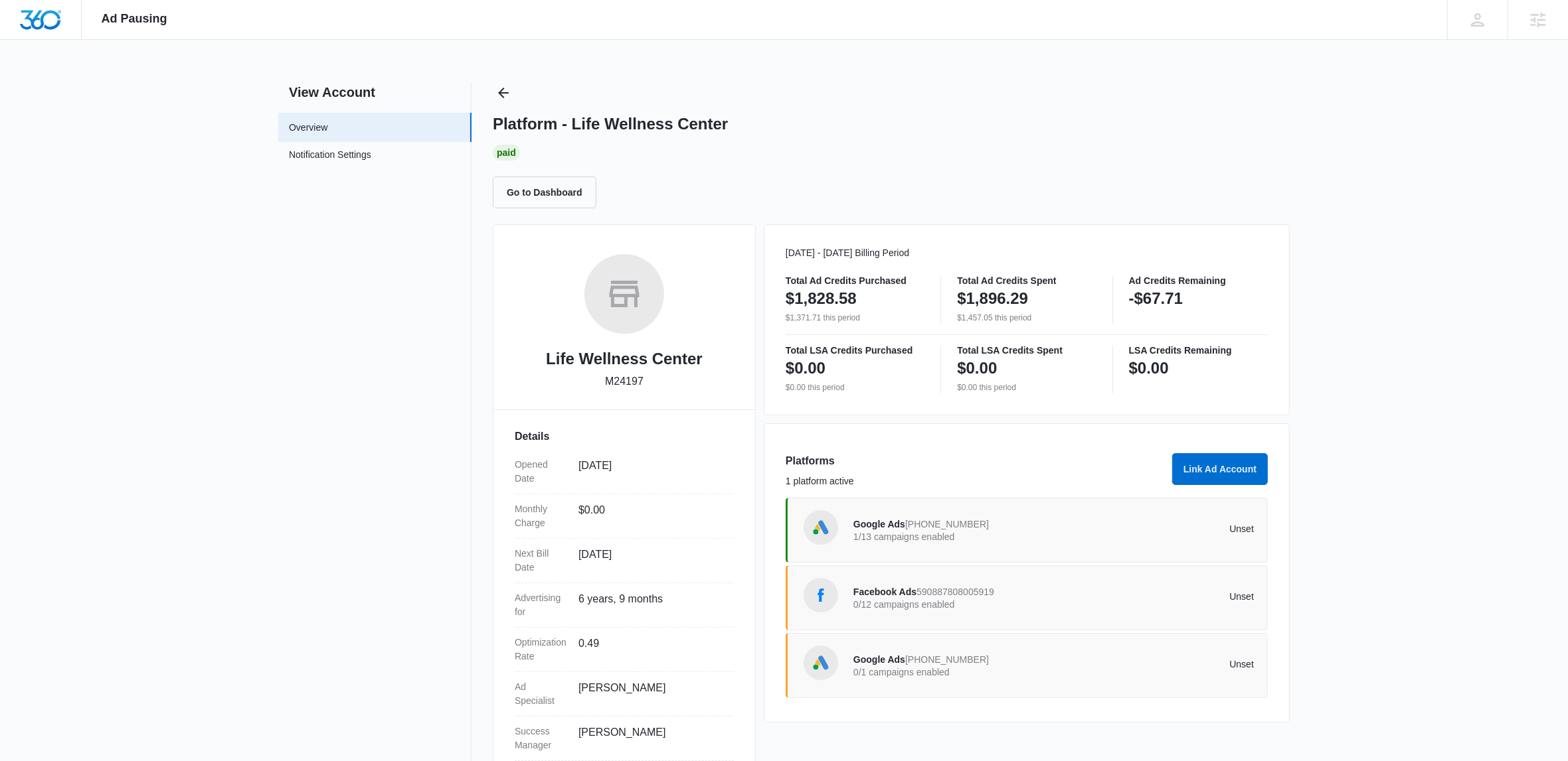
click at [634, 383] on p "M24197" at bounding box center [624, 381] width 39 height 16
copy p "M24197"
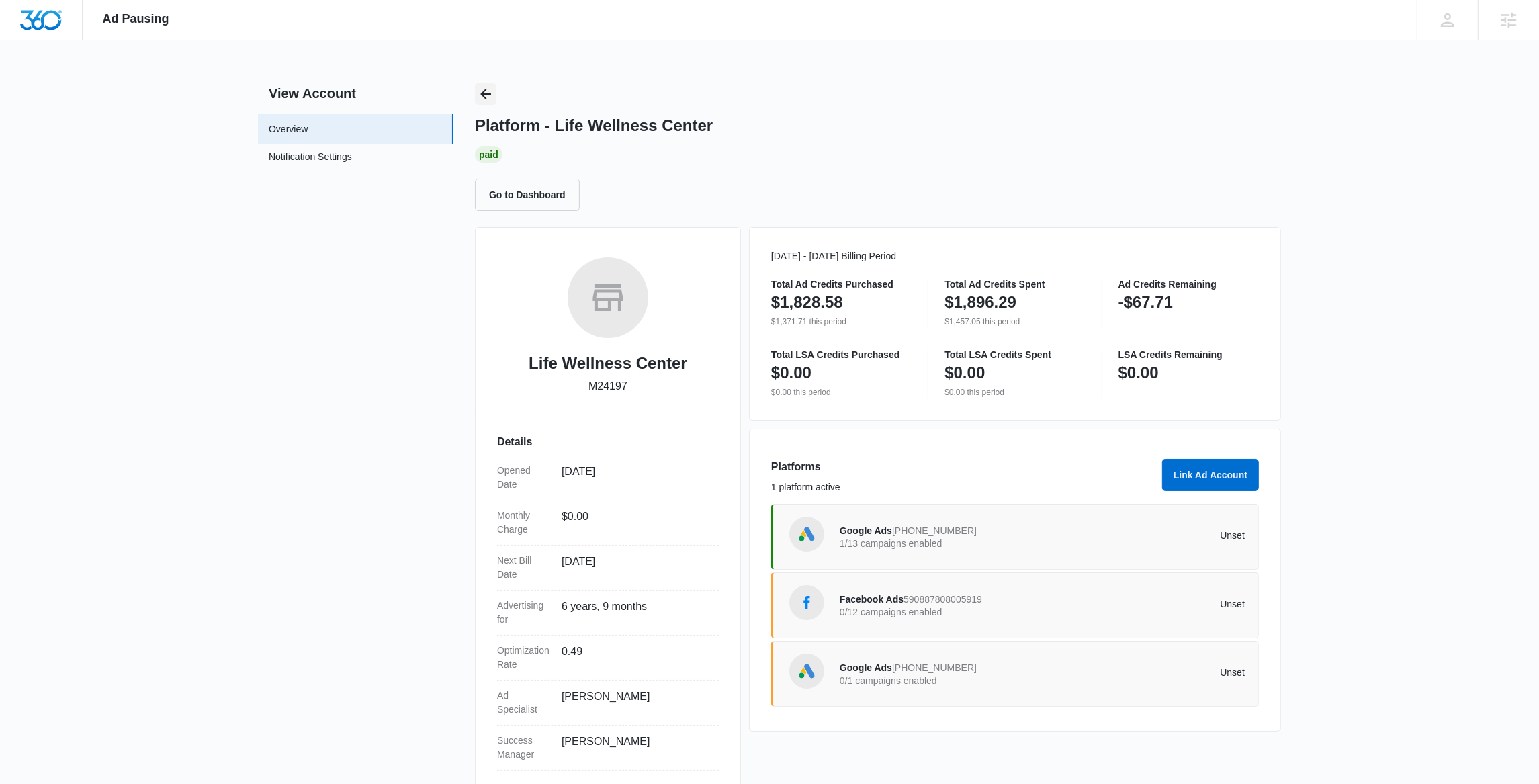
click at [496, 96] on button "Back" at bounding box center [485, 93] width 21 height 21
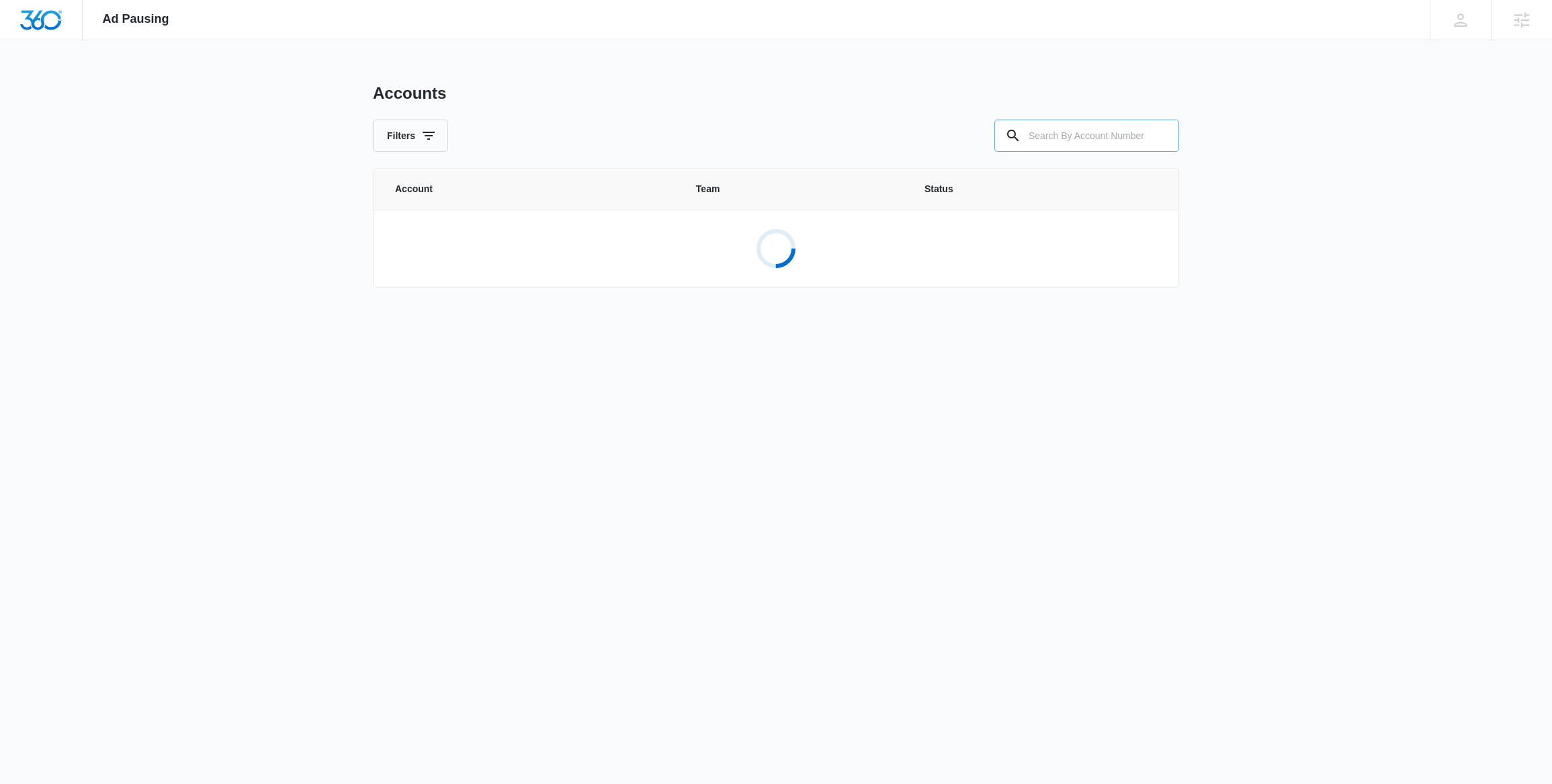
click at [1067, 136] on input "text" at bounding box center [1086, 136] width 185 height 32
paste input "M51826"
type input "M51826"
click at [495, 247] on p "M51826" at bounding box center [490, 247] width 98 height 13
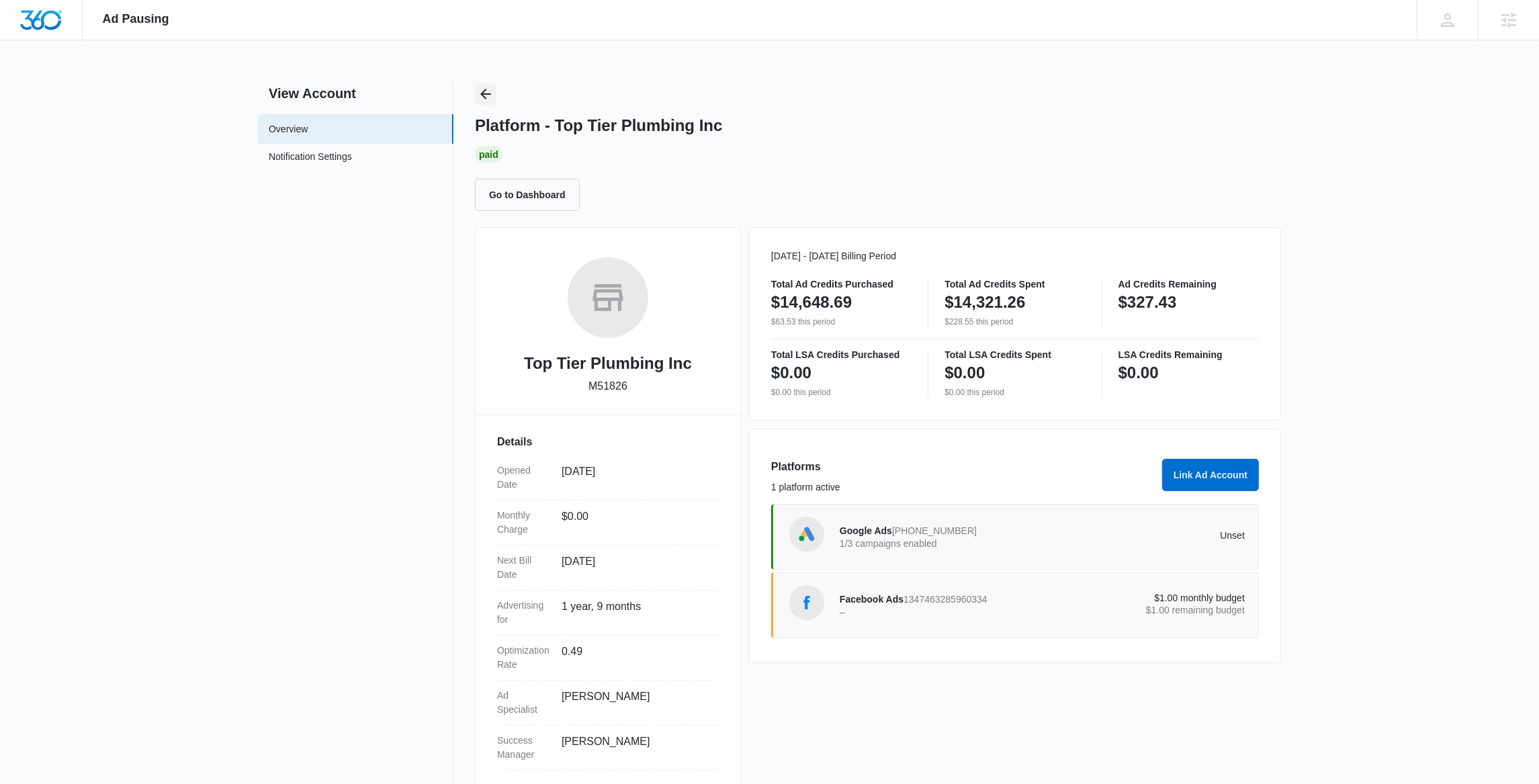
click at [490, 96] on icon "Back" at bounding box center [486, 94] width 16 height 16
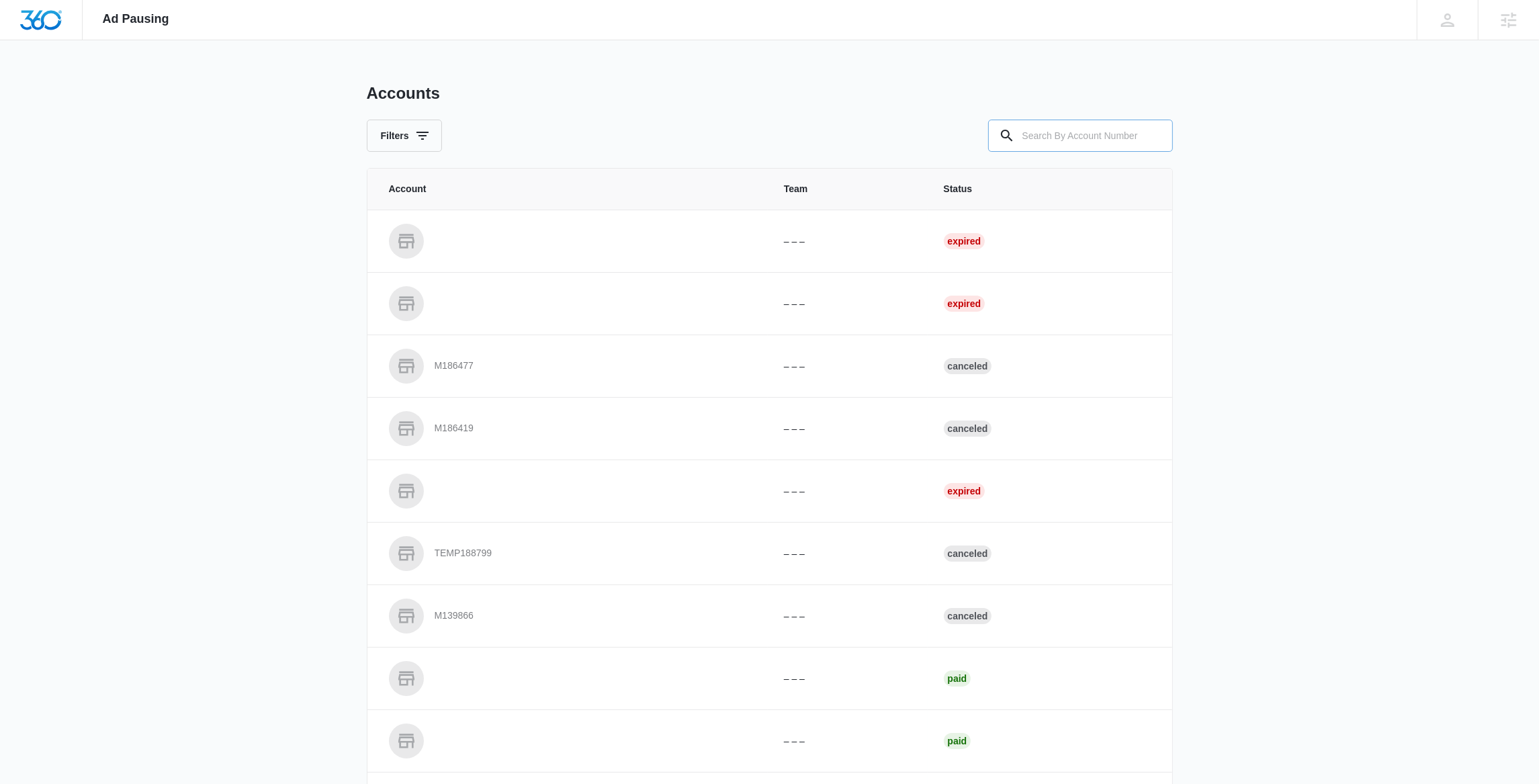
click at [1048, 140] on input "text" at bounding box center [1080, 136] width 185 height 32
paste input "M51182"
type input "M51182"
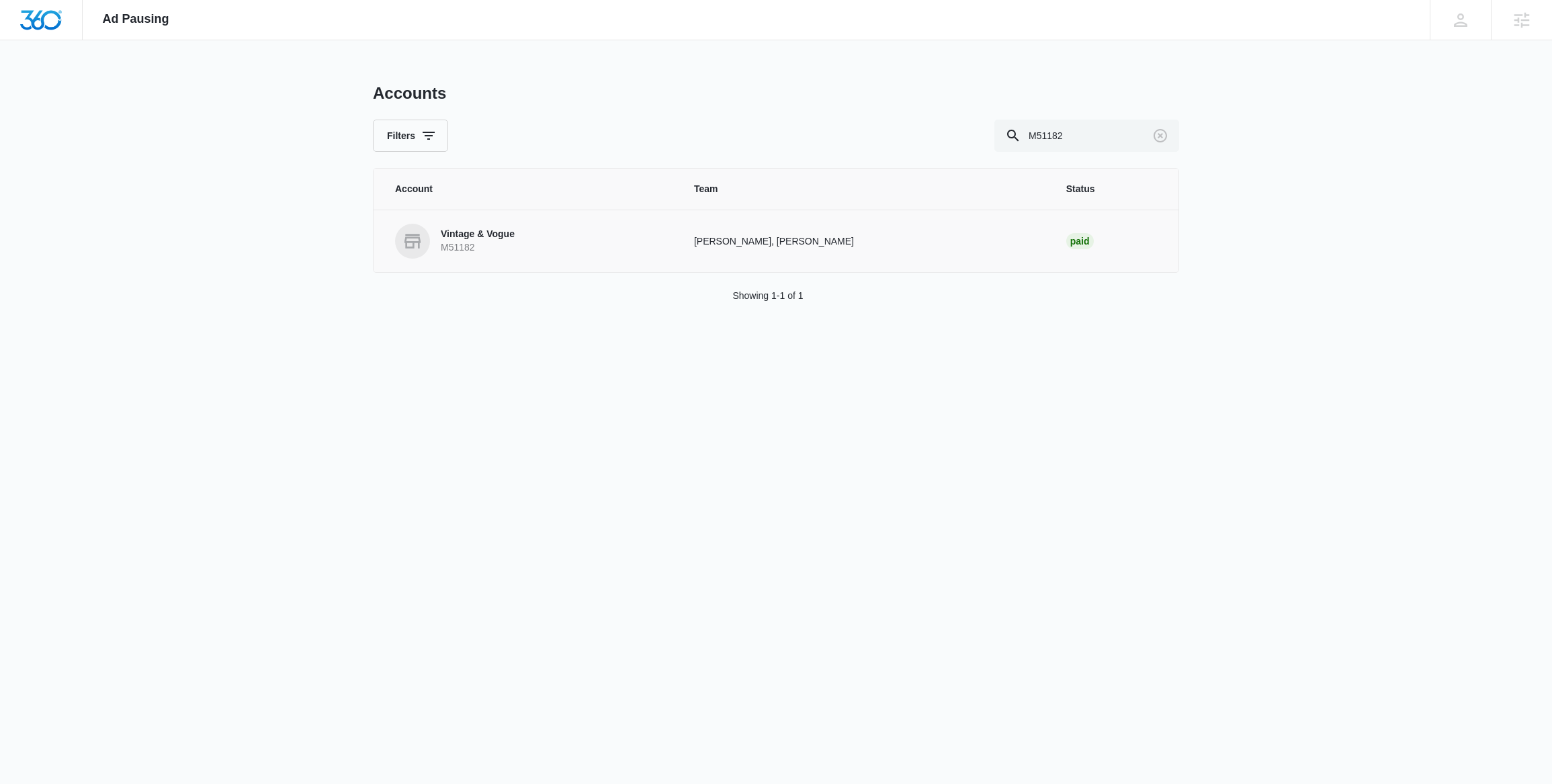
click at [480, 251] on p "M51182" at bounding box center [478, 247] width 74 height 13
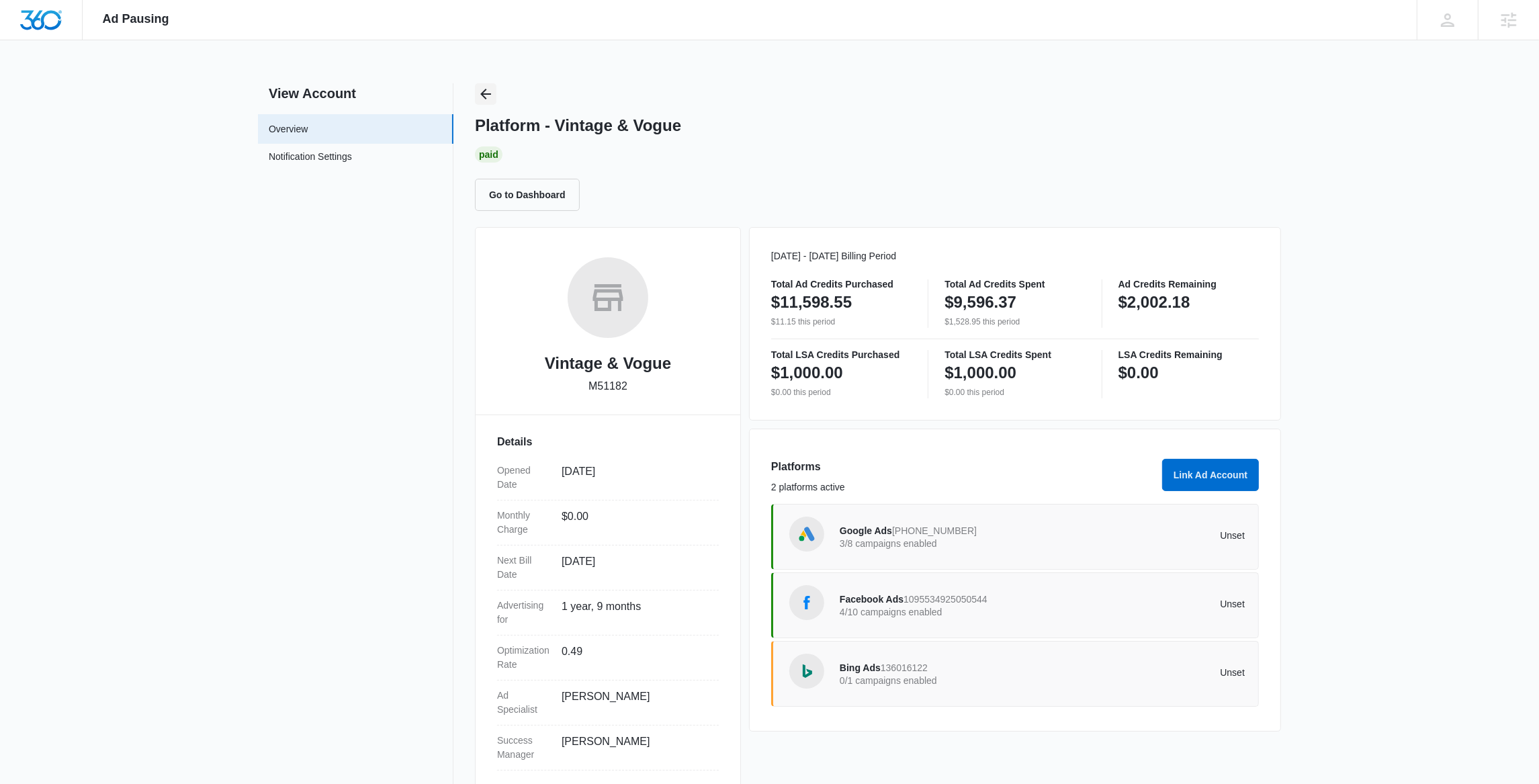
click at [490, 95] on icon "Back" at bounding box center [486, 94] width 16 height 16
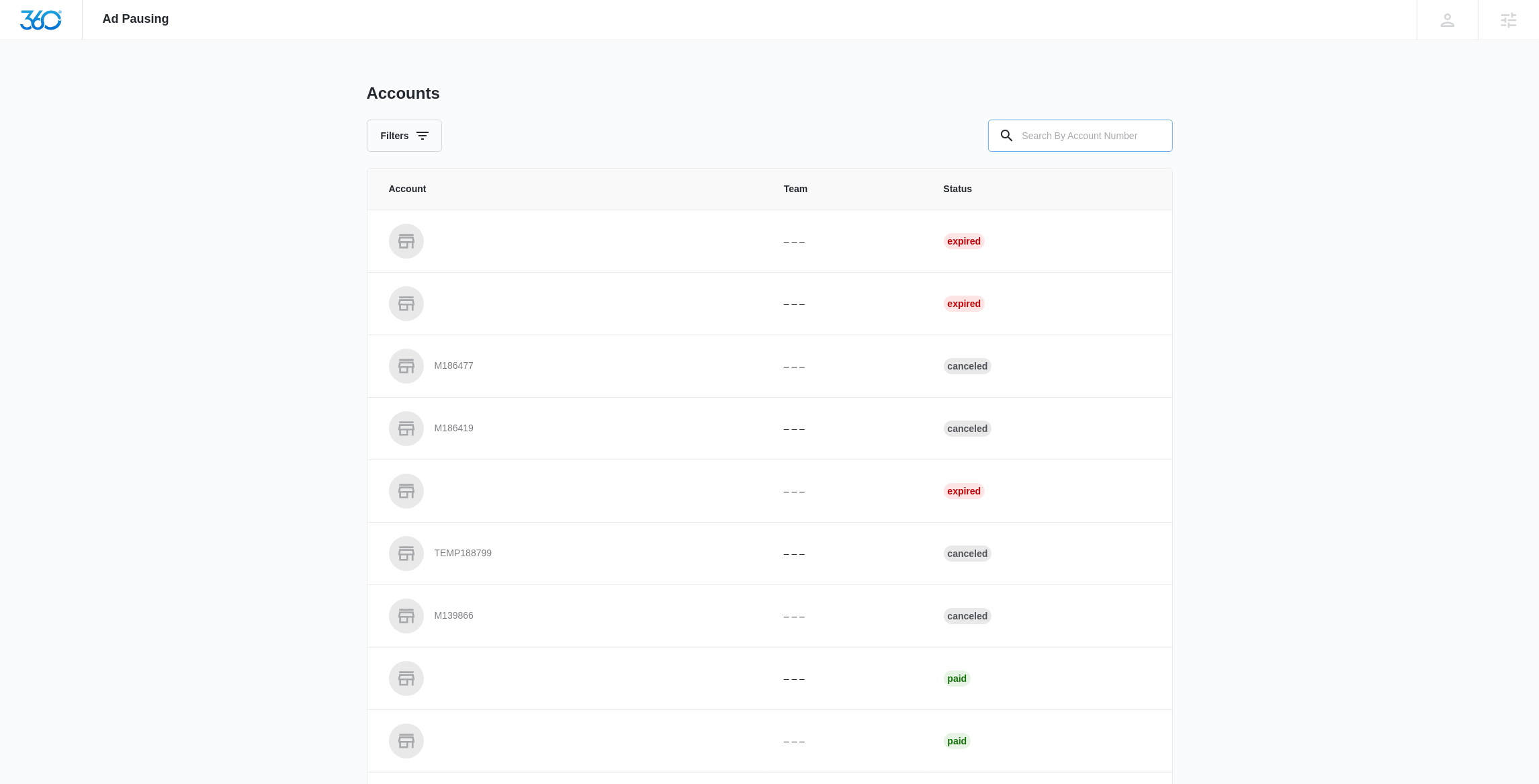
click at [1055, 141] on input "text" at bounding box center [1080, 136] width 185 height 32
paste input "M328723"
type input "M328723"
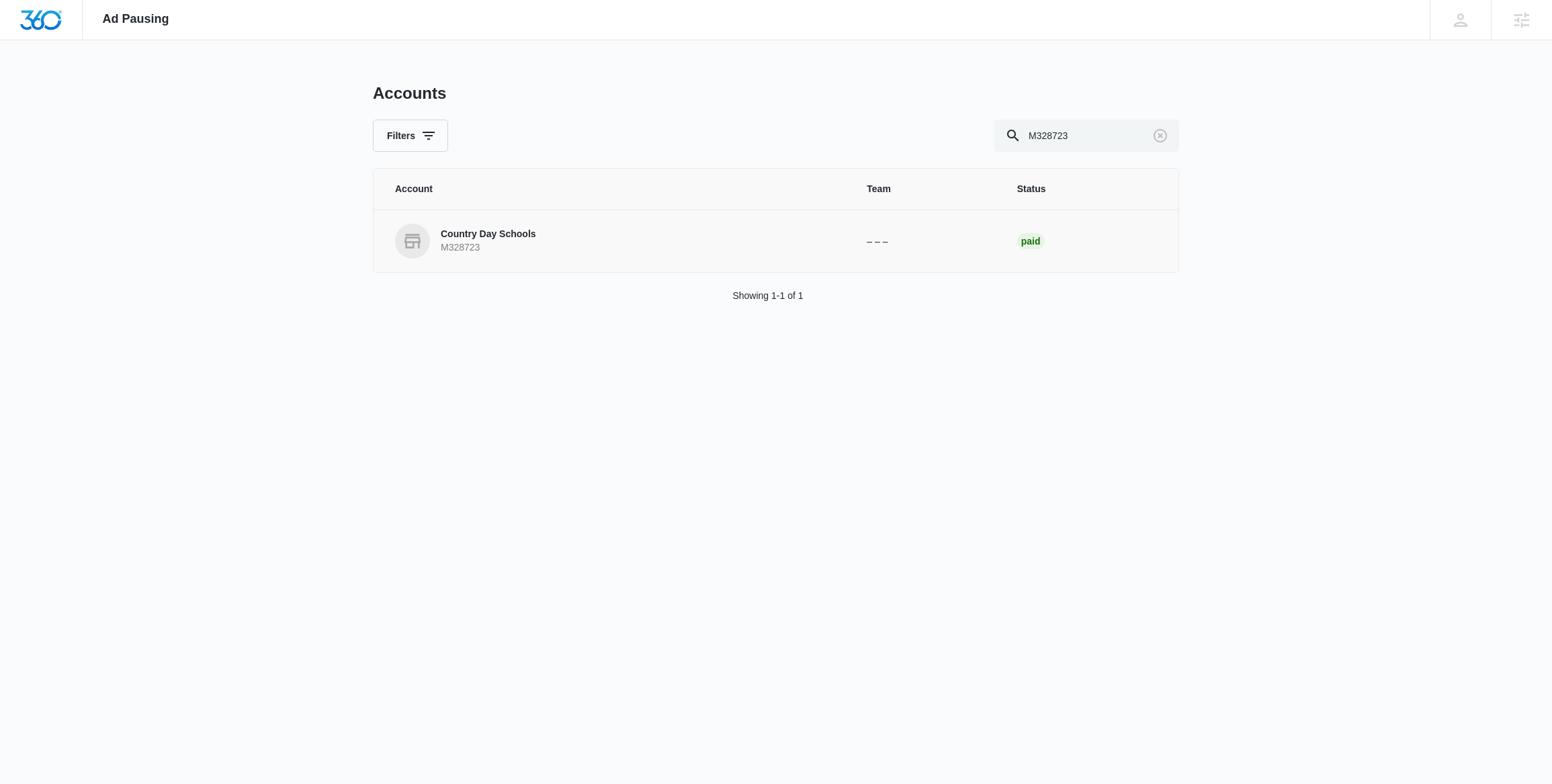
click at [509, 238] on p "Country Day Schools" at bounding box center [488, 234] width 95 height 13
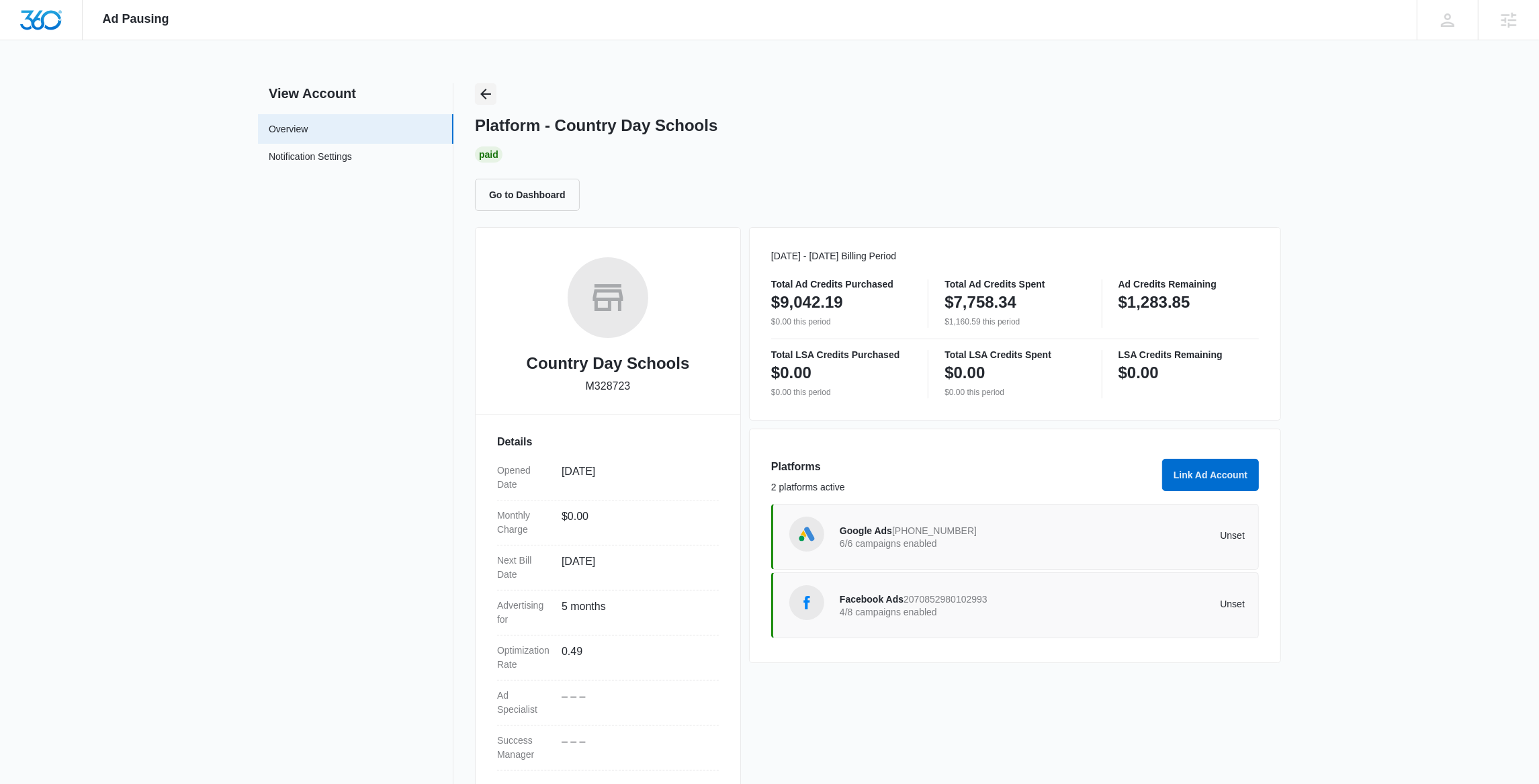
click at [490, 93] on icon "Back" at bounding box center [486, 94] width 16 height 16
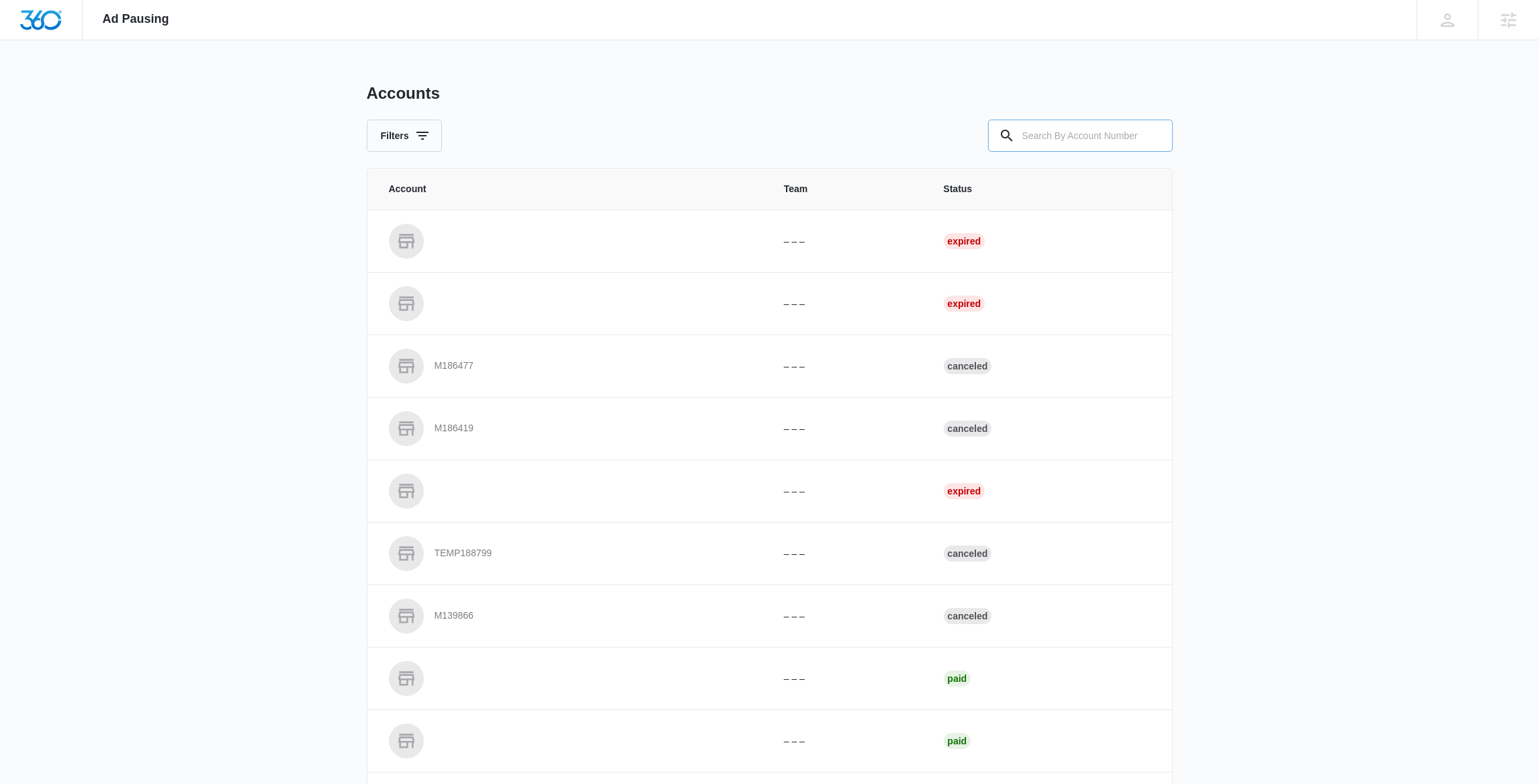
click at [1048, 134] on input "text" at bounding box center [1080, 136] width 185 height 32
paste input "M314829"
type input "M314829"
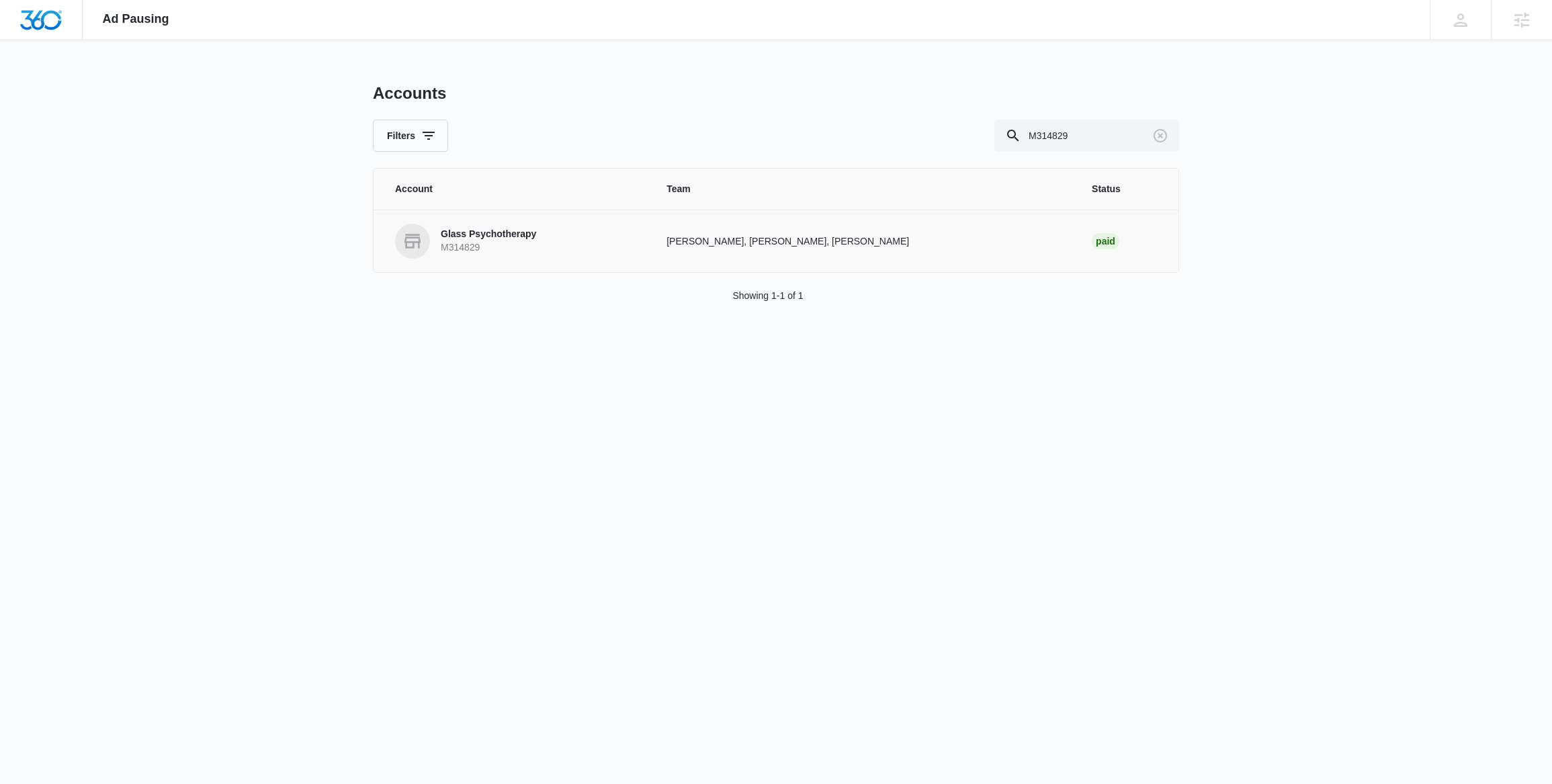
click at [550, 240] on link "Glass Psychotherapy M314829" at bounding box center [514, 241] width 239 height 35
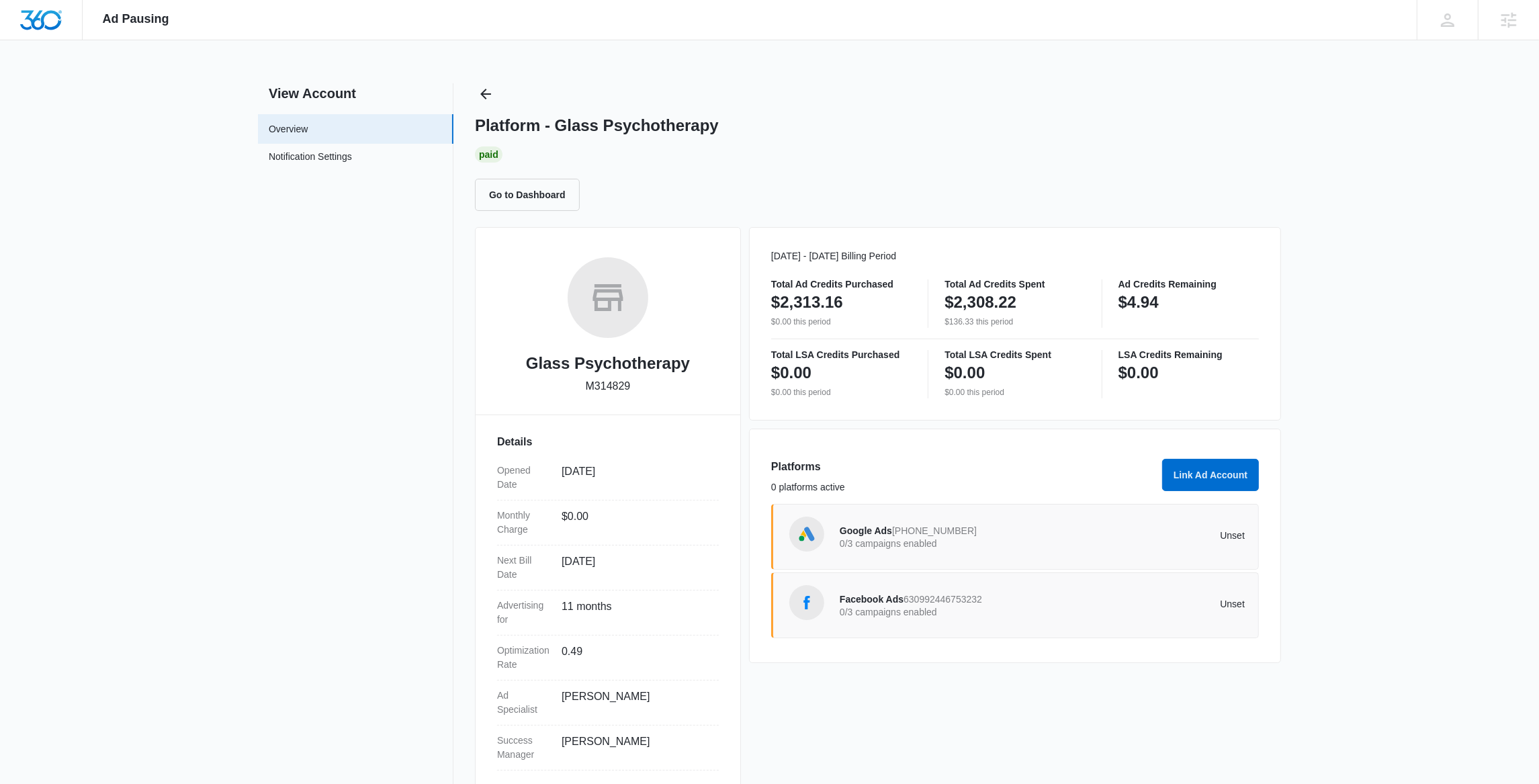
click at [982, 596] on span "630992446753232" at bounding box center [942, 599] width 79 height 11
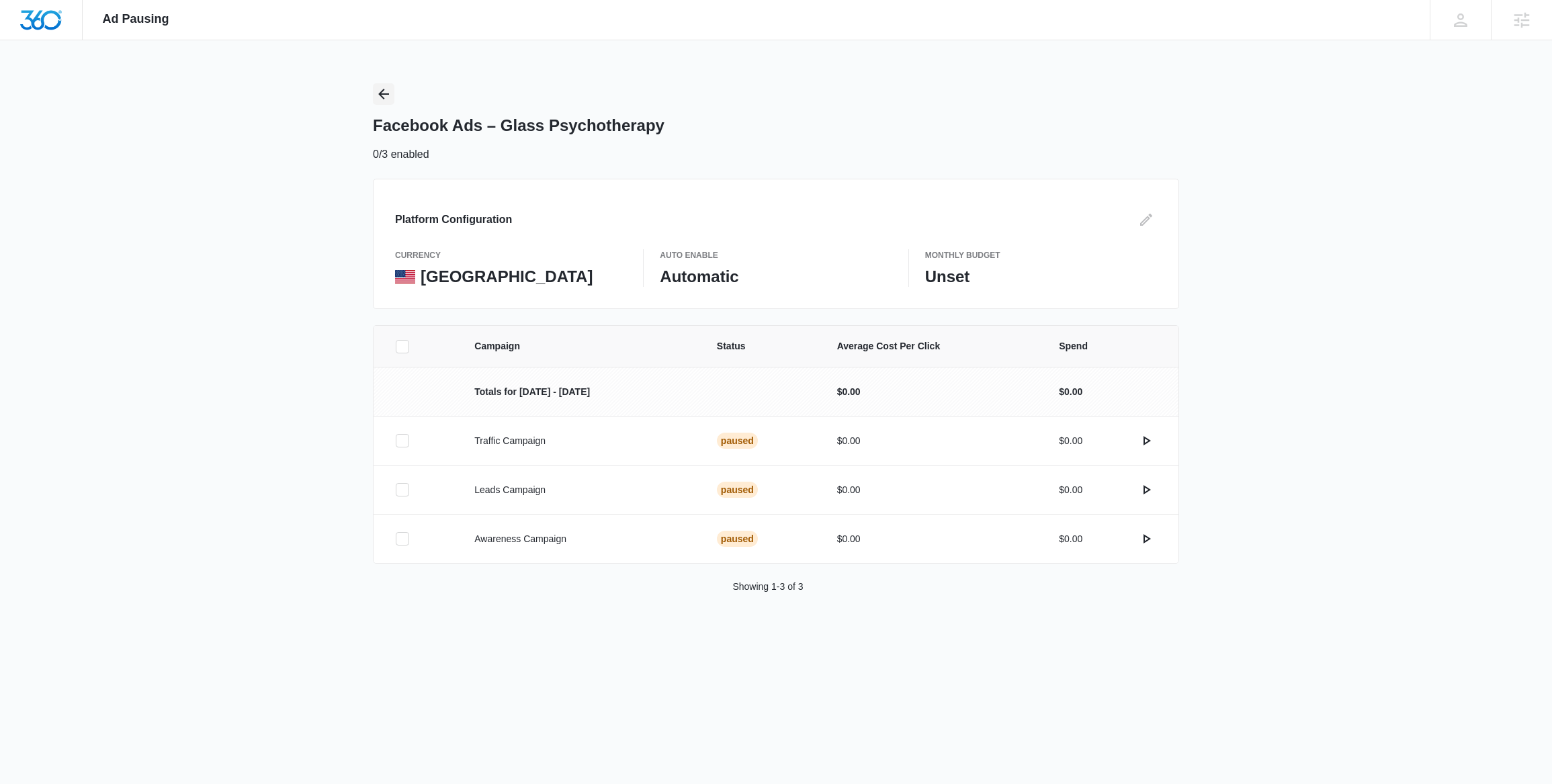
click at [373, 95] on button "Back" at bounding box center [383, 93] width 21 height 21
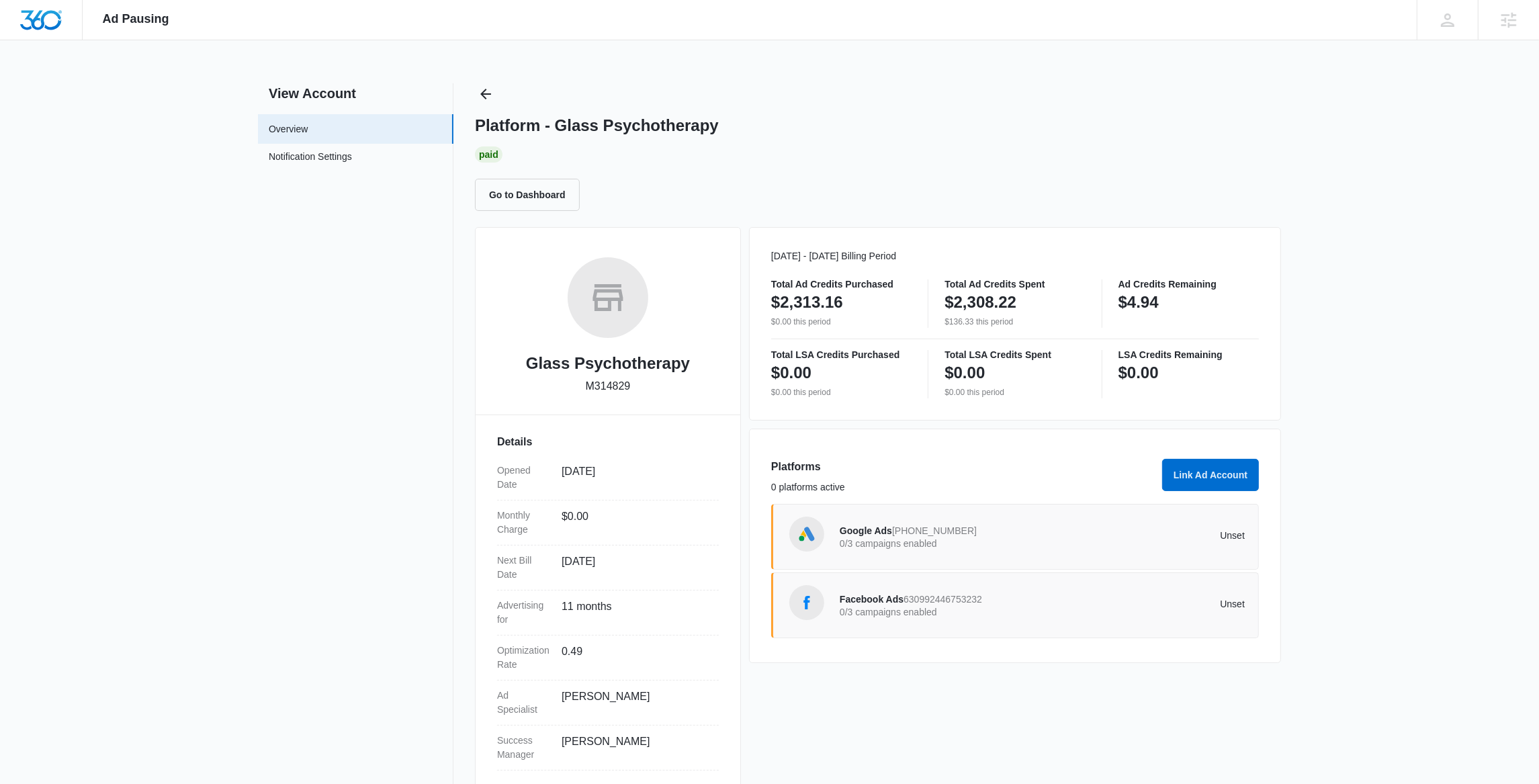
click at [956, 530] on span "626-838-5694" at bounding box center [934, 530] width 85 height 11
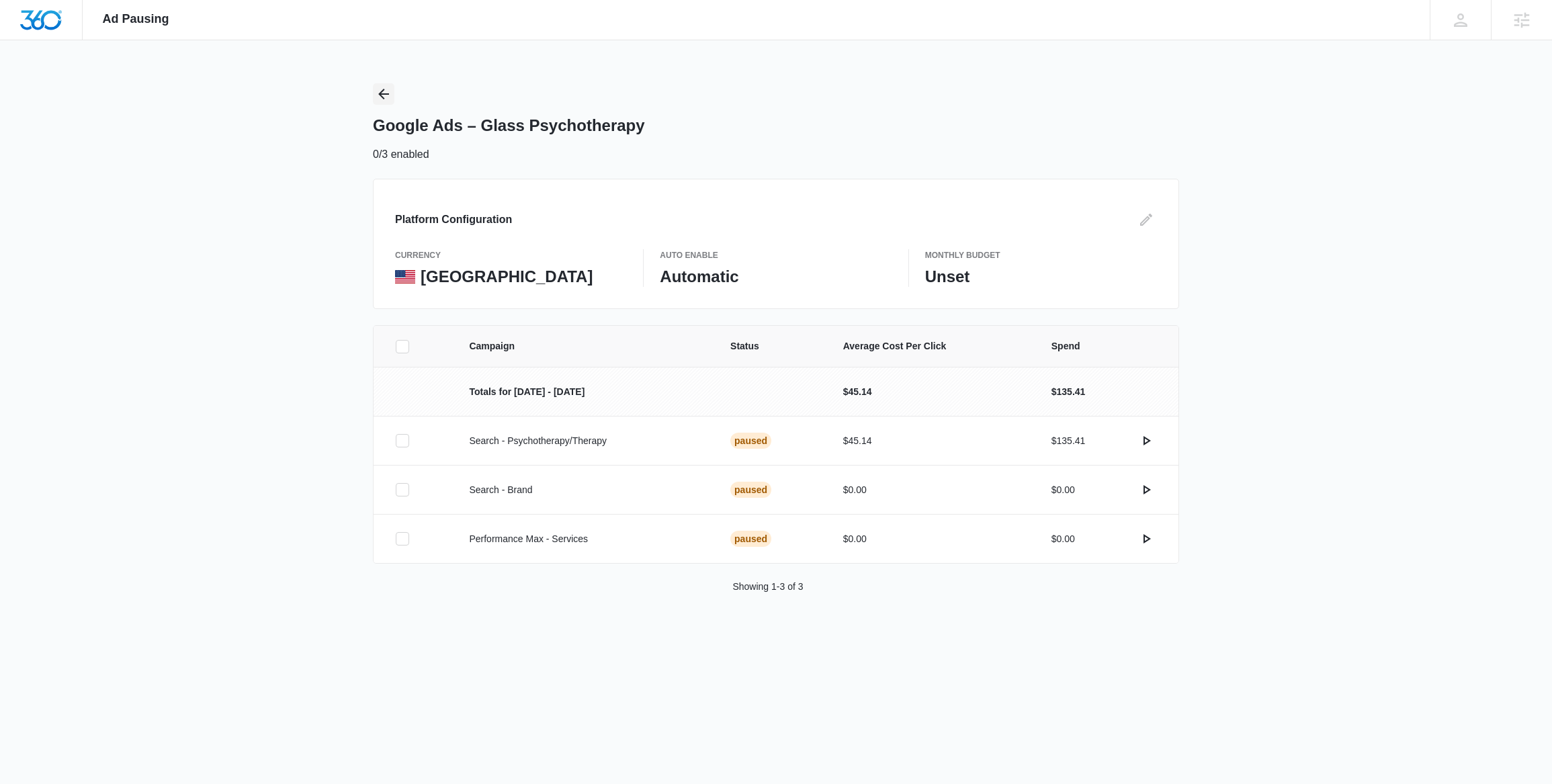
click at [384, 96] on icon "Back" at bounding box center [383, 94] width 16 height 16
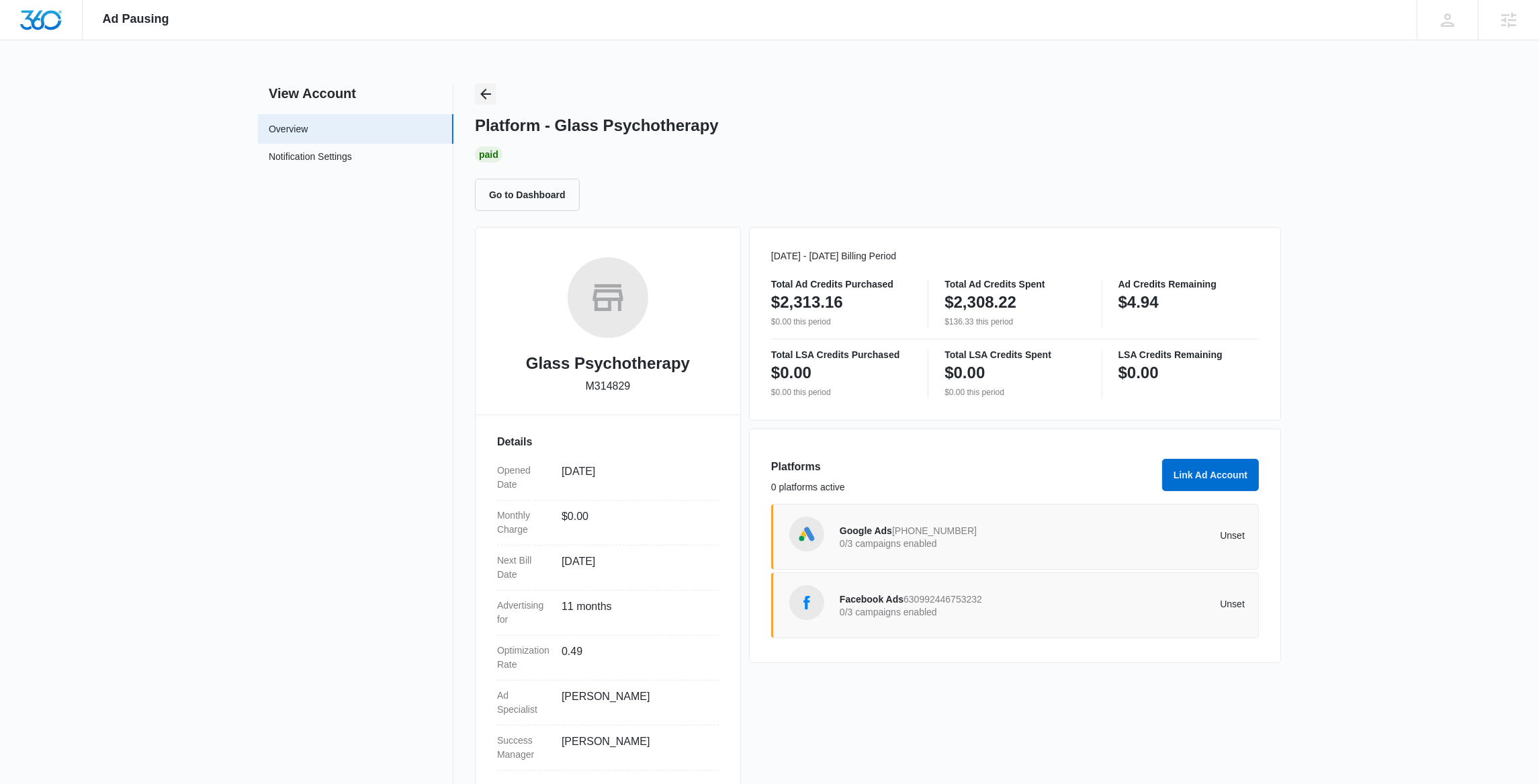
click at [486, 95] on icon "Back" at bounding box center [486, 94] width 16 height 16
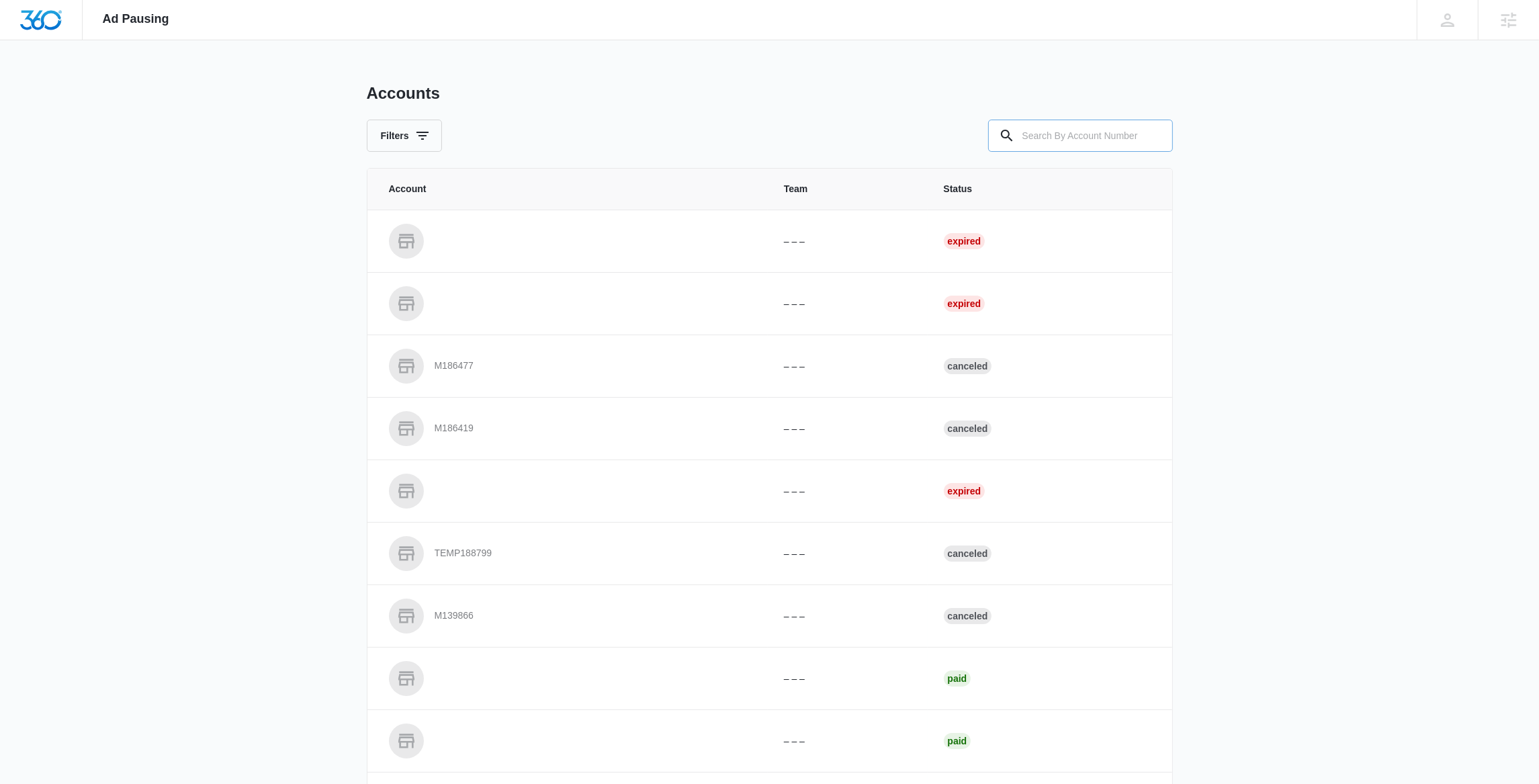
click at [1083, 134] on input "text" at bounding box center [1080, 136] width 185 height 32
paste input "M186723"
type input "M186723"
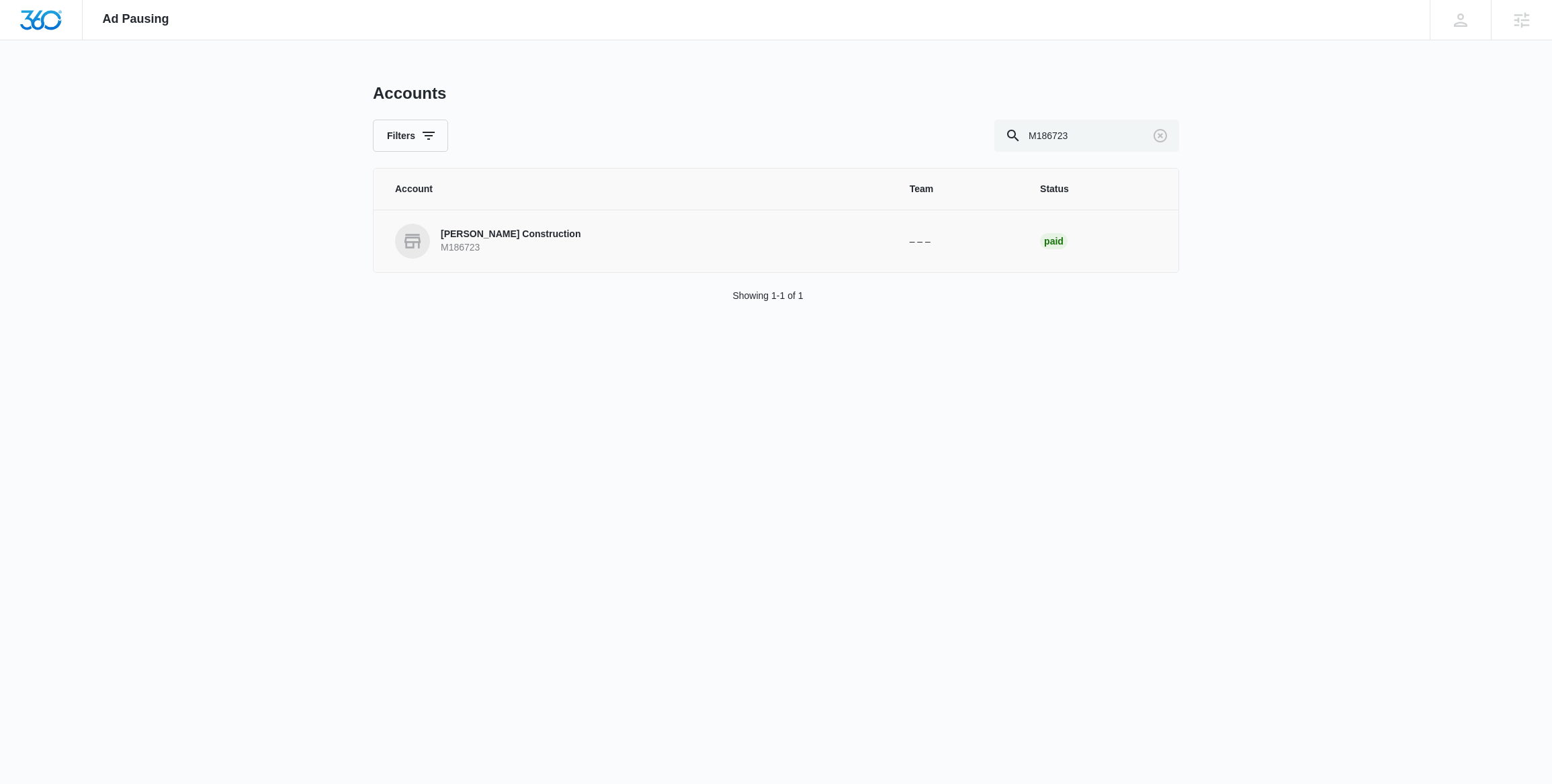
click at [607, 242] on link "Olson Construction M186723" at bounding box center [636, 241] width 482 height 35
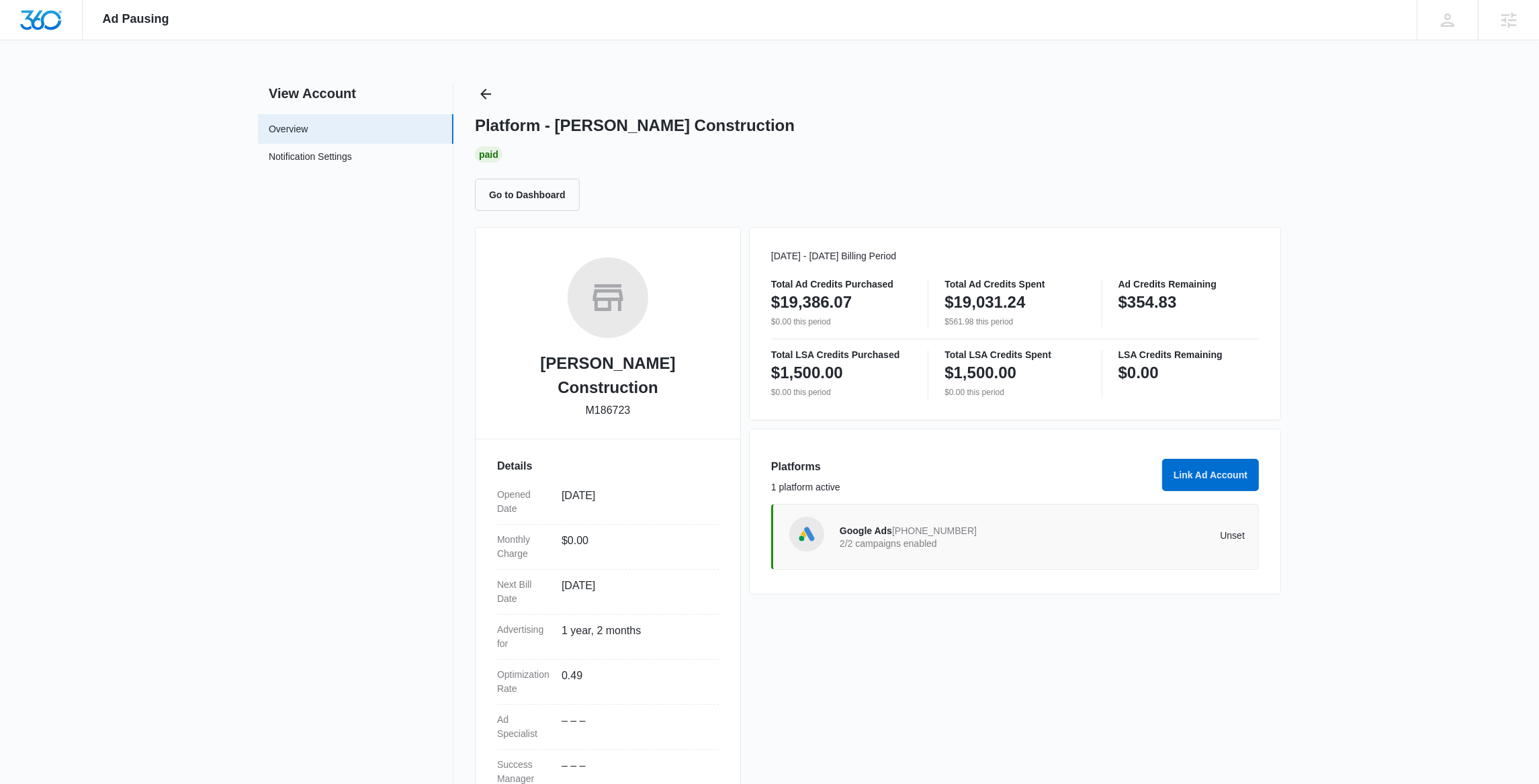
scroll to position [3, 0]
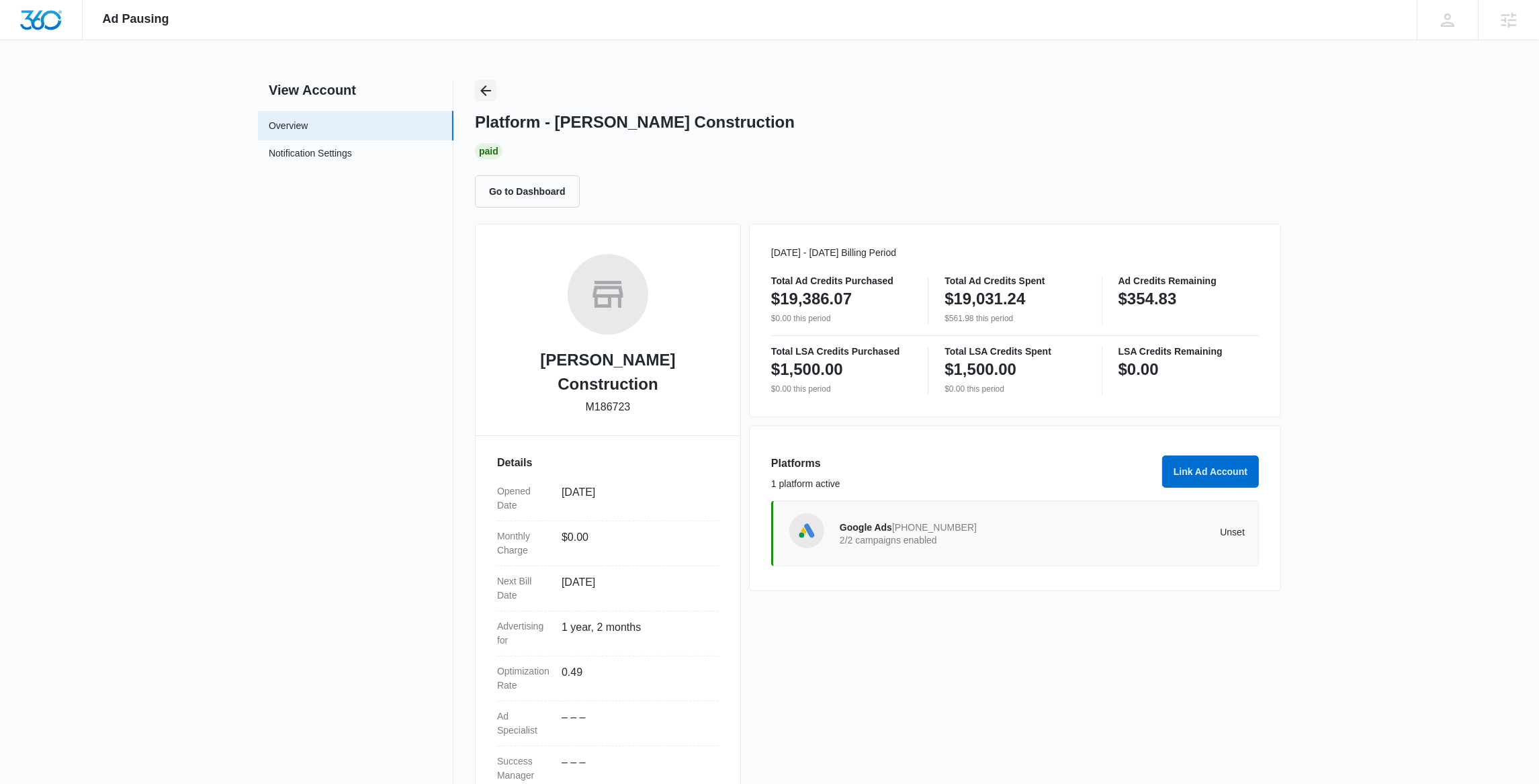
click at [490, 91] on icon "Back" at bounding box center [485, 90] width 11 height 11
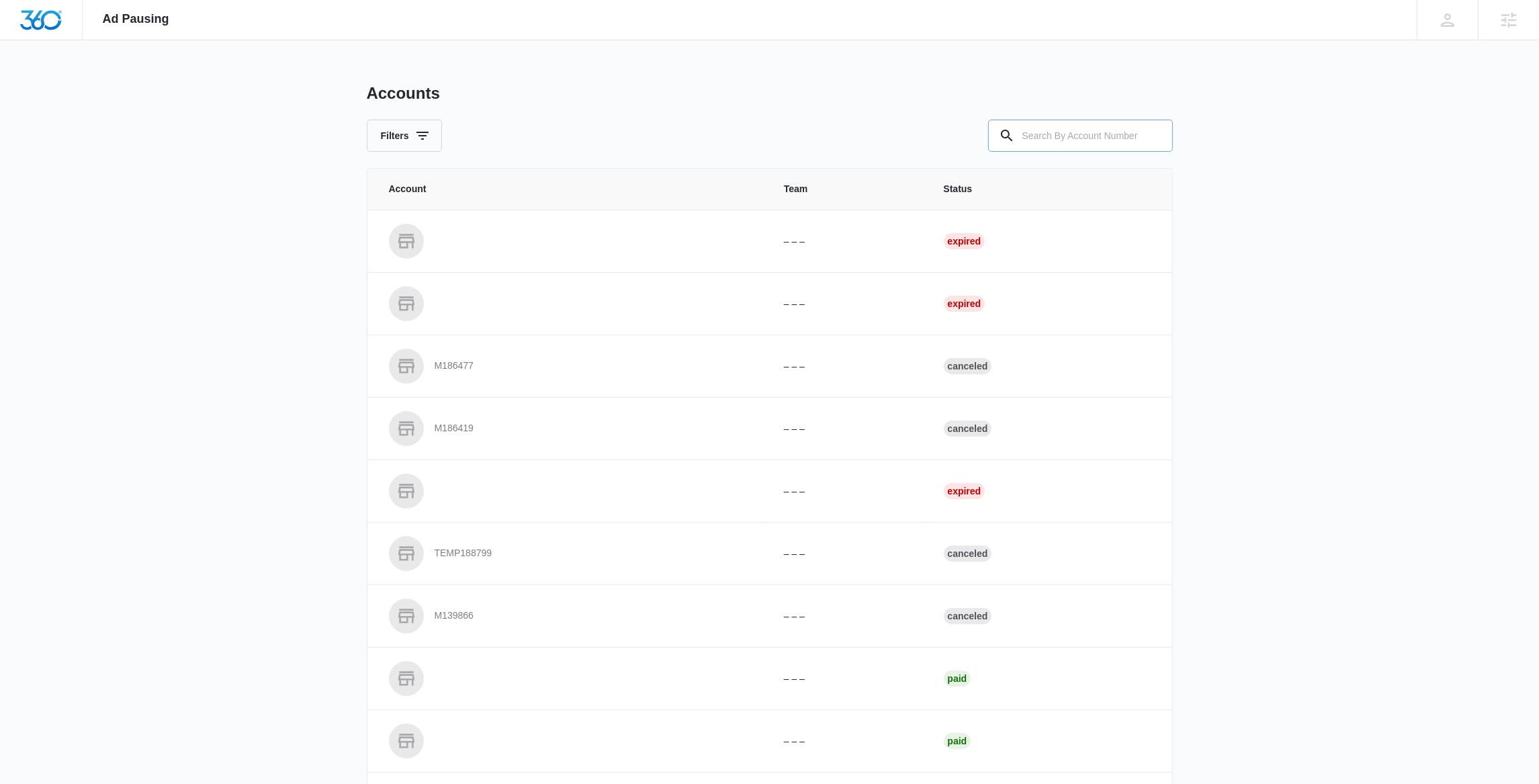
click at [1078, 149] on input "text" at bounding box center [1080, 136] width 185 height 32
paste input "M38652"
type input "M38652"
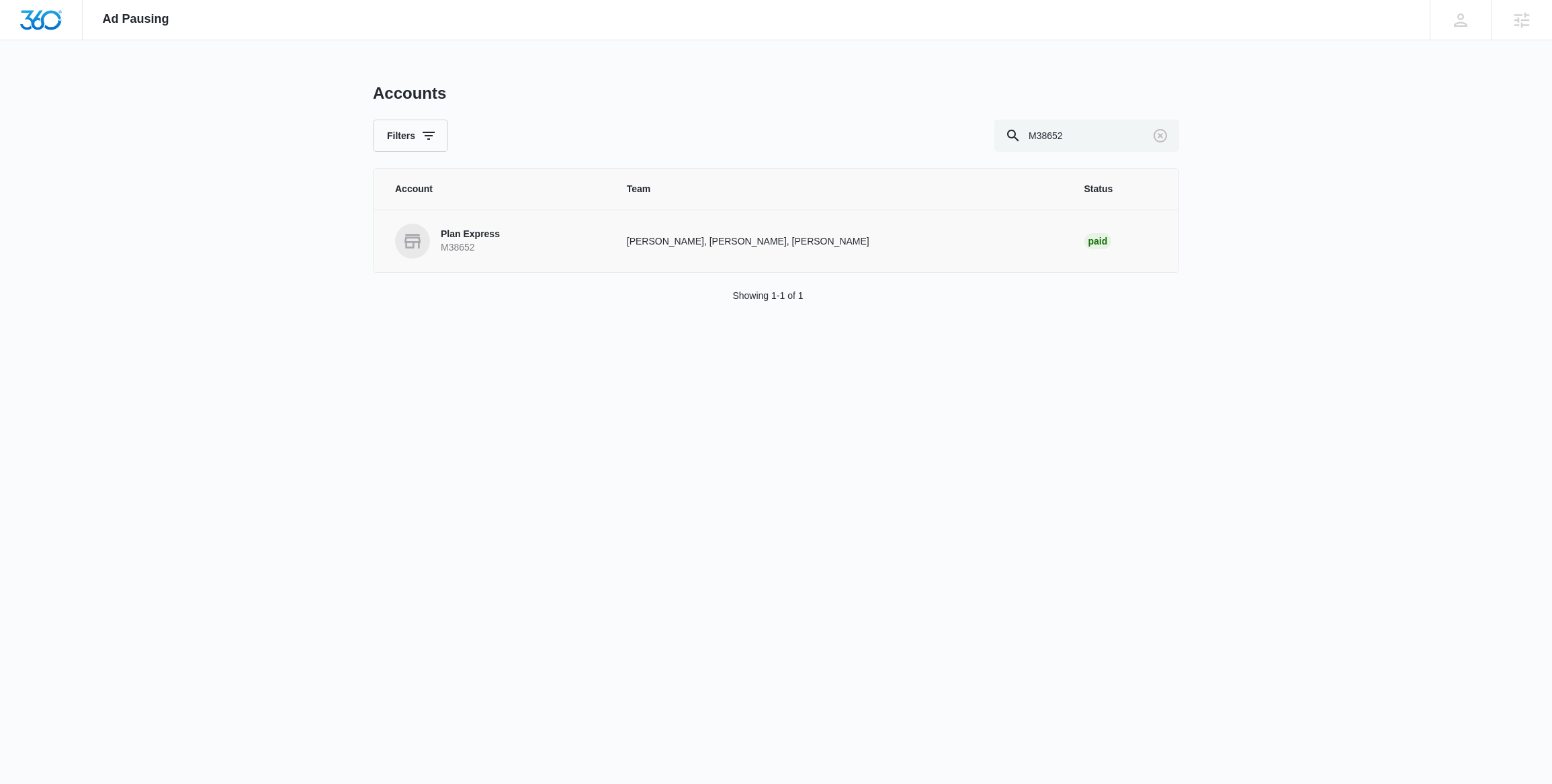
click at [494, 241] on p "M38652" at bounding box center [470, 247] width 59 height 13
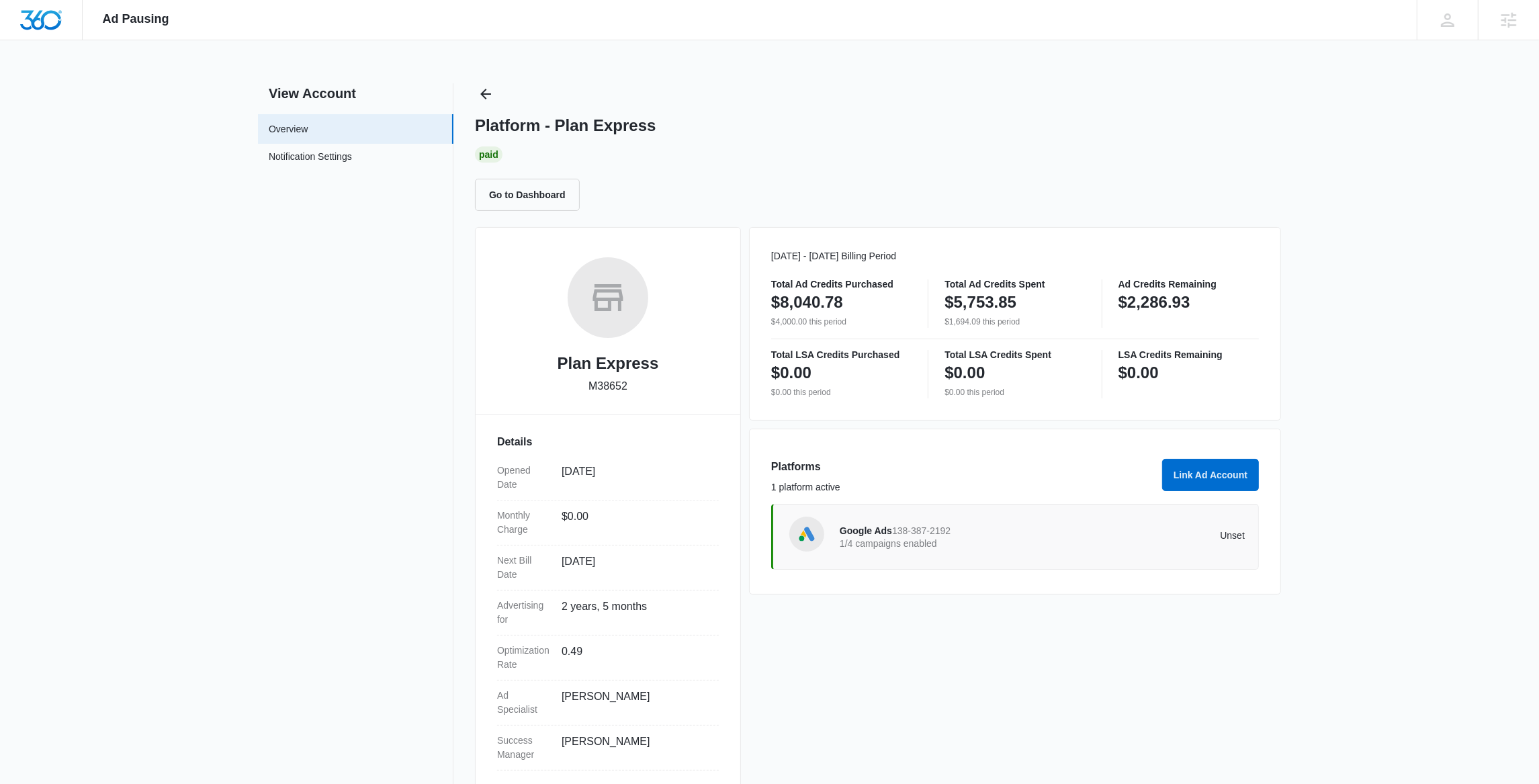
click at [504, 97] on div "Platform - Plan Express Paid Go to Dashboard" at bounding box center [878, 147] width 806 height 128
click at [488, 95] on icon "Back" at bounding box center [486, 94] width 16 height 16
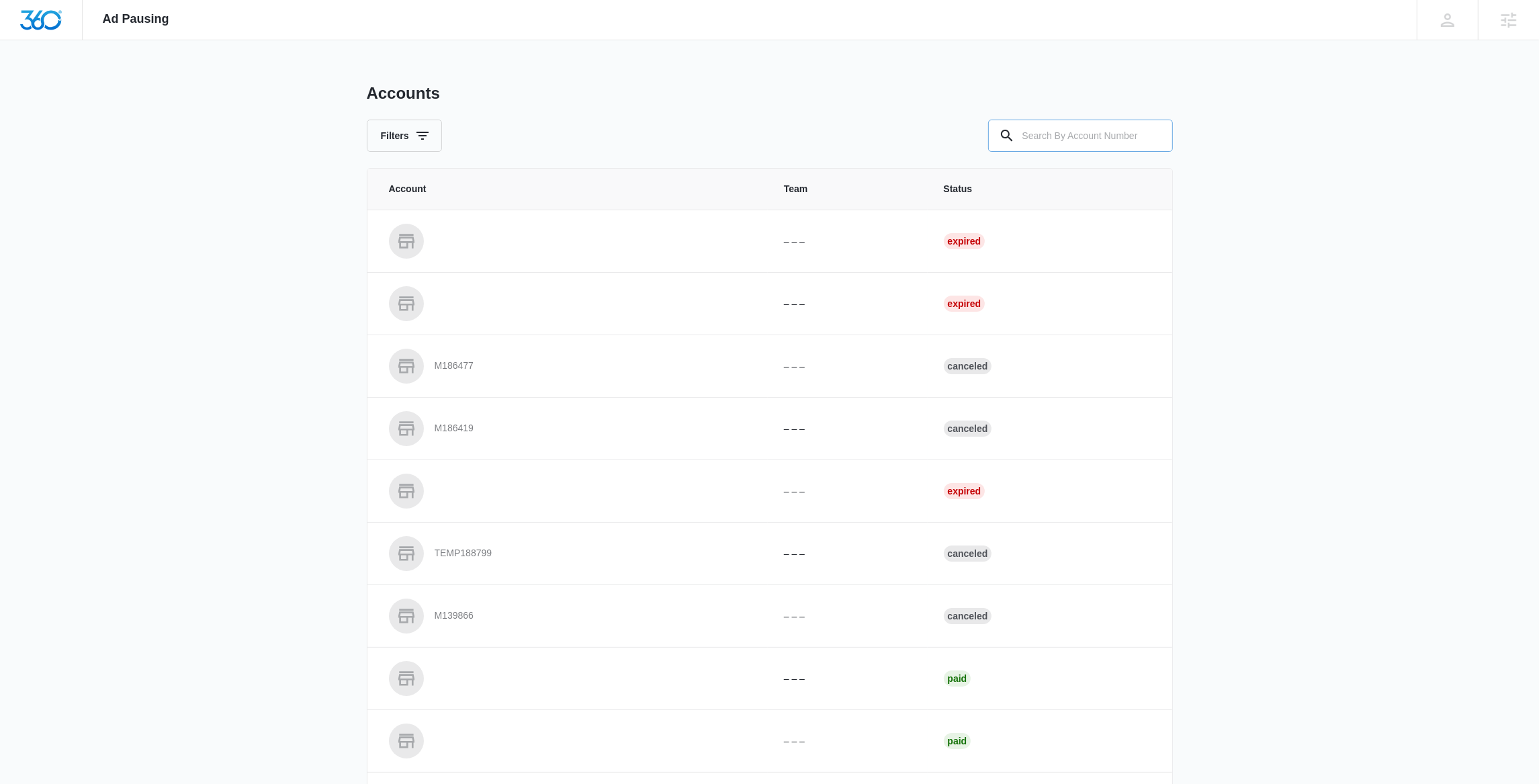
click at [1028, 134] on input "text" at bounding box center [1080, 136] width 185 height 32
paste input "M312129"
type input "M312129"
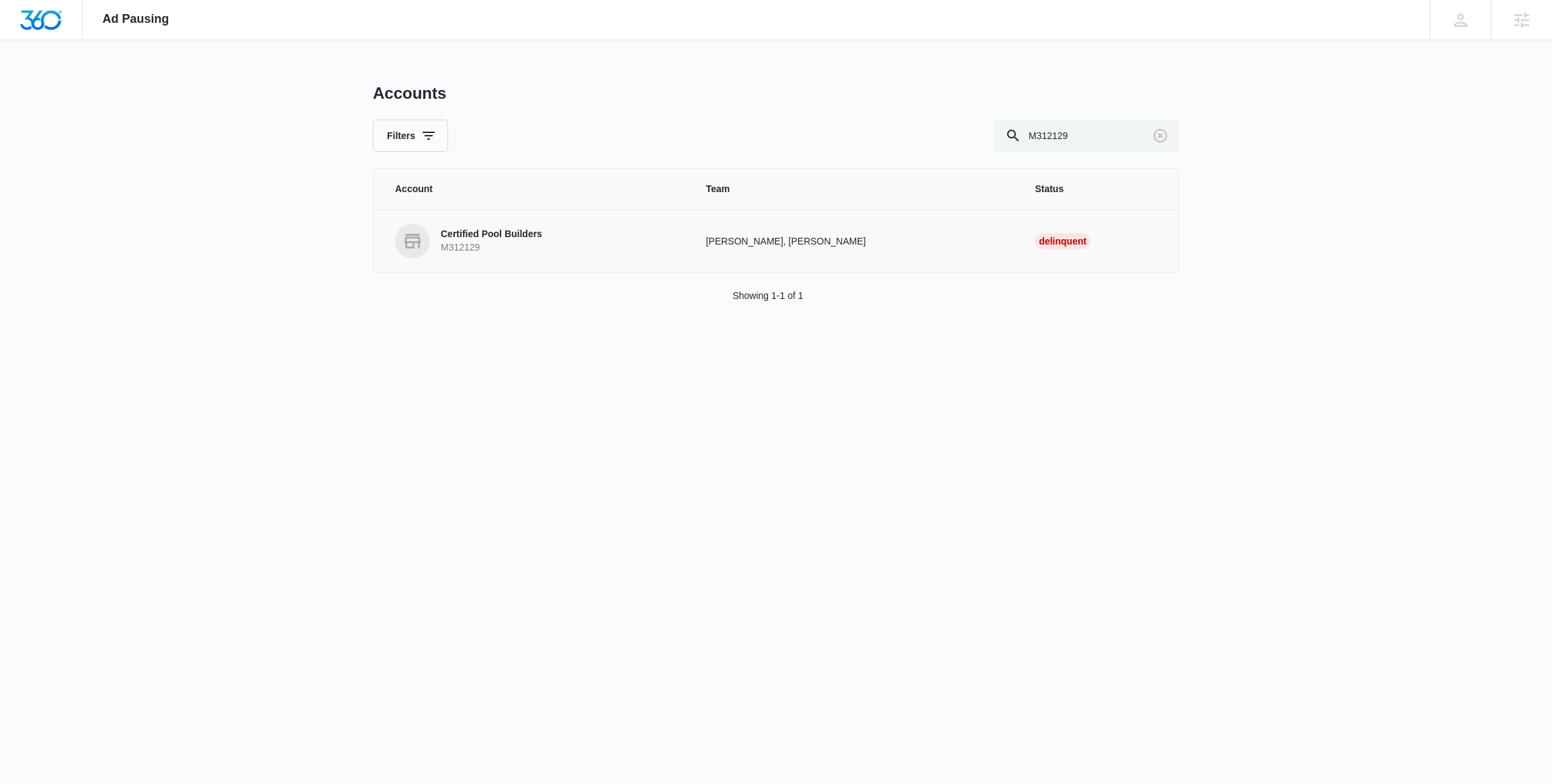
click at [512, 243] on p "M312129" at bounding box center [491, 247] width 101 height 13
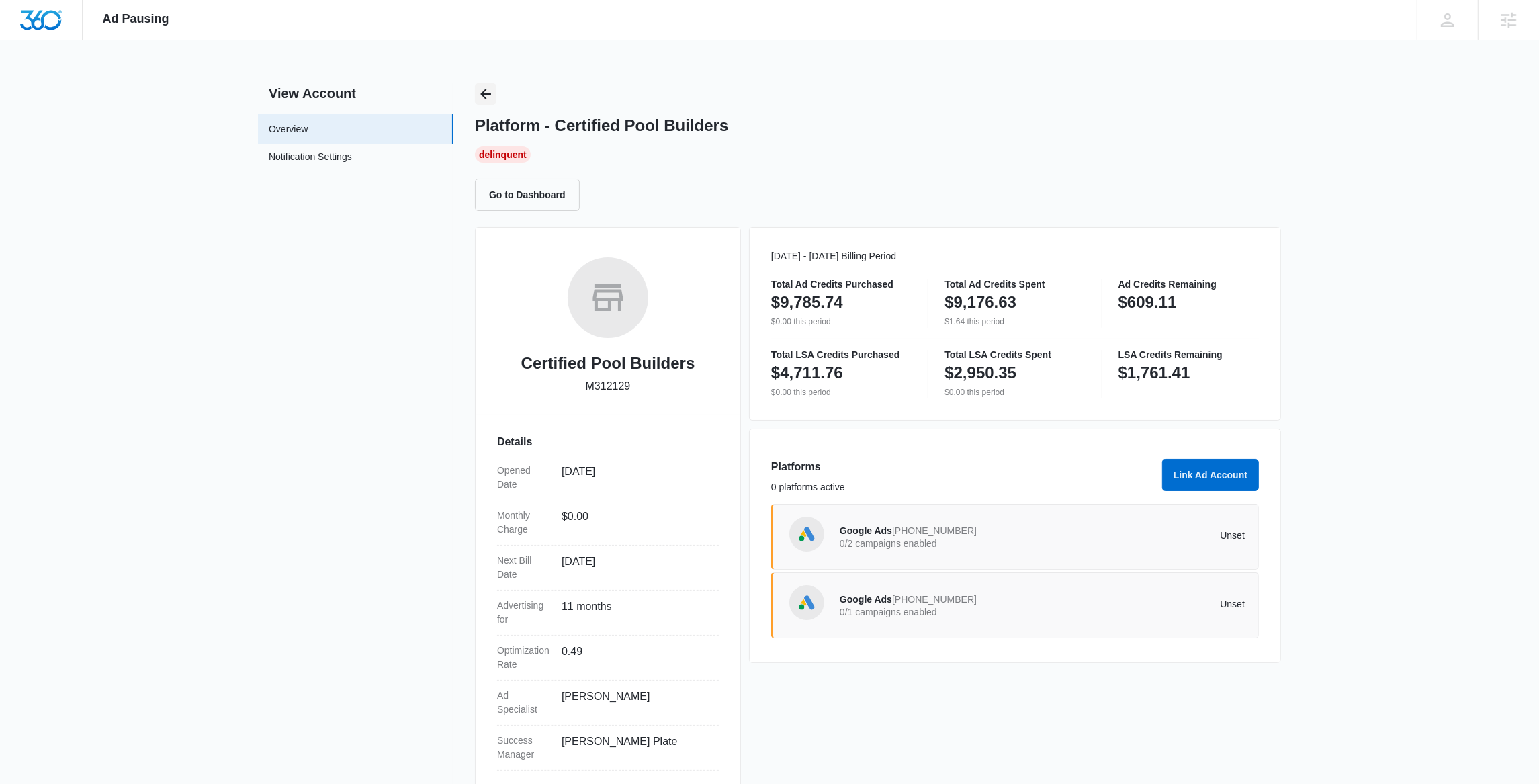
click at [488, 95] on icon "Back" at bounding box center [486, 94] width 16 height 16
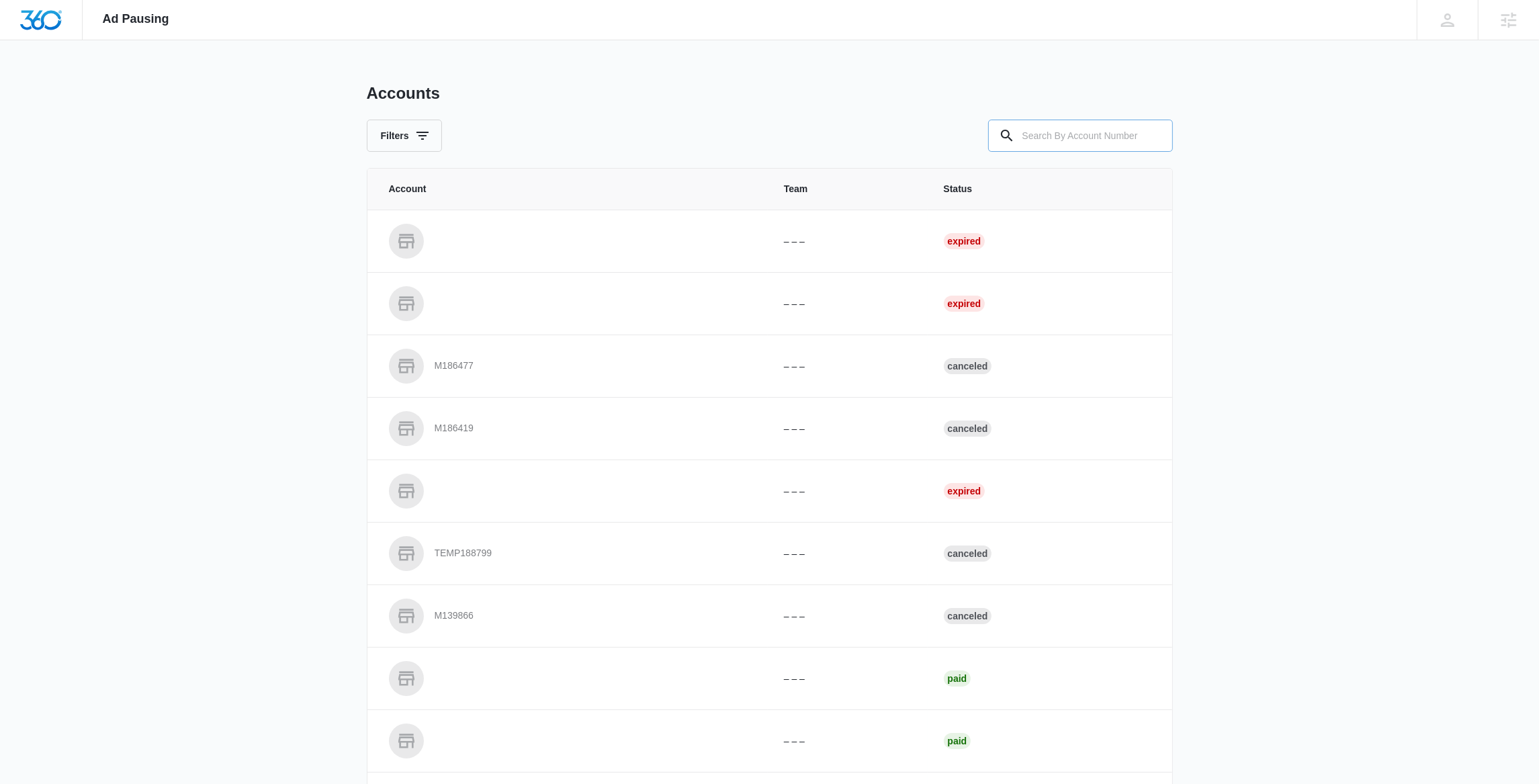
click at [1042, 136] on input "text" at bounding box center [1080, 136] width 185 height 32
paste input "M23112"
type input "M23112"
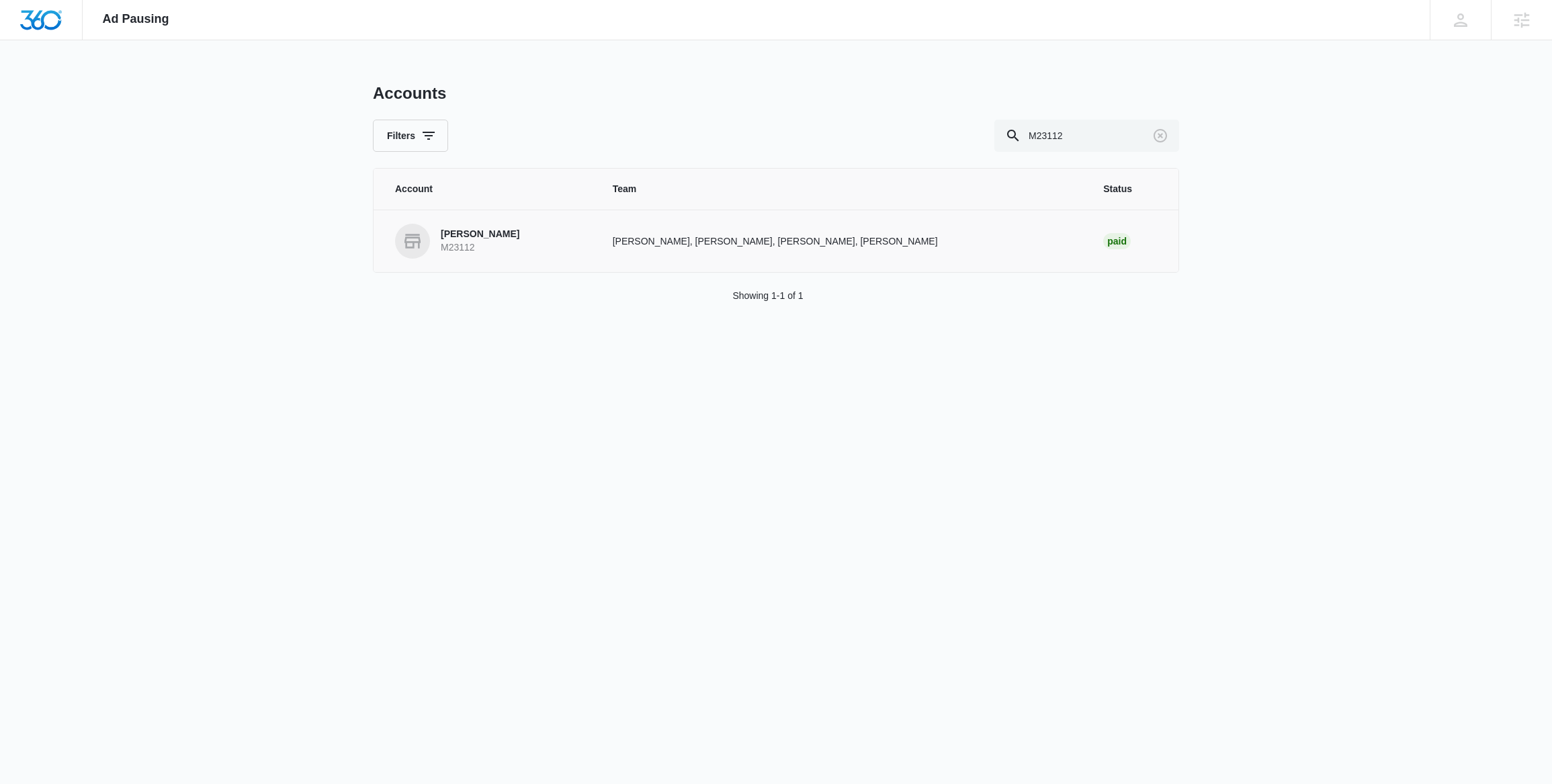
click at [501, 257] on link "Heather Lynn Law M23112" at bounding box center [487, 241] width 185 height 35
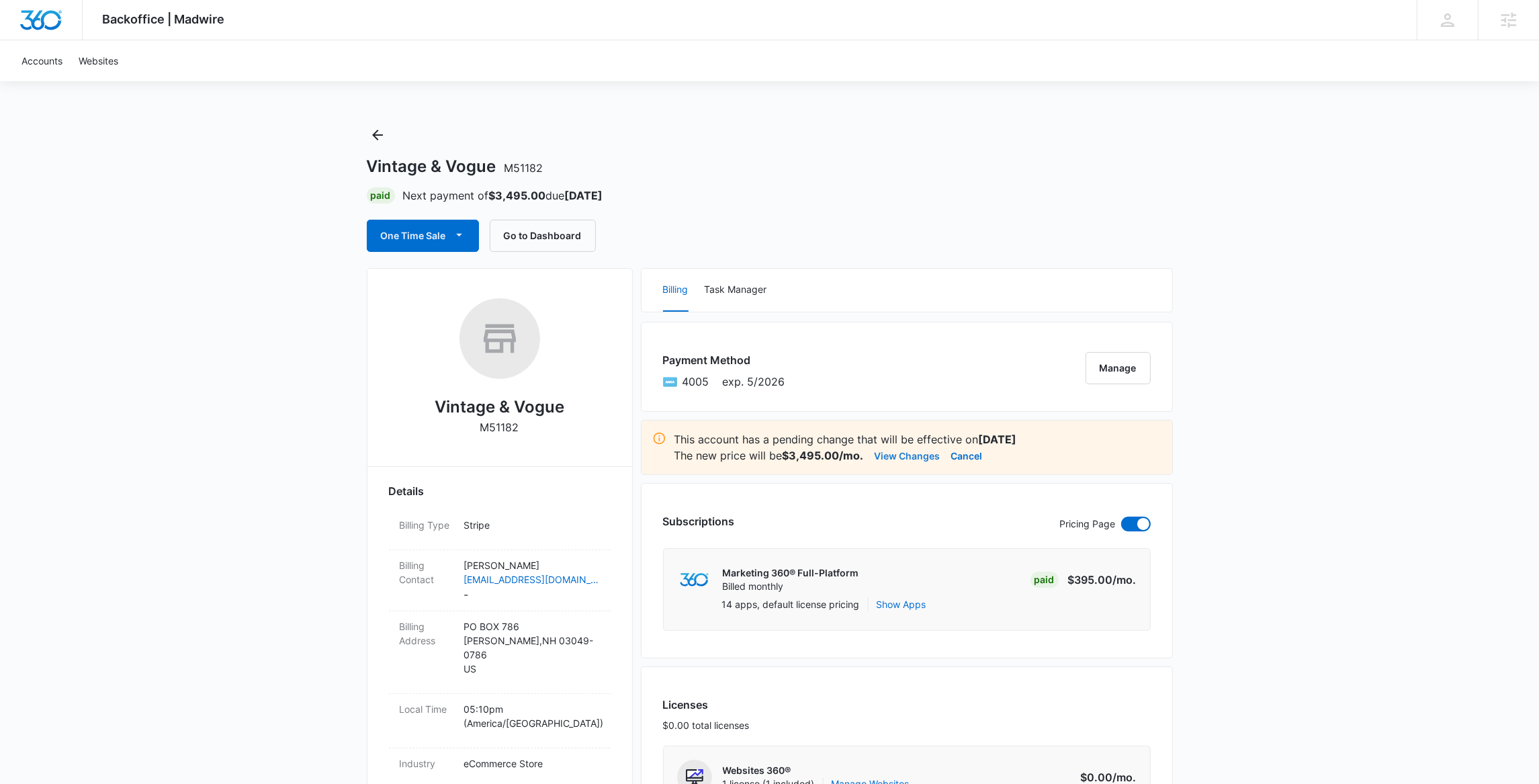
click at [893, 457] on button "View Changes" at bounding box center [907, 455] width 66 height 16
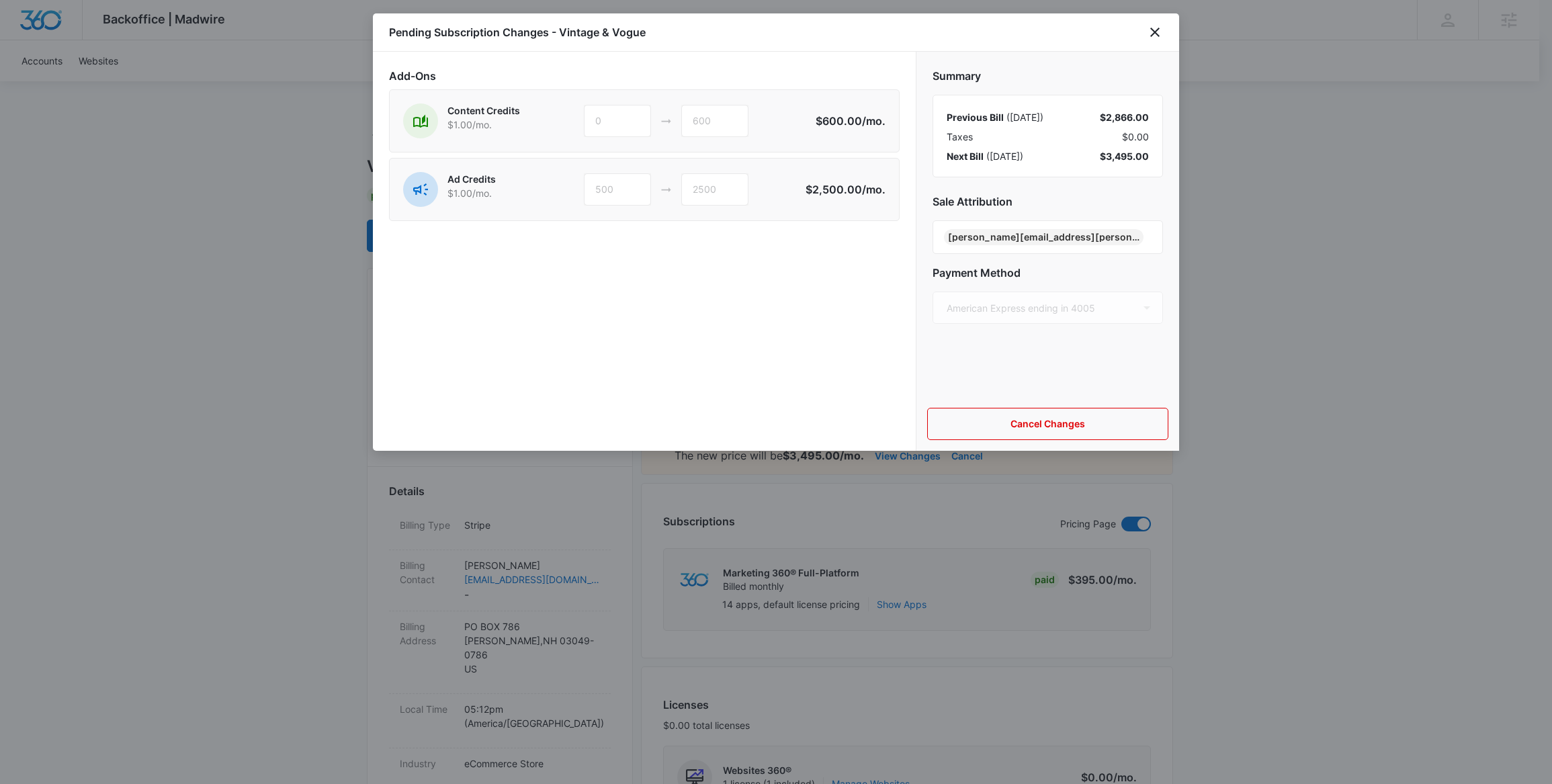
drag, startPoint x: 235, startPoint y: 315, endPoint x: 279, endPoint y: 268, distance: 64.2
click at [235, 314] on div at bounding box center [776, 392] width 1552 height 784
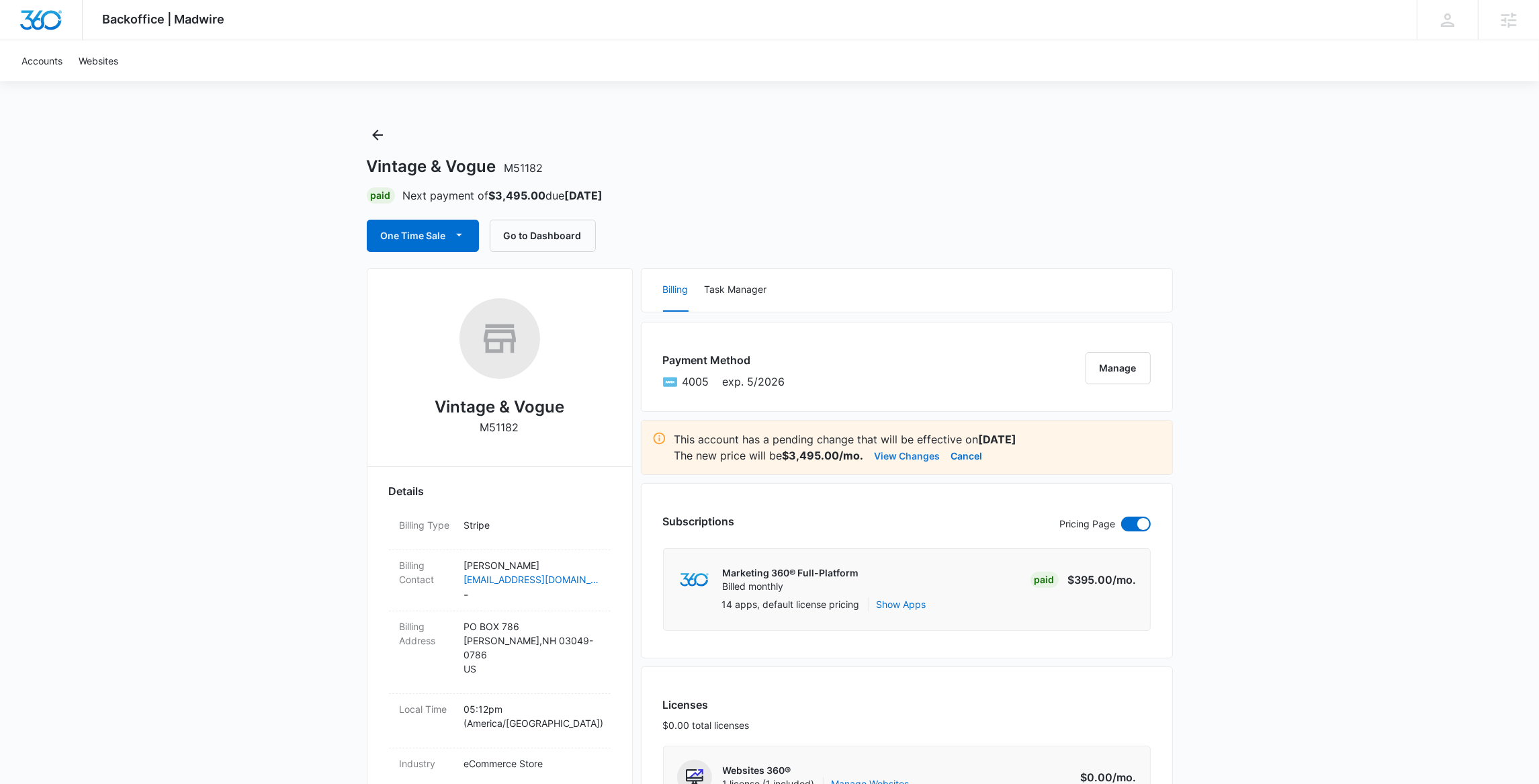
click at [903, 461] on button "View Changes" at bounding box center [907, 455] width 66 height 16
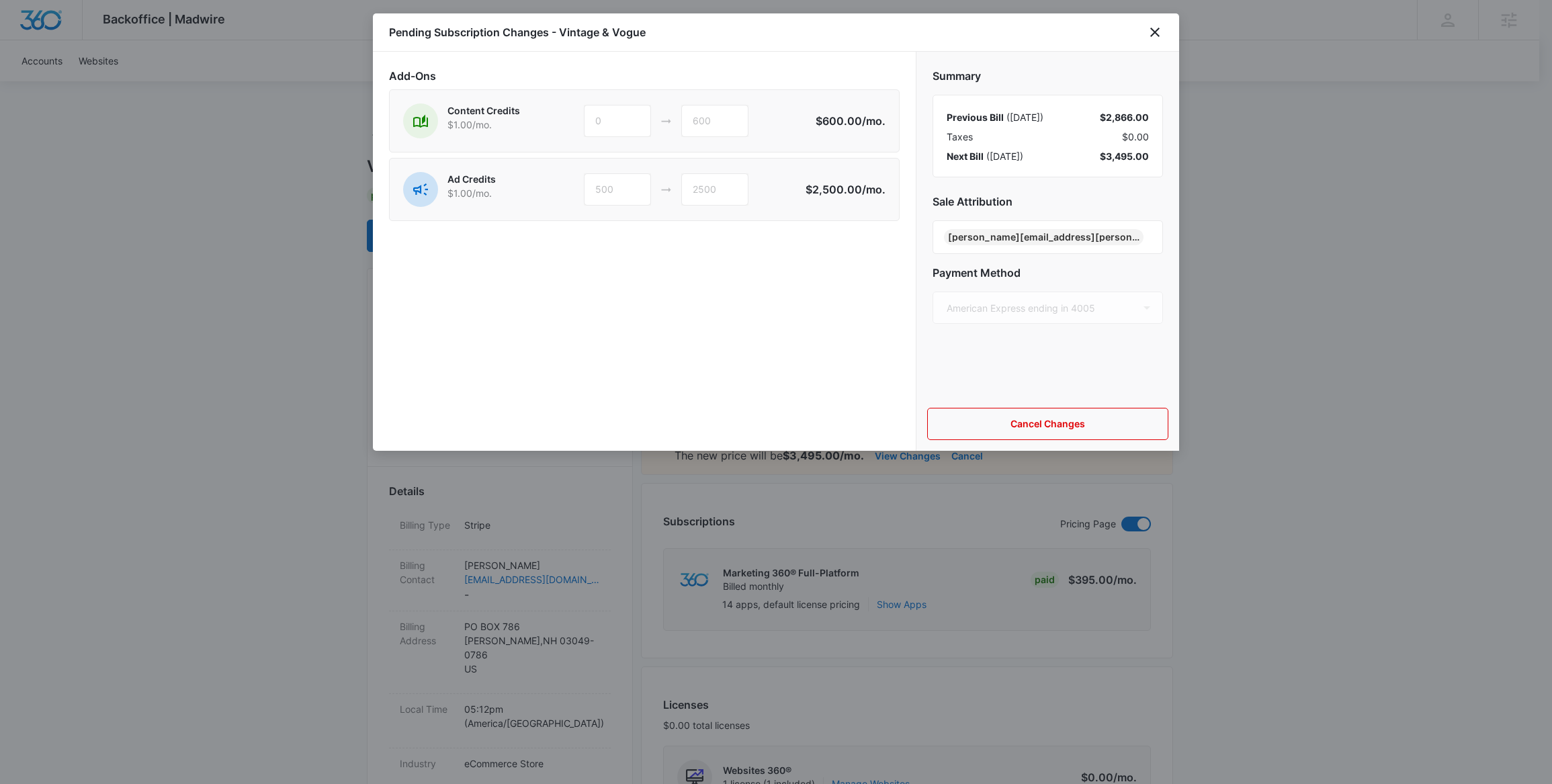
click at [167, 382] on div at bounding box center [776, 392] width 1552 height 784
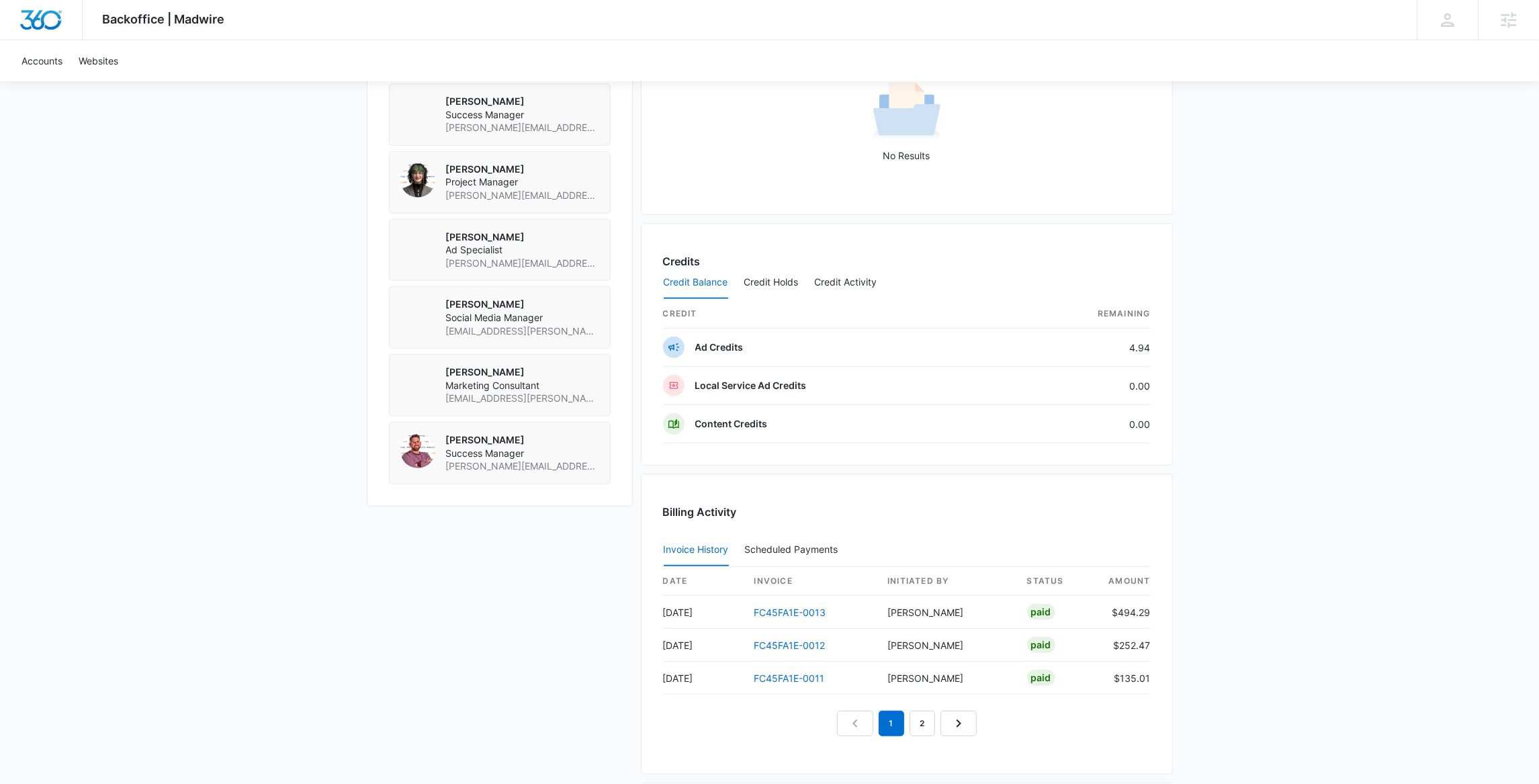
scroll to position [1060, 0]
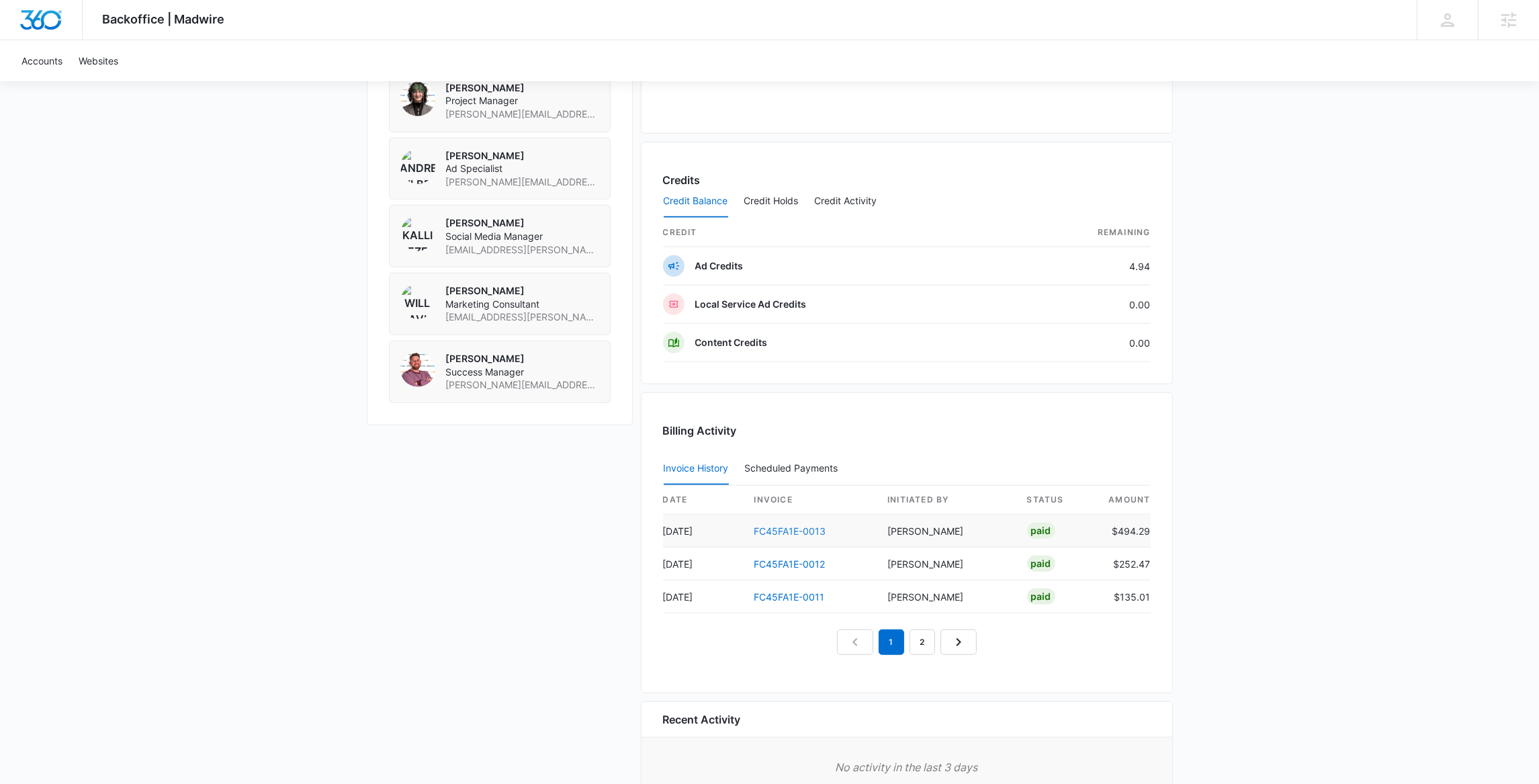
click at [804, 533] on link "FC45FA1E-0013" at bounding box center [790, 530] width 72 height 11
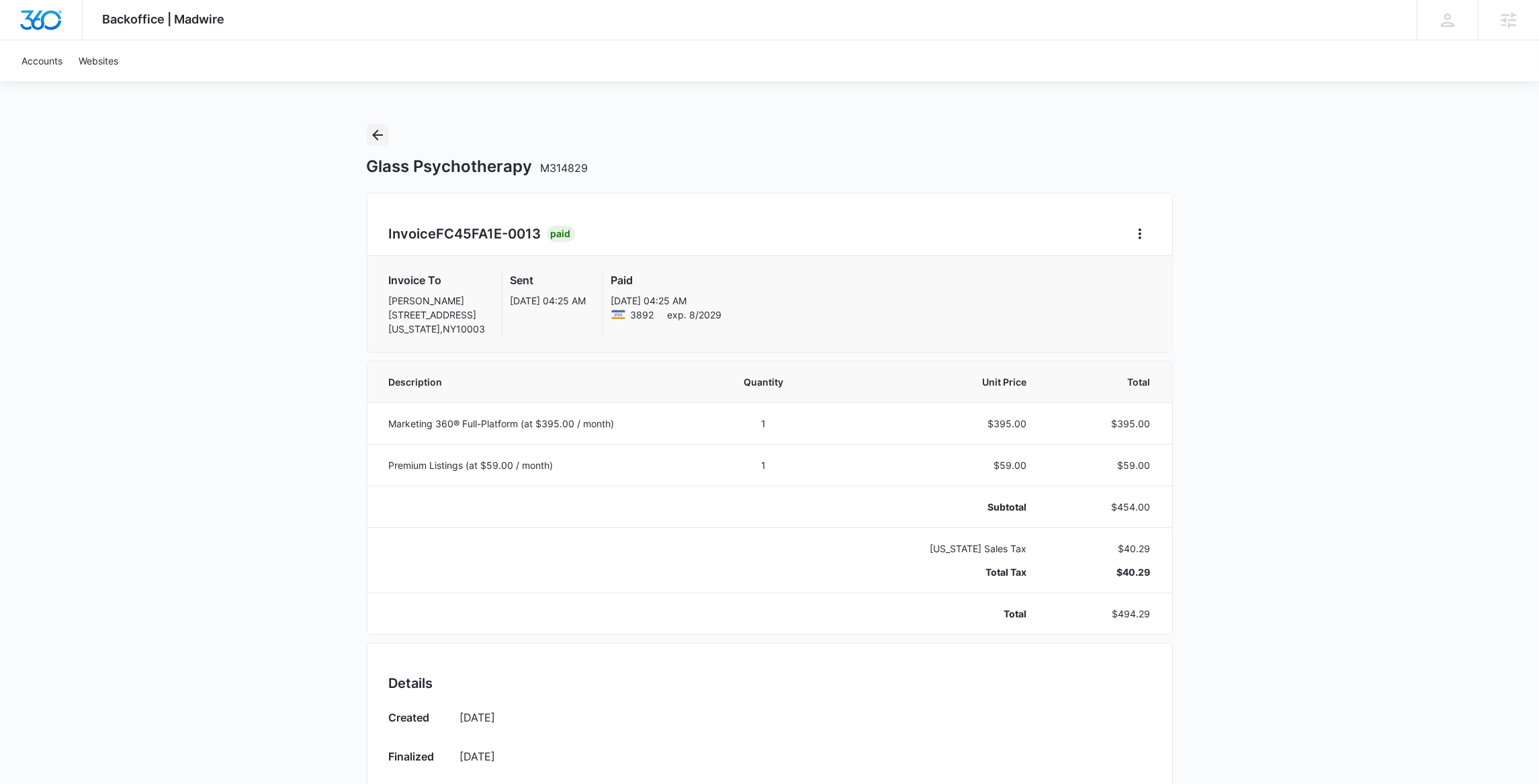
click at [384, 135] on icon "Back" at bounding box center [377, 135] width 16 height 16
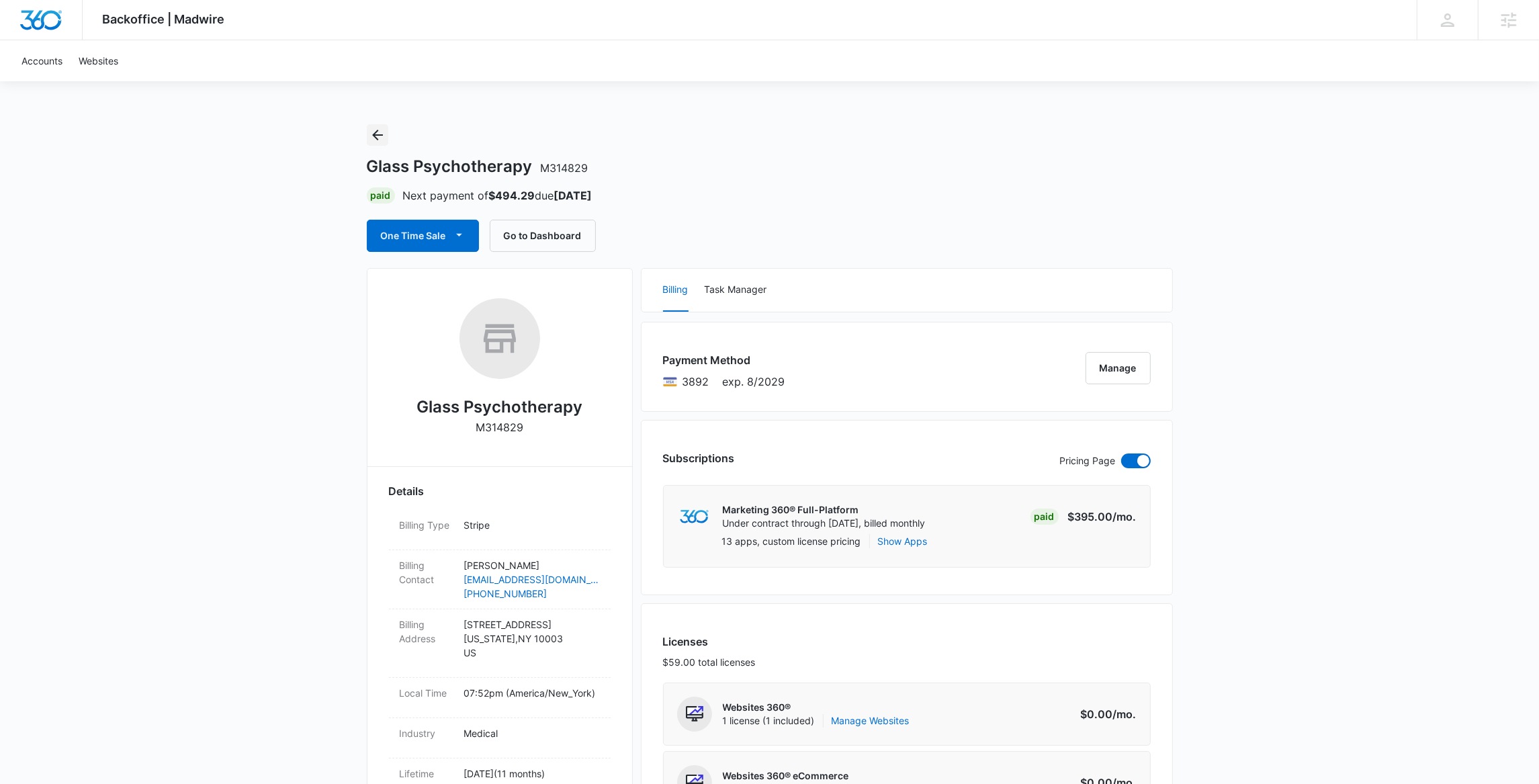
click at [369, 134] on icon "Back" at bounding box center [377, 135] width 16 height 16
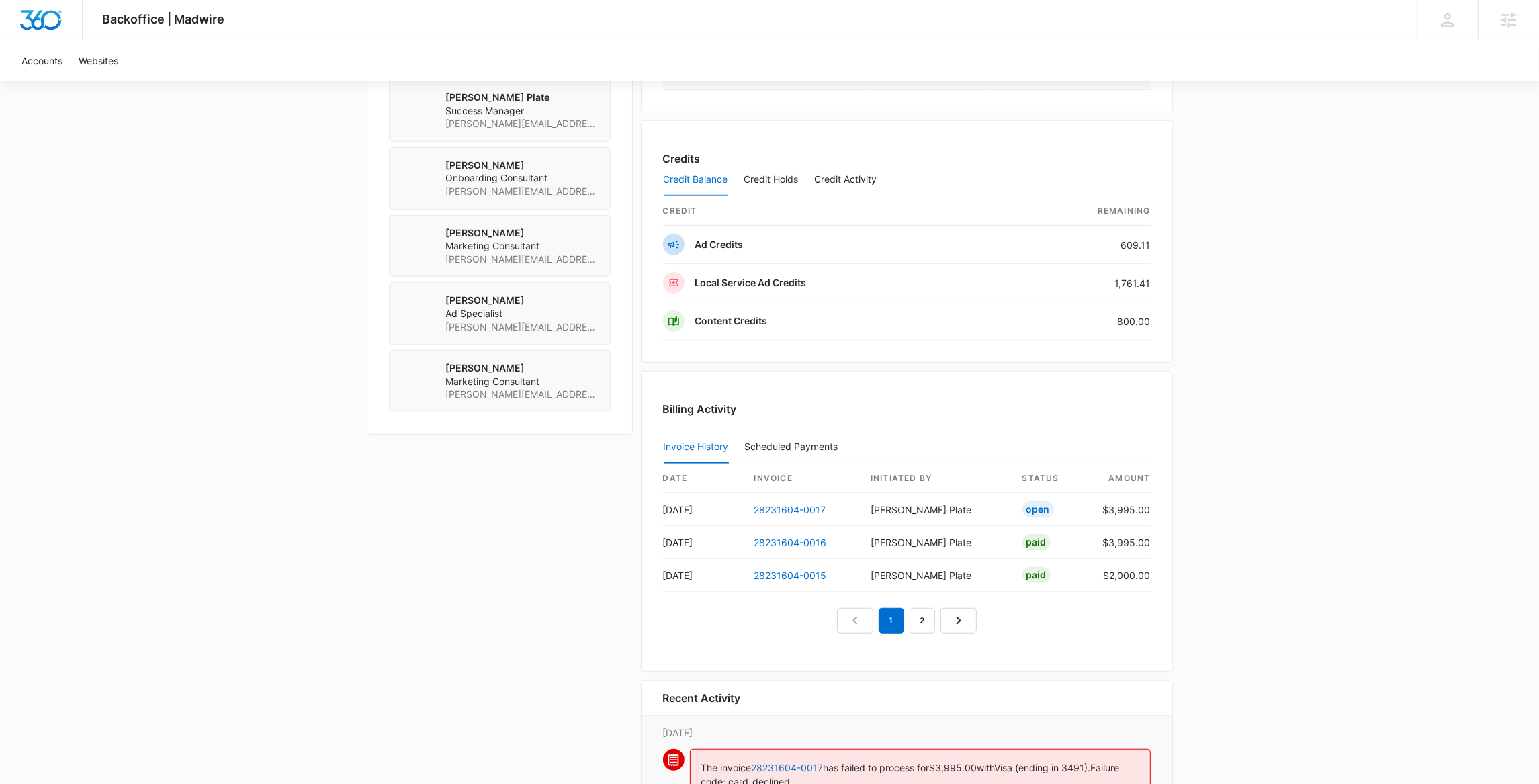
scroll to position [1166, 0]
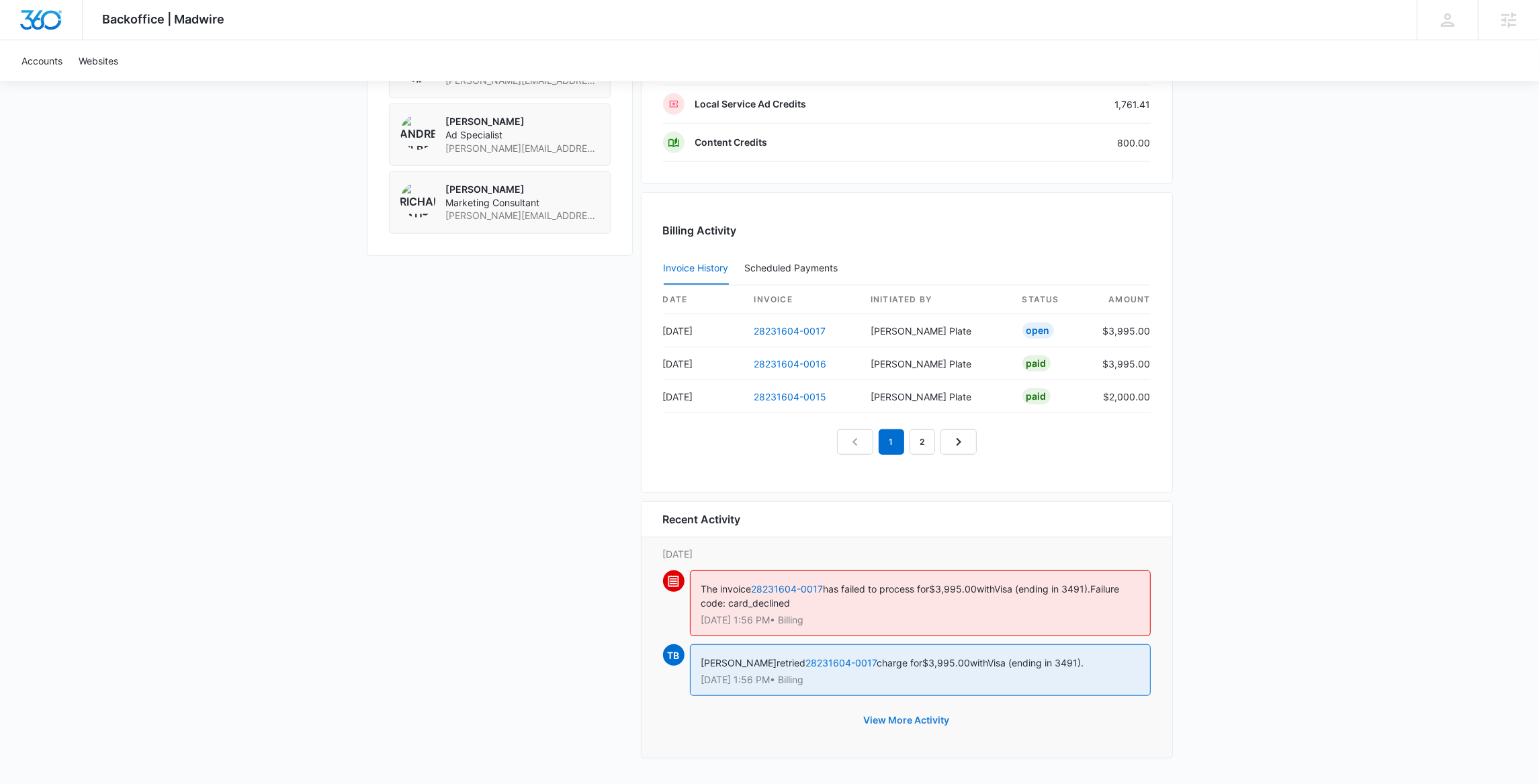
click at [928, 721] on button "View More Activity" at bounding box center [906, 720] width 113 height 32
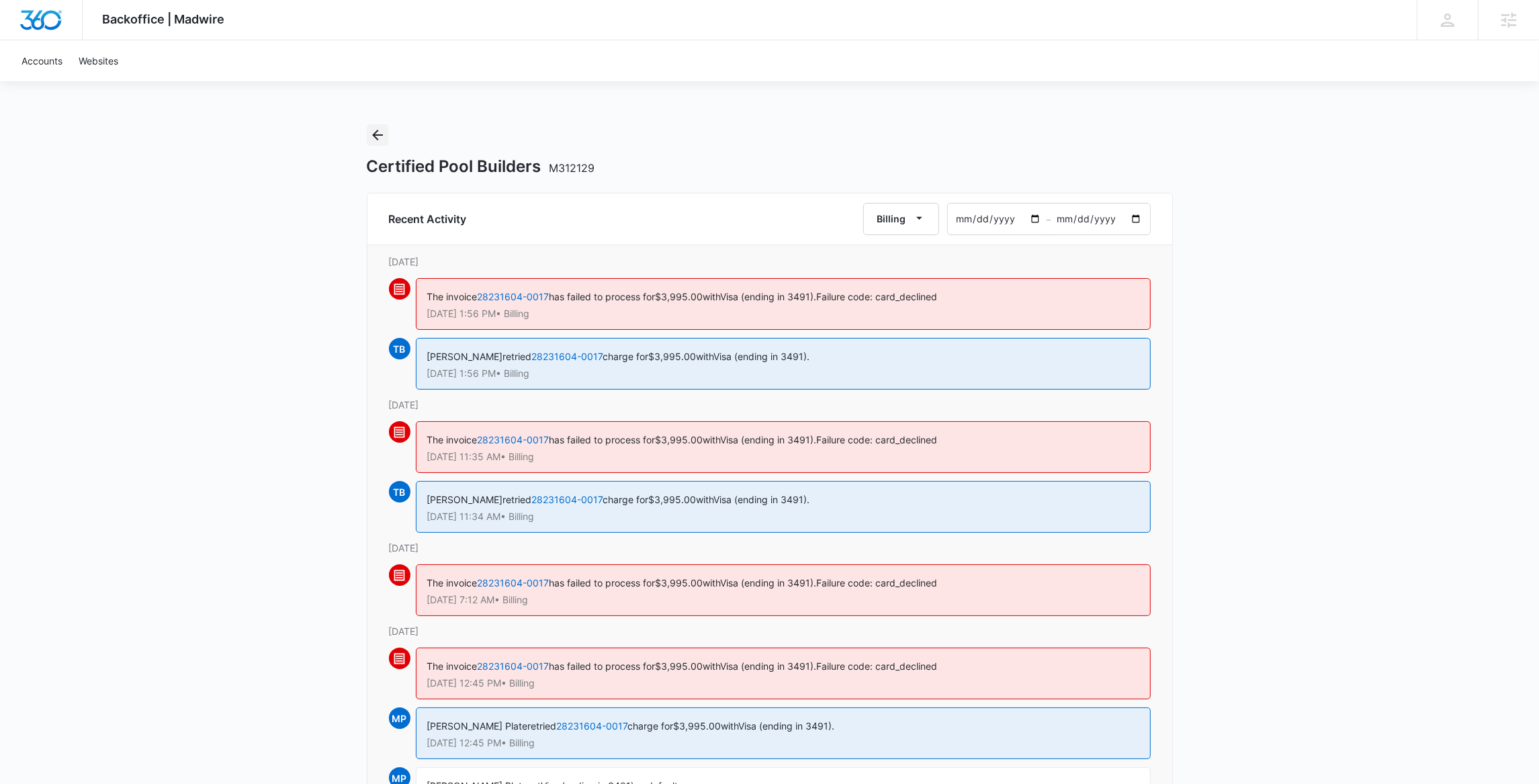
click at [370, 140] on icon "Back" at bounding box center [377, 135] width 16 height 16
